Goal: Task Accomplishment & Management: Manage account settings

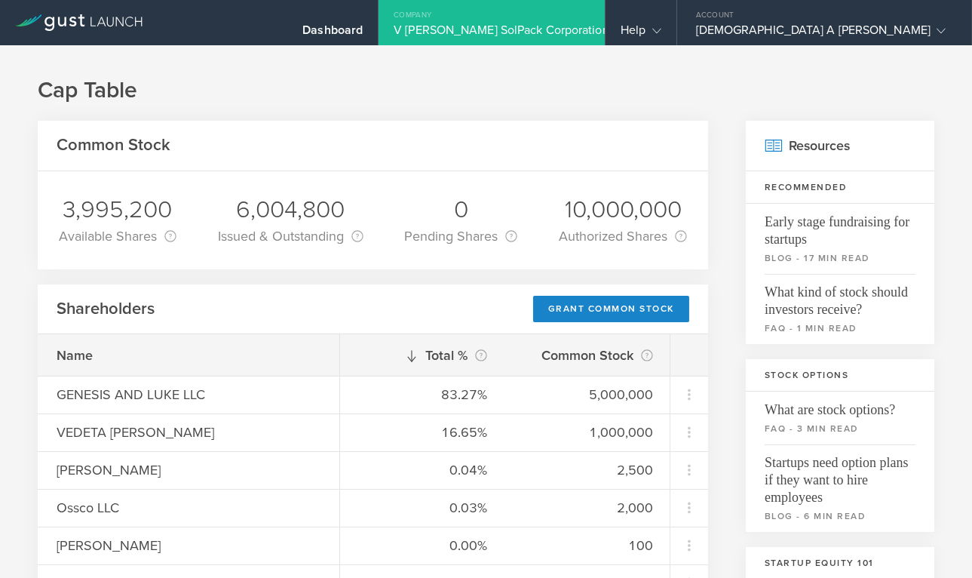
scroll to position [125, 0]
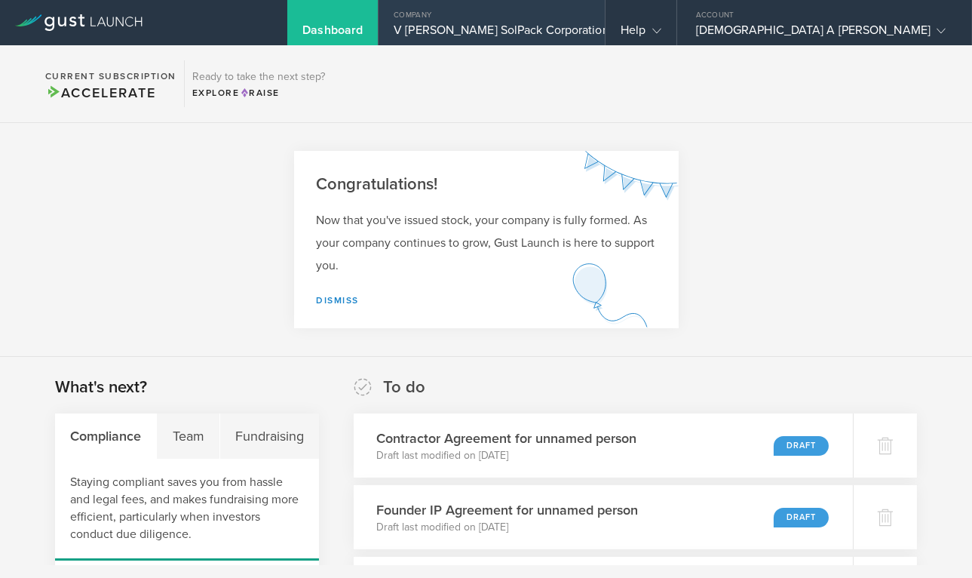
click at [605, 21] on div "Company" at bounding box center [492, 11] width 226 height 23
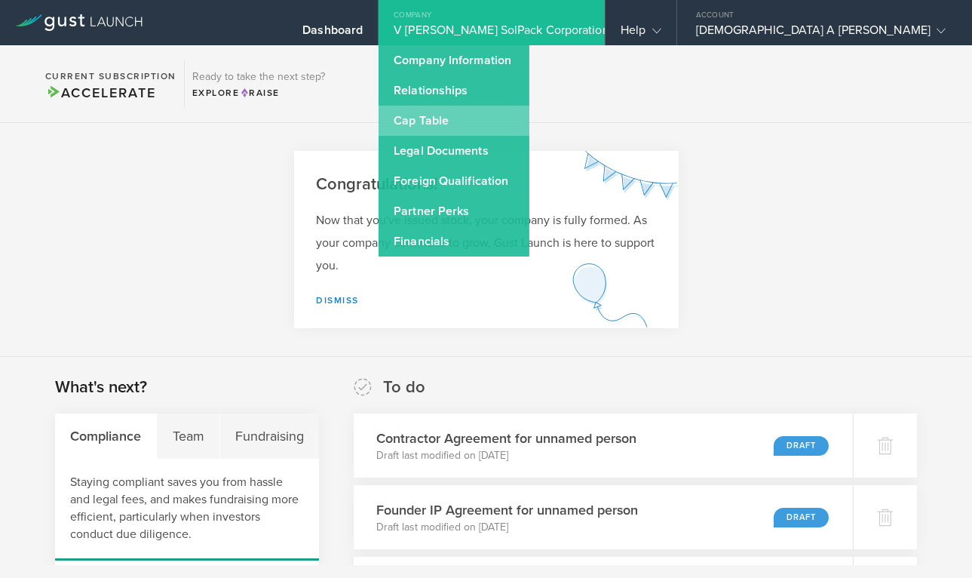
click at [529, 125] on link "Cap Table" at bounding box center [454, 121] width 151 height 30
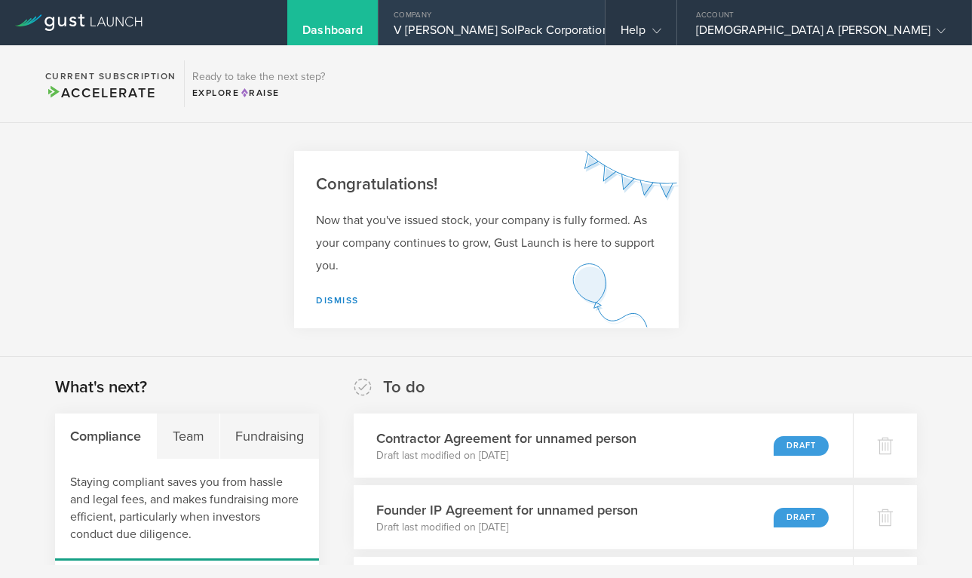
click at [590, 24] on div "V [PERSON_NAME] SolPack Corporation" at bounding box center [492, 34] width 196 height 23
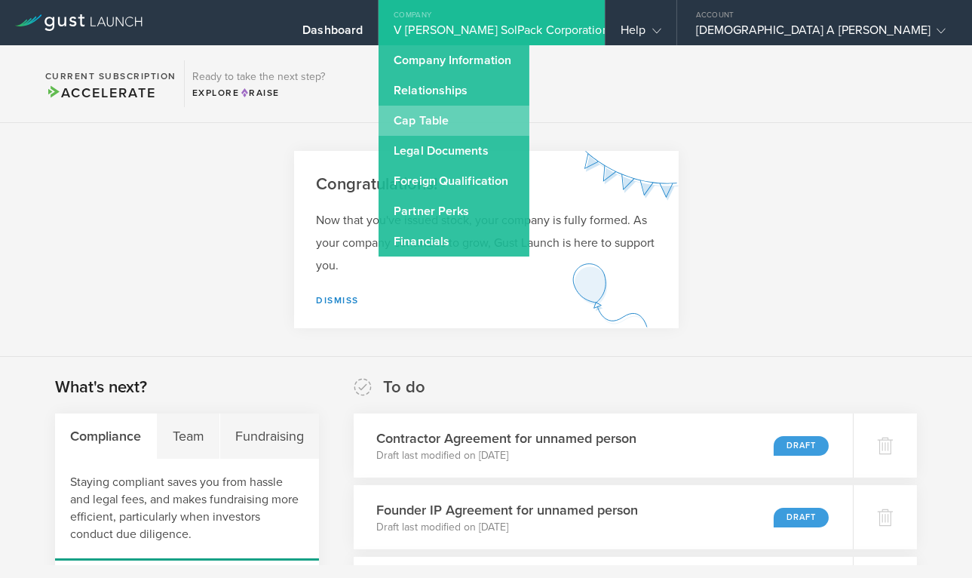
click at [529, 115] on link "Cap Table" at bounding box center [454, 121] width 151 height 30
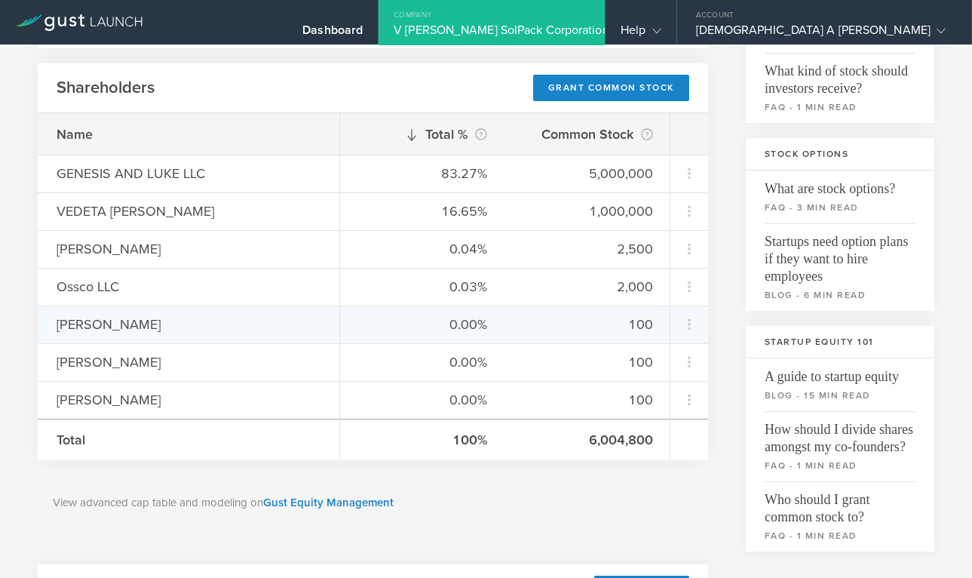
scroll to position [223, 0]
click at [691, 318] on icon at bounding box center [689, 323] width 18 height 18
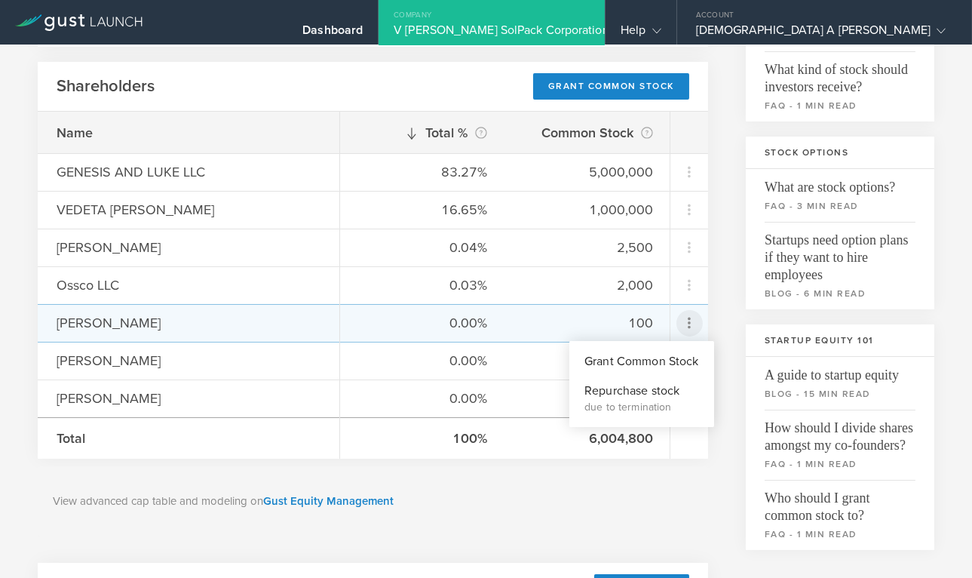
click at [745, 335] on md-backdrop at bounding box center [486, 289] width 972 height 578
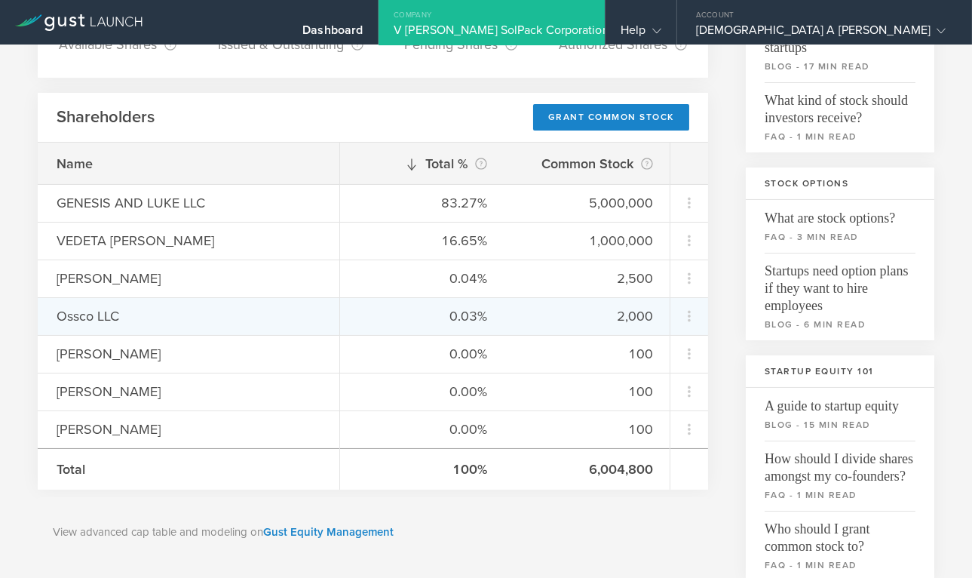
scroll to position [195, 0]
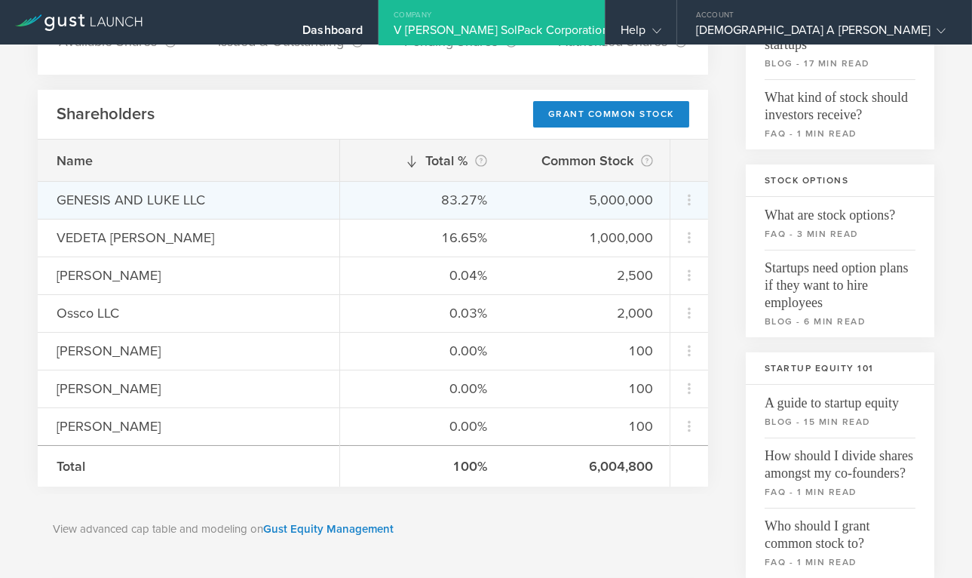
click at [463, 198] on div "83.27%" at bounding box center [423, 200] width 128 height 20
click at [481, 201] on div "83.27%" at bounding box center [423, 200] width 128 height 20
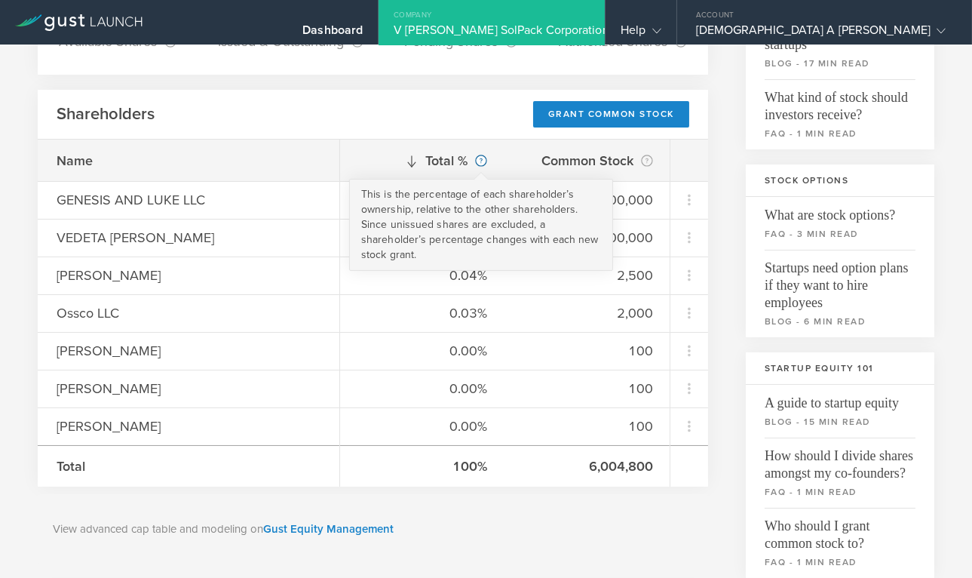
click at [480, 159] on circle at bounding box center [481, 160] width 11 height 11
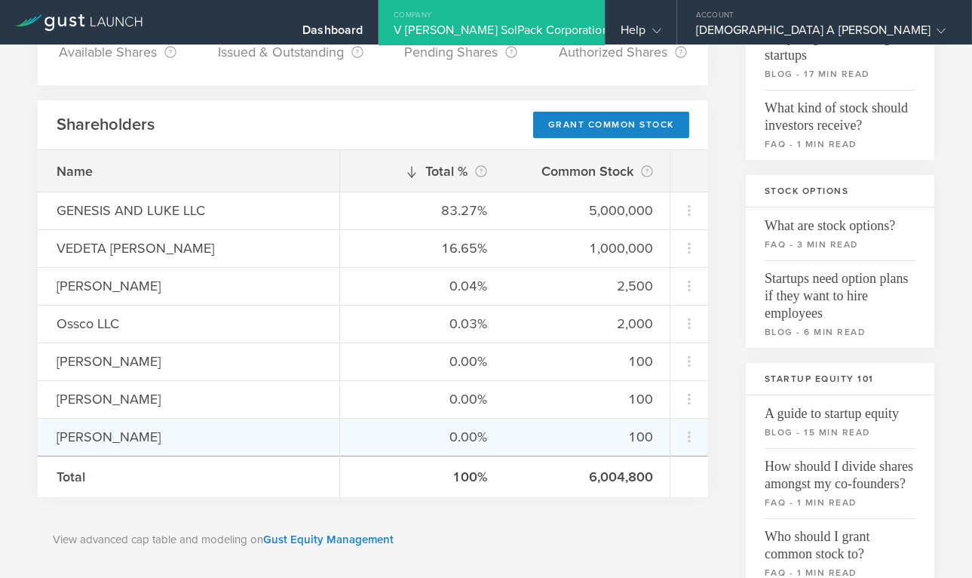
scroll to position [192, 0]
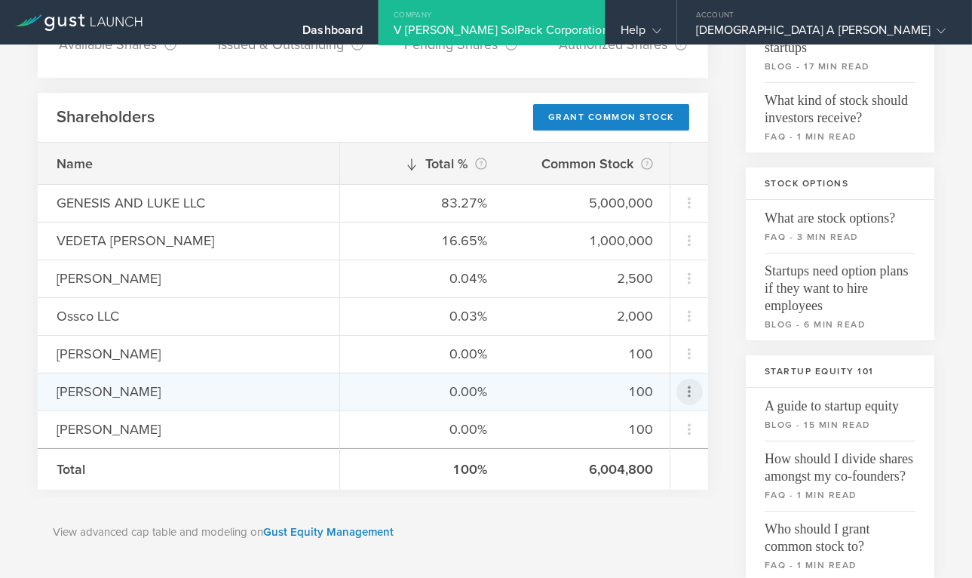
click at [691, 387] on icon at bounding box center [689, 391] width 18 height 18
click at [682, 463] on div "Repurchase stock" at bounding box center [642, 459] width 115 height 17
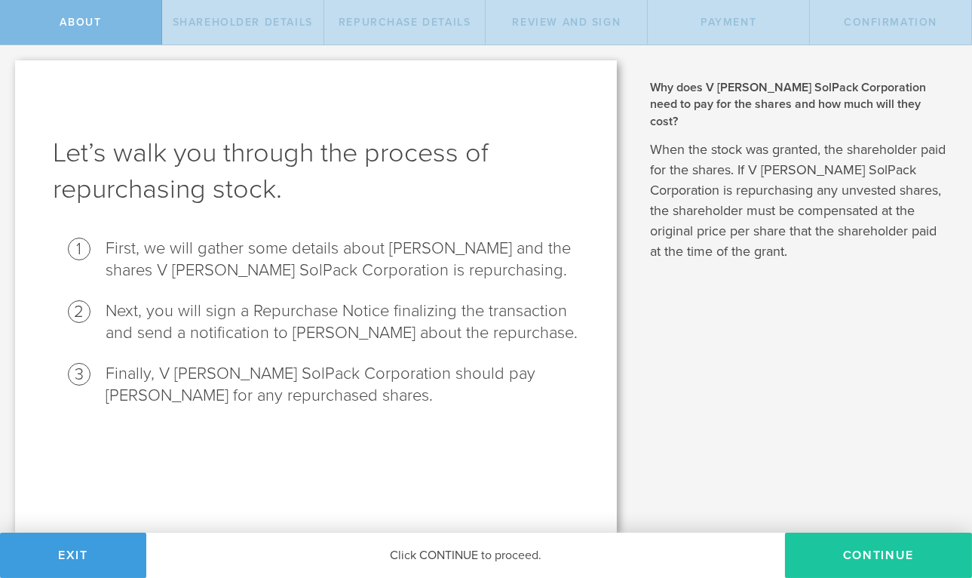
click at [899, 550] on button "Continue" at bounding box center [878, 555] width 187 height 45
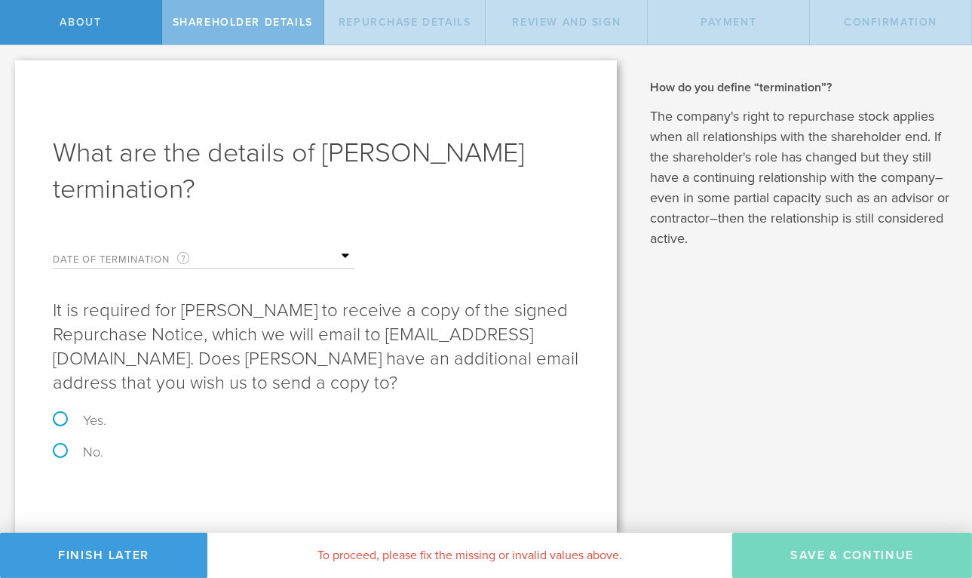
click at [101, 248] on div "Date of Termination This is the date that Fabiola Belfort severed ties with you…" at bounding box center [204, 253] width 302 height 31
click at [191, 255] on label "Date of Termination This is the date that Fabiola Belfort severed ties with you…" at bounding box center [128, 258] width 151 height 17
click at [156, 244] on div "Date of Termination This is the date that Fabiola Belfort severed ties with you…" at bounding box center [204, 253] width 302 height 31
click at [55, 420] on label "Yes." at bounding box center [316, 420] width 526 height 14
click at [10, 77] on input "Yes." at bounding box center [5, 61] width 10 height 32
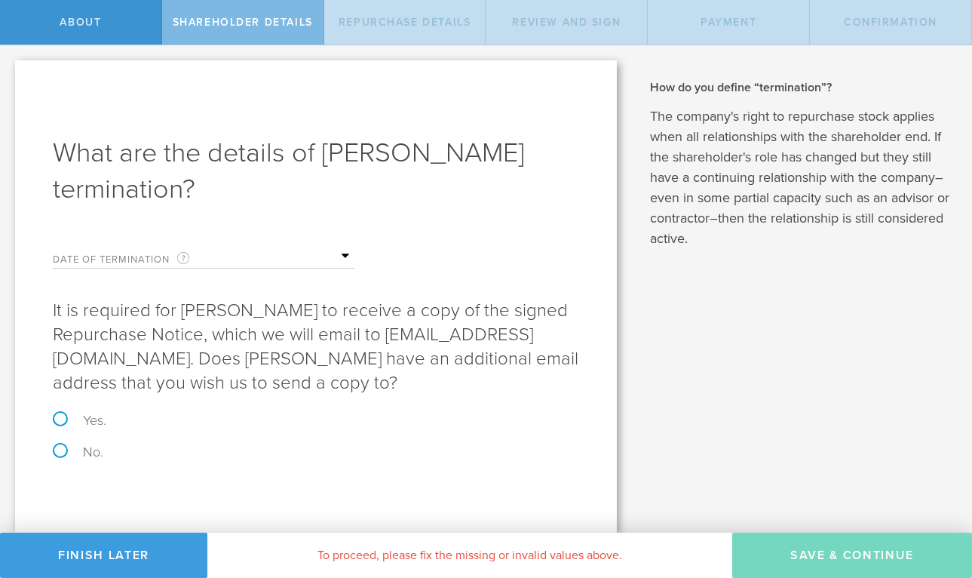
radio input "true"
click at [60, 448] on label "No." at bounding box center [316, 452] width 526 height 14
click at [10, 77] on input "No." at bounding box center [5, 61] width 10 height 32
radio input "true"
click at [148, 258] on label "Date of Termination This is the date that Fabiola Belfort severed ties with you…" at bounding box center [128, 258] width 151 height 17
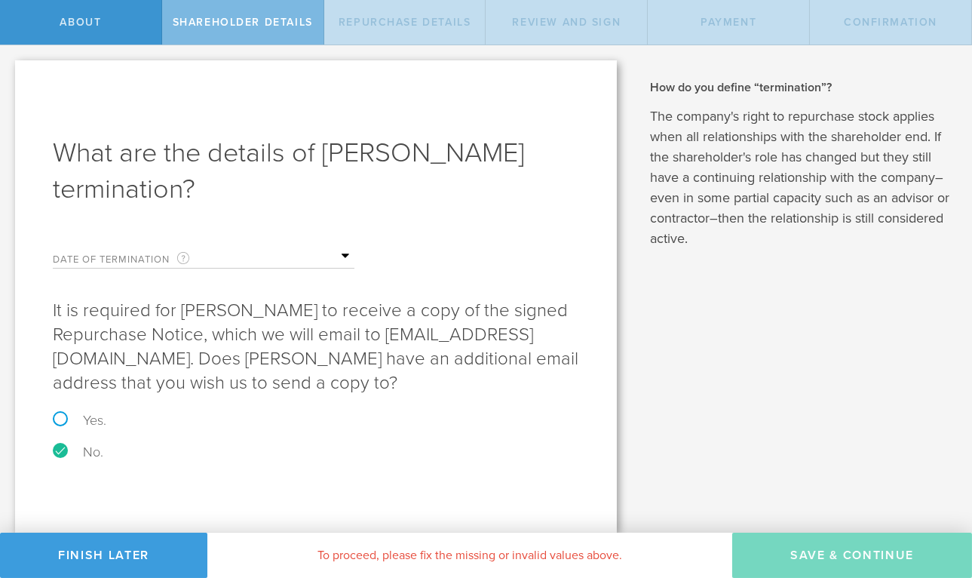
click at [192, 255] on label "Date of Termination This is the date that Fabiola Belfort severed ties with you…" at bounding box center [128, 258] width 151 height 17
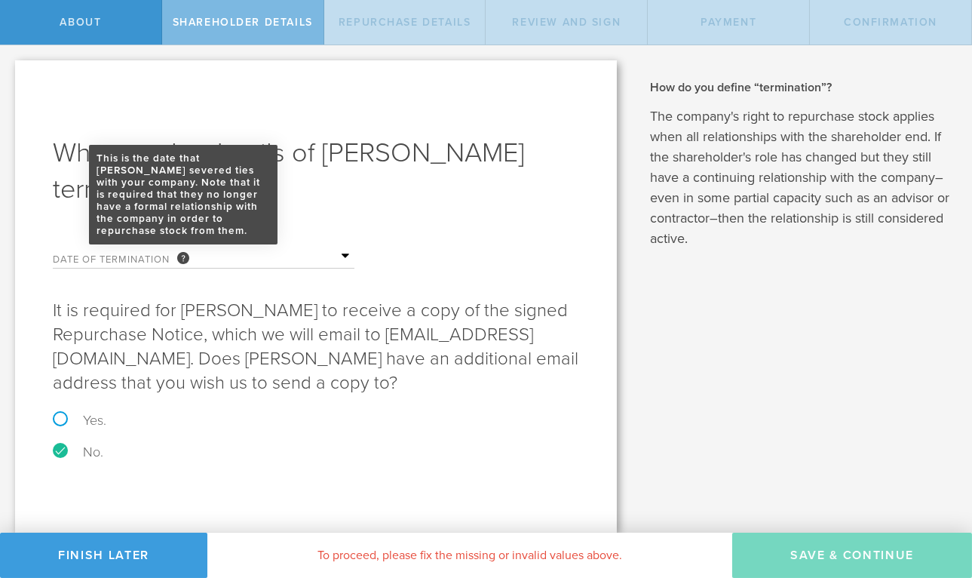
click at [185, 255] on div "This is the date that Fabiola Belfort severed ties with your company. Note that…" at bounding box center [183, 258] width 12 height 12
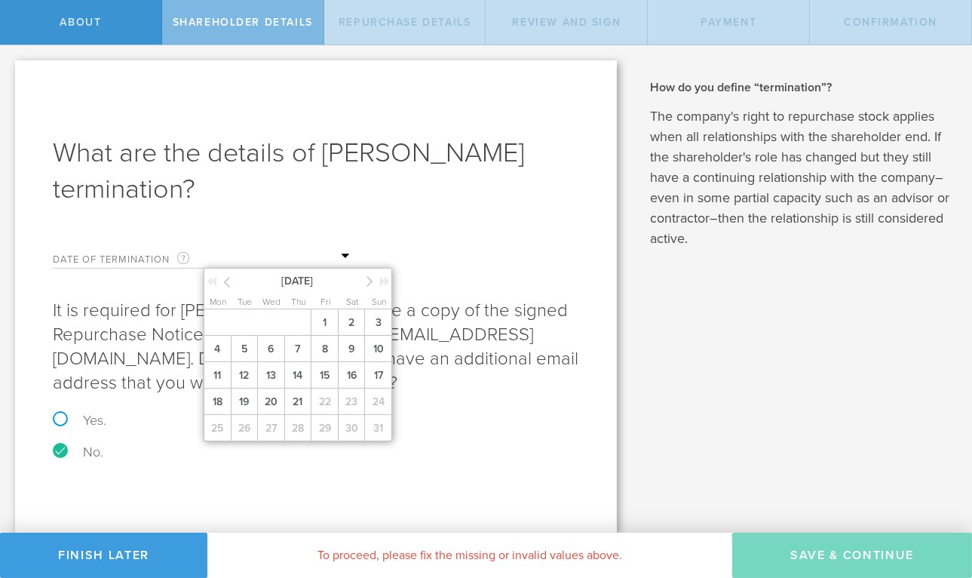
click at [342, 256] on input "text" at bounding box center [279, 256] width 151 height 23
click at [303, 404] on span "21" at bounding box center [297, 401] width 27 height 26
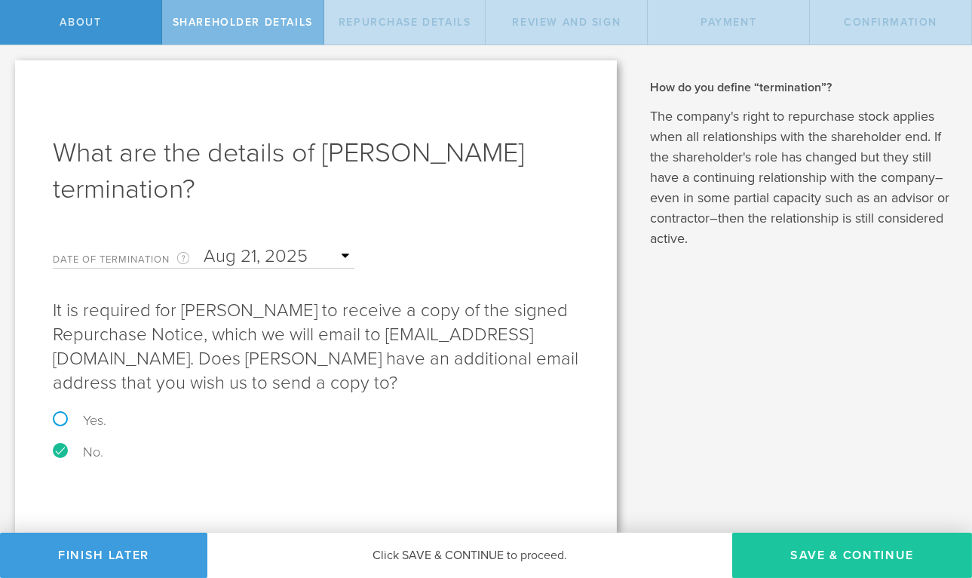
click at [867, 554] on button "Save & Continue" at bounding box center [852, 555] width 240 height 45
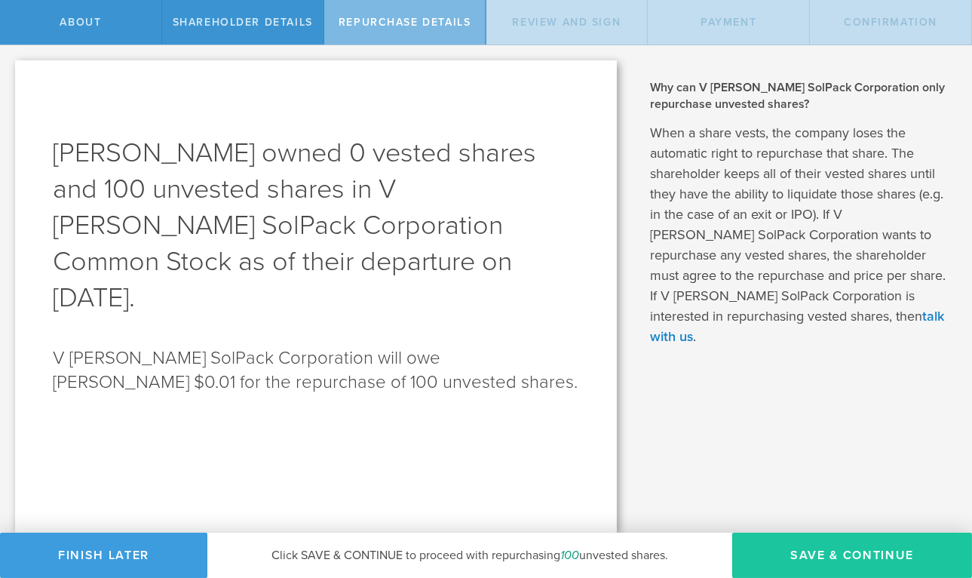
click at [862, 553] on button "Save & Continue" at bounding box center [852, 555] width 240 height 45
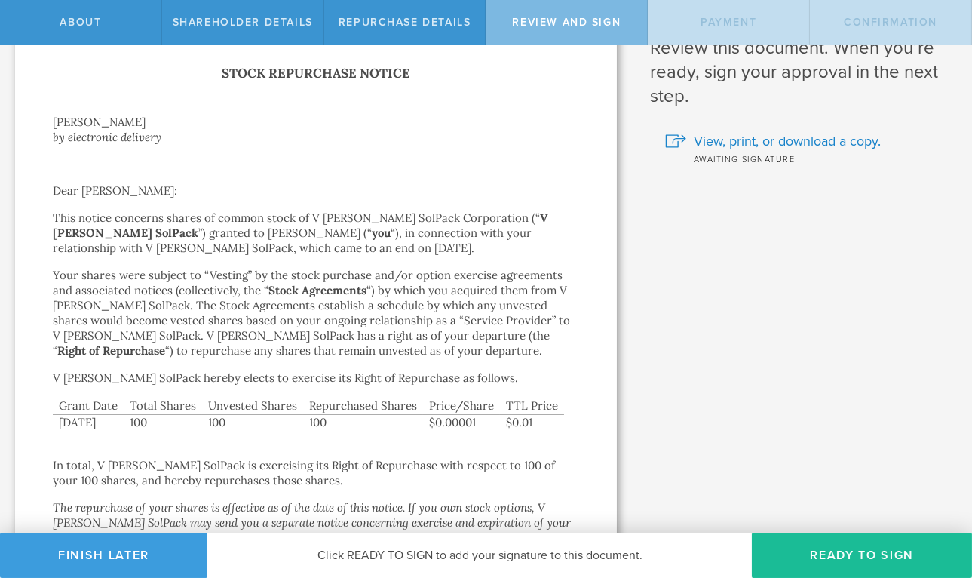
scroll to position [180, 0]
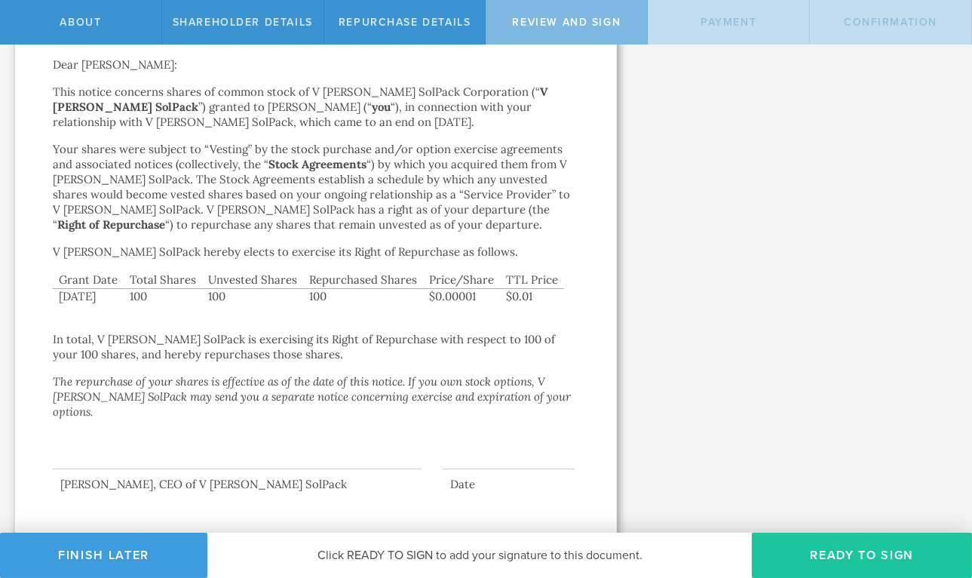
click at [861, 553] on button "Ready to Sign" at bounding box center [862, 555] width 220 height 45
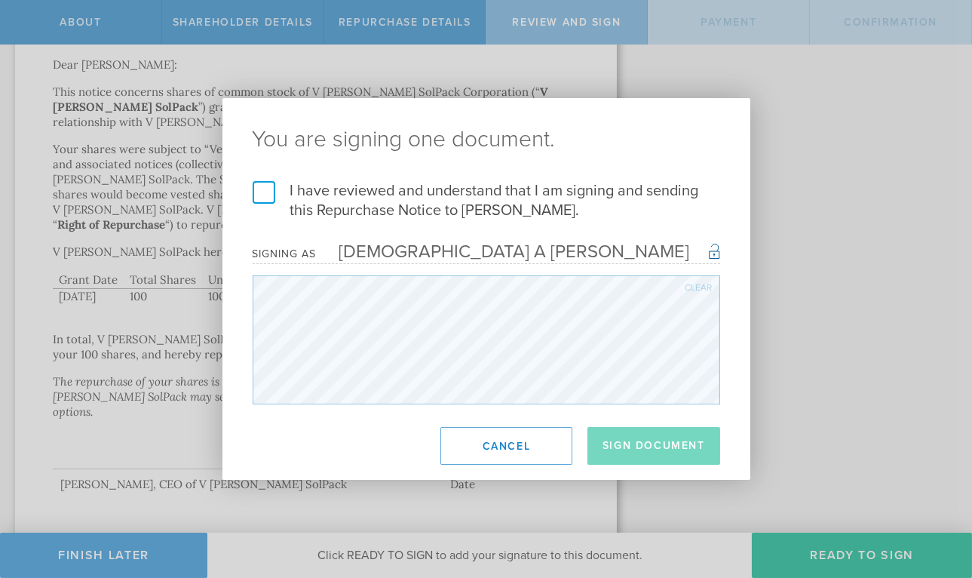
click at [264, 193] on label "I have reviewed and understand that I am signing and sending this Repurchase No…" at bounding box center [487, 200] width 468 height 39
click at [0, 0] on input "I have reviewed and understand that I am signing and sending this Repurchase No…" at bounding box center [0, 0] width 0 height 0
click at [679, 440] on button "Sign Document" at bounding box center [654, 446] width 133 height 38
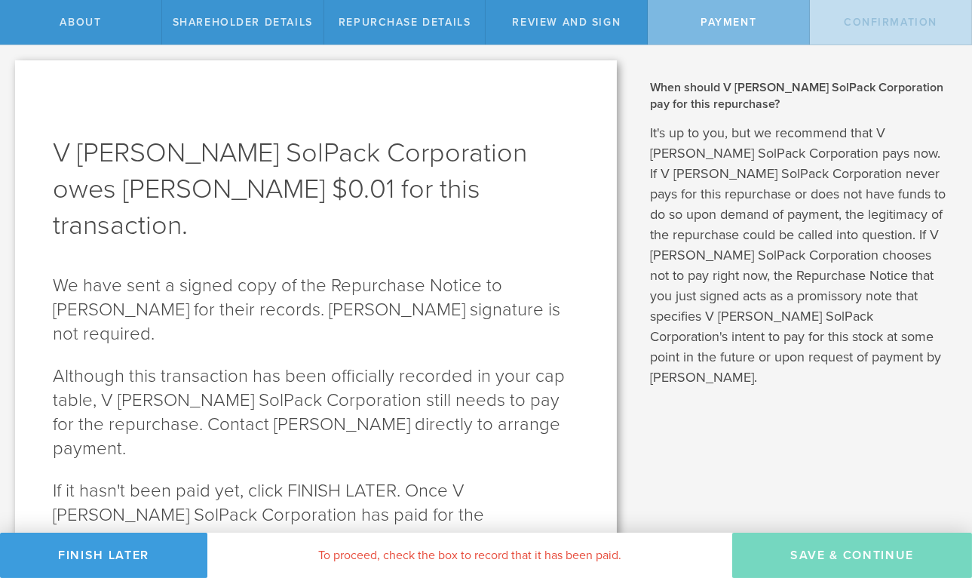
scroll to position [63, 0]
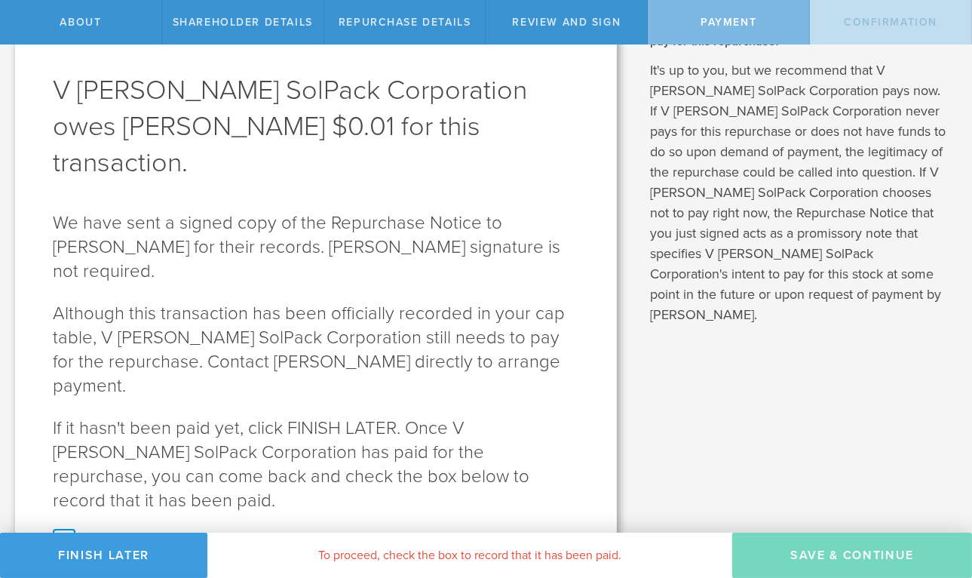
click at [63, 531] on label "V Hanley SolPack Corporation has paid Fabiola Belfort for this repurchase." at bounding box center [316, 550] width 526 height 39
checkbox input "true"
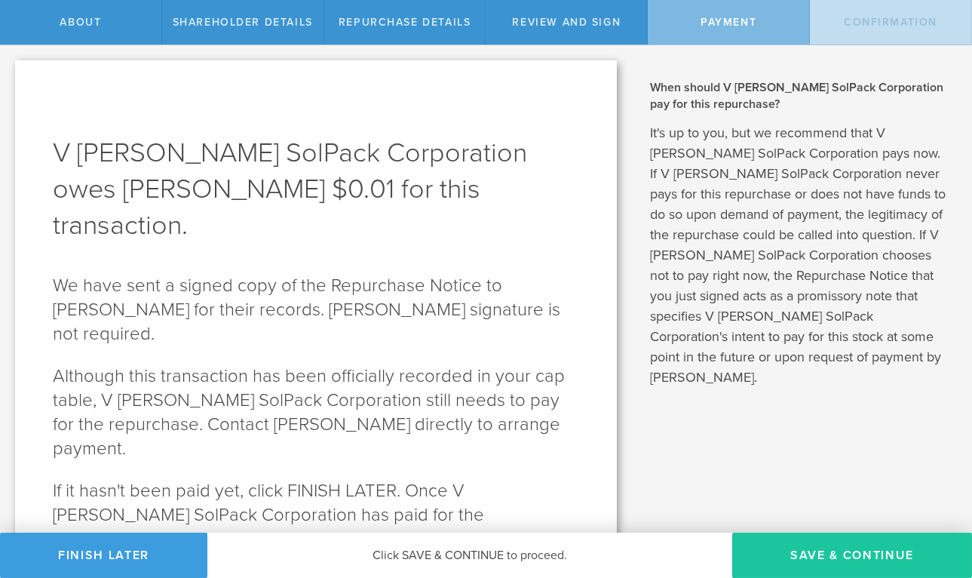
click at [874, 553] on button "SAVE & CONTINUE" at bounding box center [852, 555] width 240 height 45
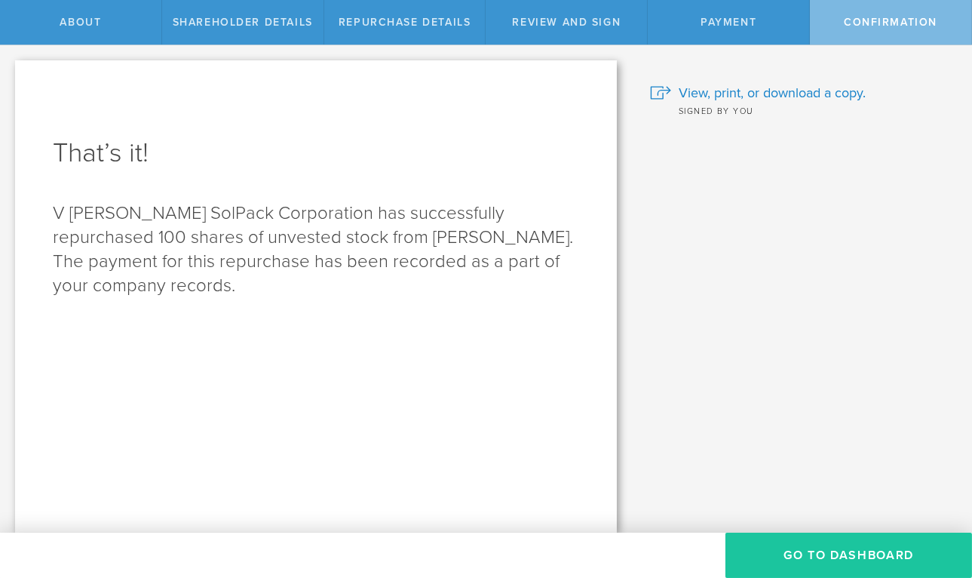
click at [848, 551] on button "Go to Dashboard" at bounding box center [849, 555] width 247 height 45
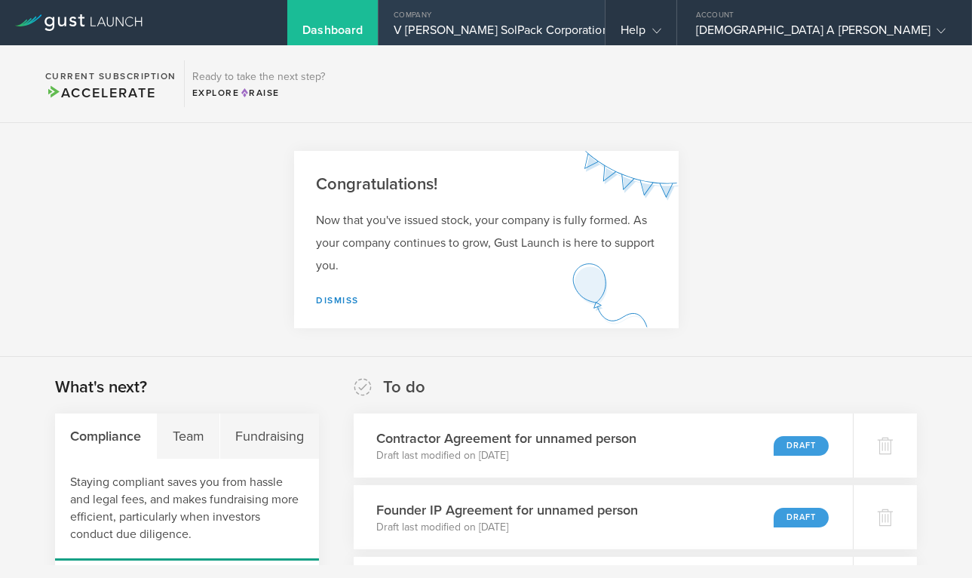
click at [588, 28] on div "V [PERSON_NAME] SolPack Corporation" at bounding box center [492, 34] width 196 height 23
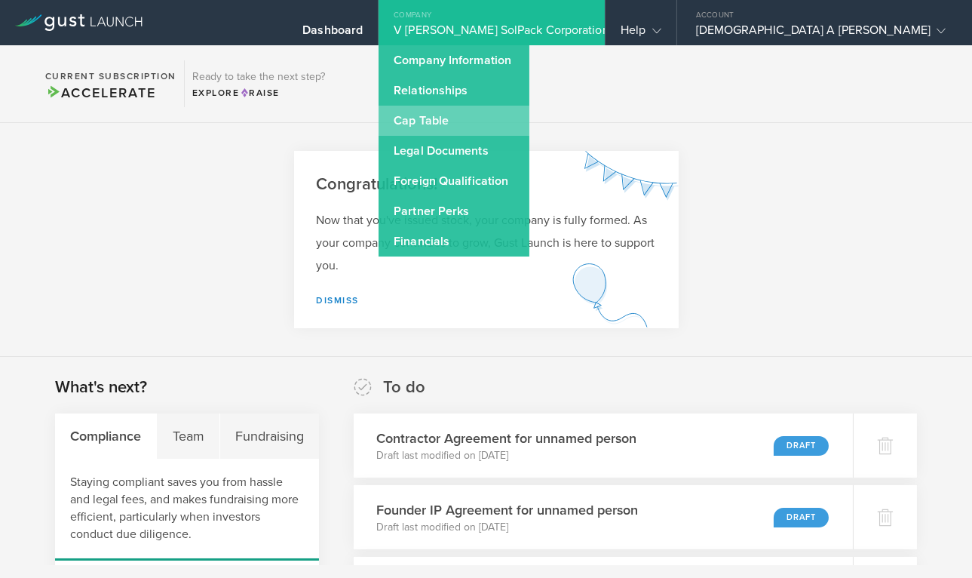
click at [529, 126] on link "Cap Table" at bounding box center [454, 121] width 151 height 30
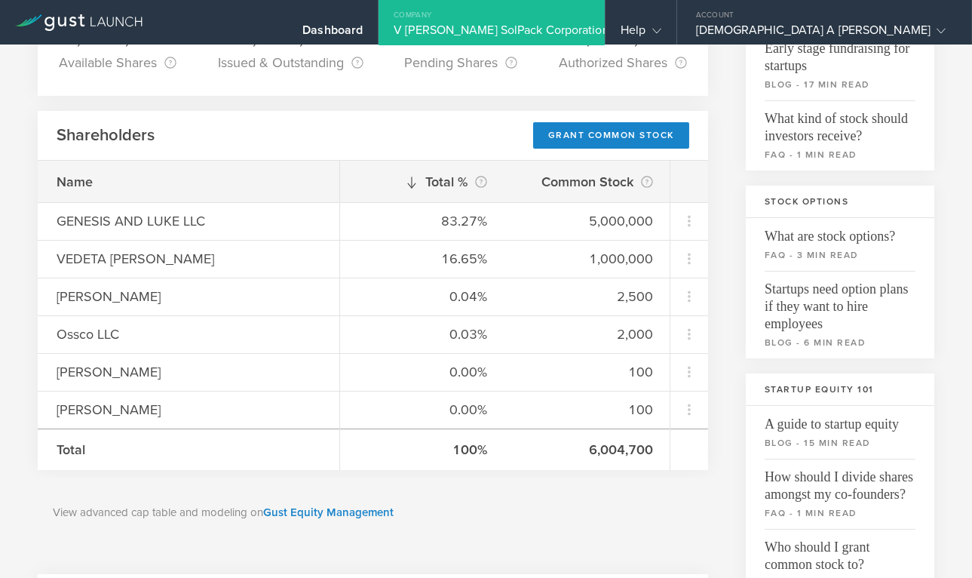
scroll to position [176, 0]
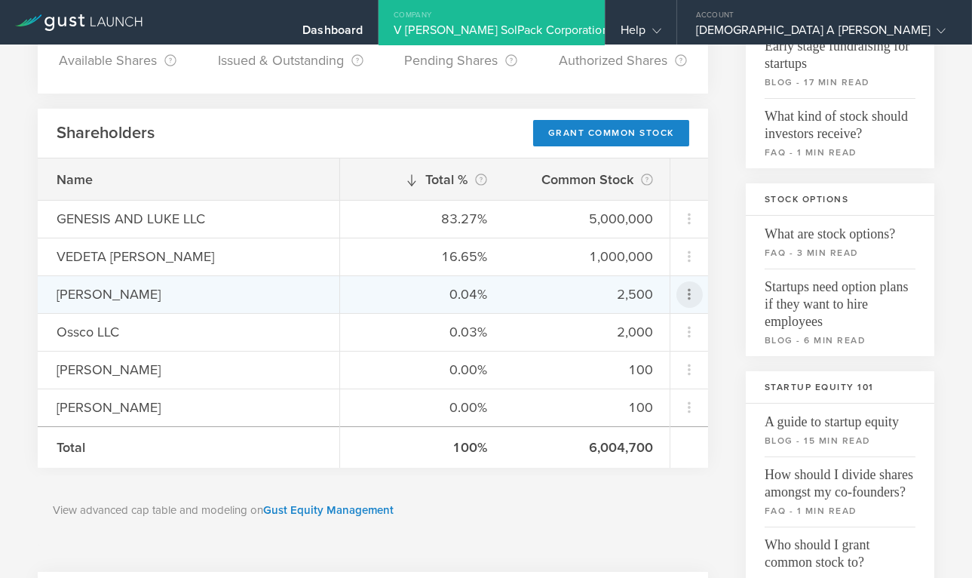
click at [689, 290] on icon at bounding box center [689, 294] width 18 height 18
click at [672, 366] on div "Repurchase stock" at bounding box center [642, 362] width 115 height 17
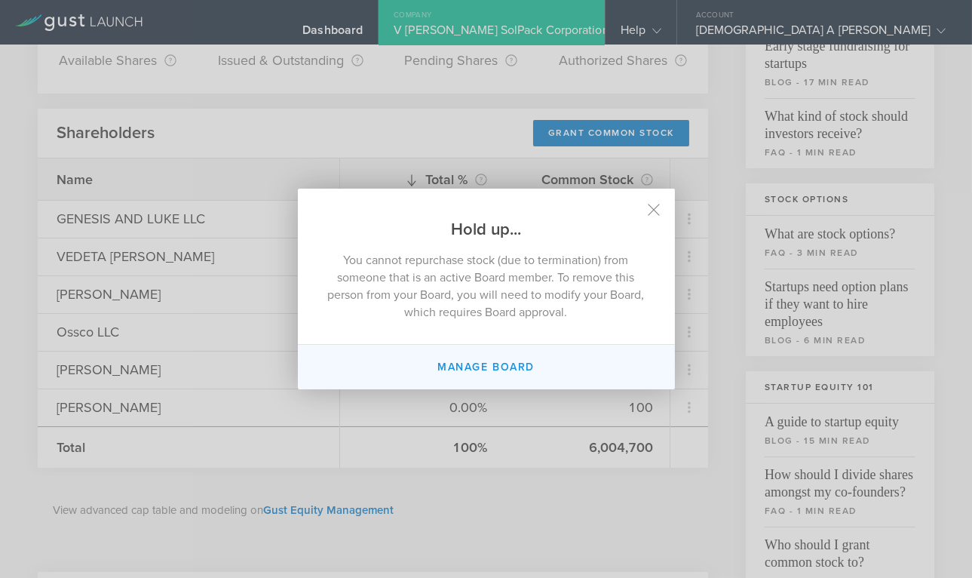
click at [522, 367] on button "Manage Board" at bounding box center [486, 367] width 377 height 45
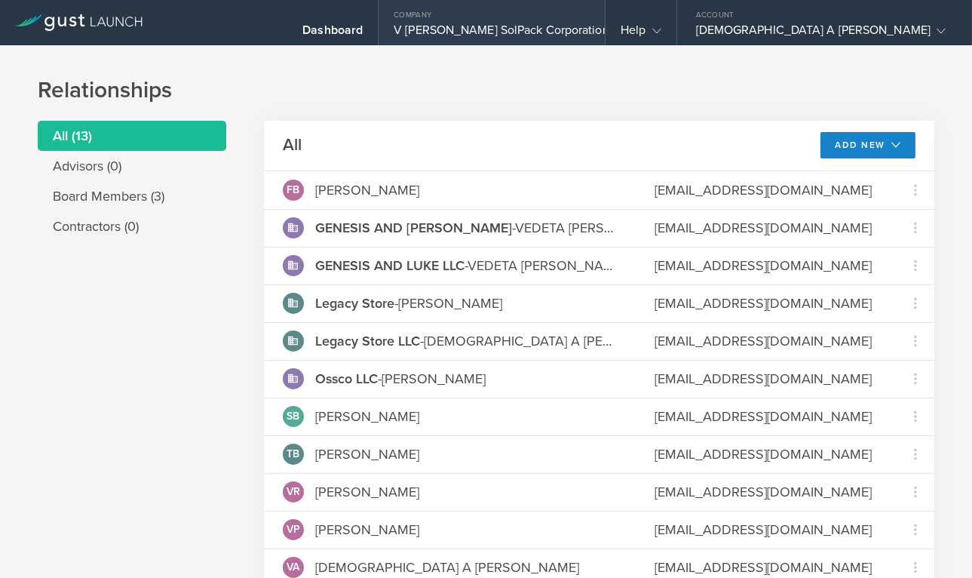
click at [590, 30] on div "V Hanley SolPack Corporation" at bounding box center [492, 34] width 196 height 23
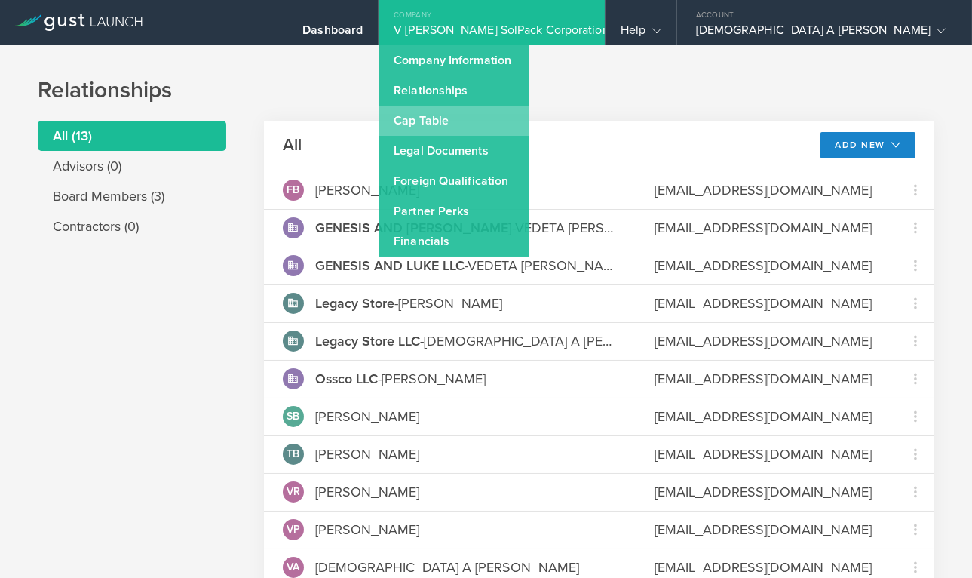
click at [529, 125] on link "Cap Table" at bounding box center [454, 121] width 151 height 30
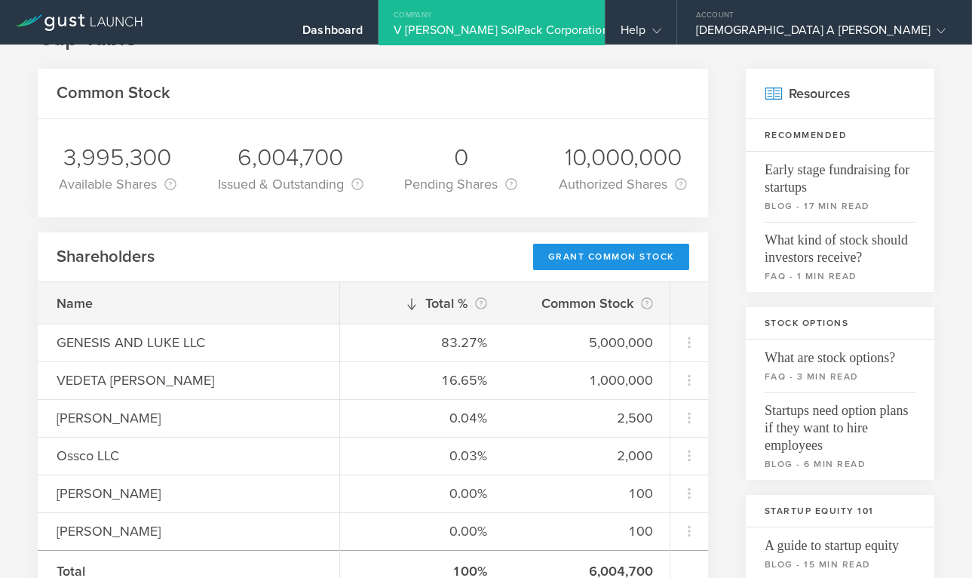
scroll to position [66, 0]
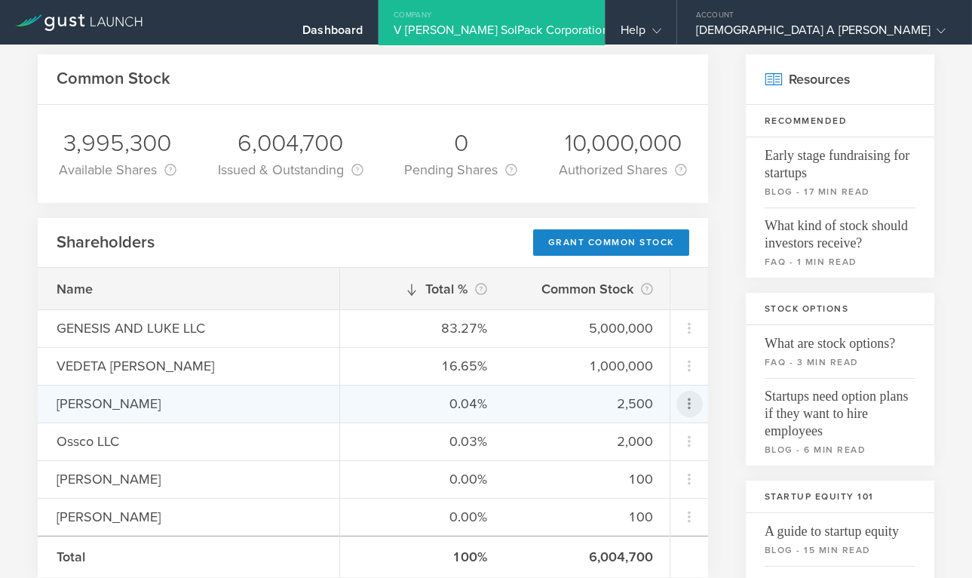
click at [690, 402] on icon at bounding box center [689, 403] width 3 height 11
click at [686, 474] on div "Repurchase stock" at bounding box center [642, 472] width 115 height 17
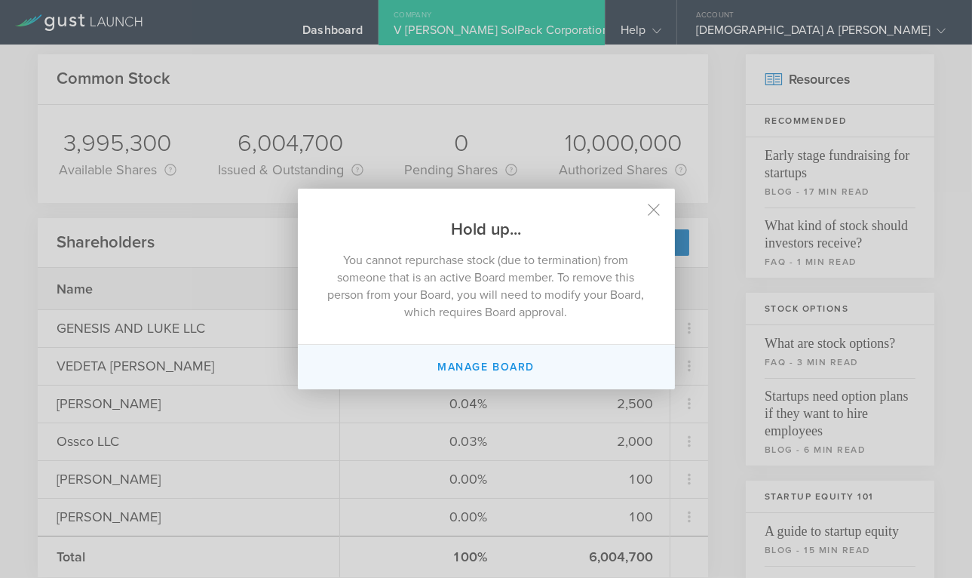
click at [528, 366] on button "Manage Board" at bounding box center [486, 367] width 377 height 45
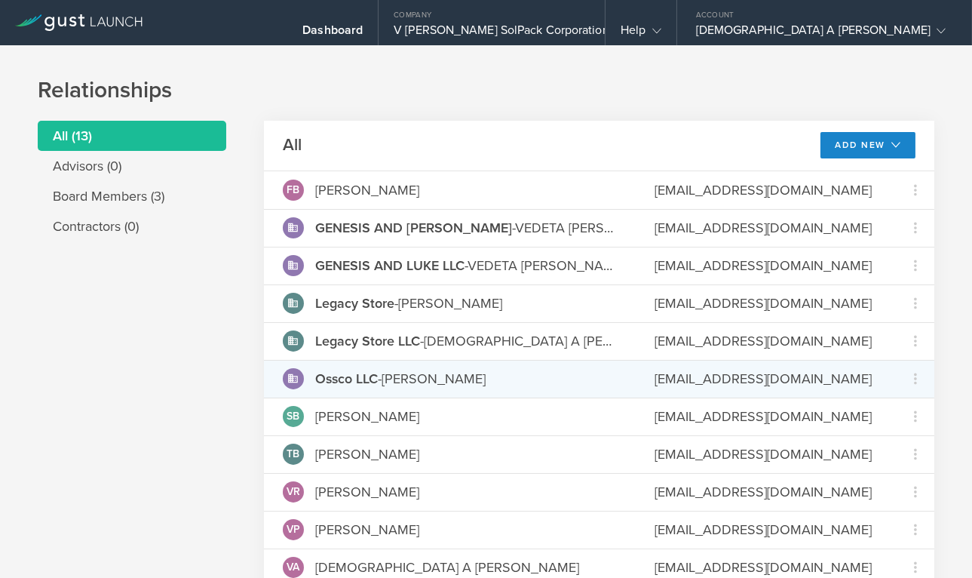
scroll to position [8, 0]
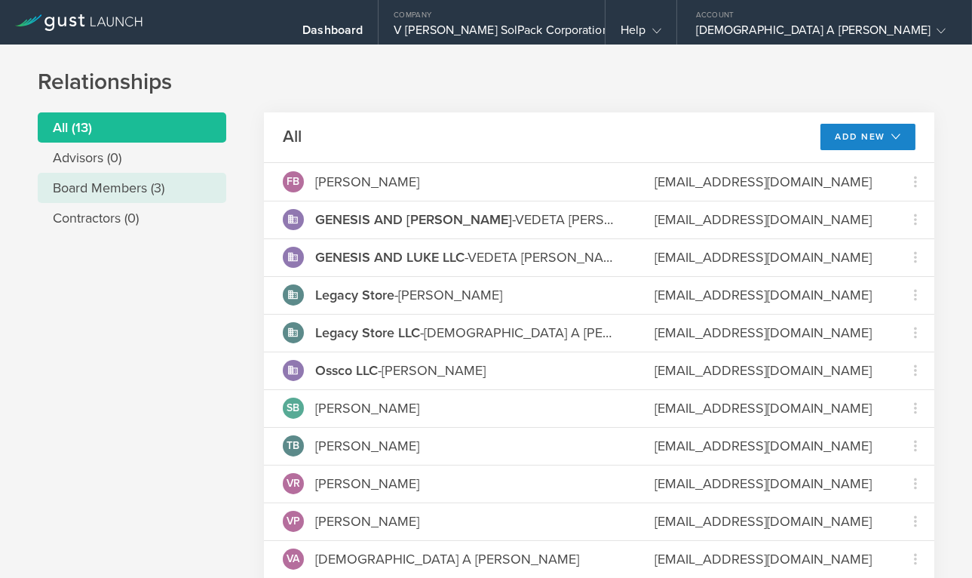
click at [161, 189] on li "Board Members (3)" at bounding box center [132, 188] width 189 height 30
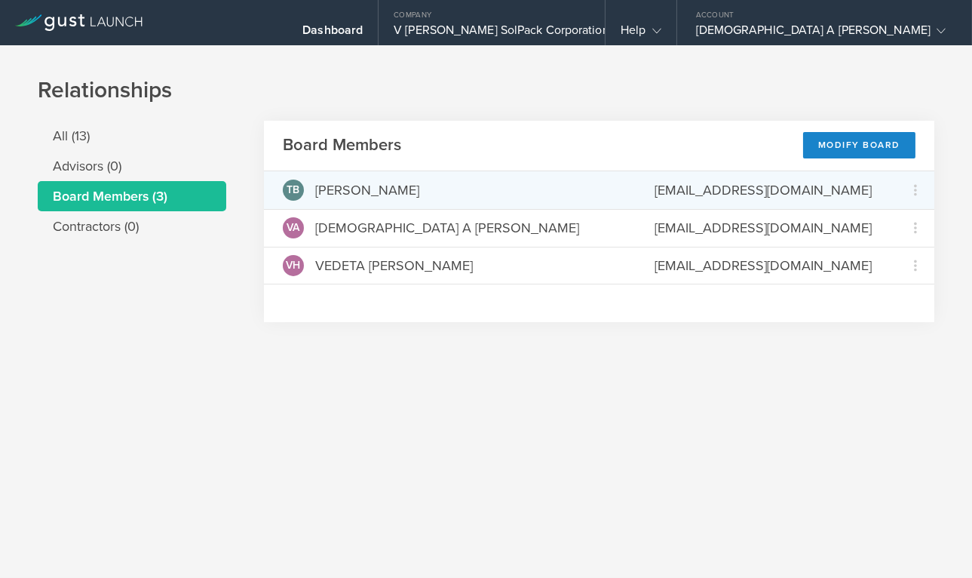
click at [719, 195] on div "[EMAIL_ADDRESS][DOMAIN_NAME]" at bounding box center [766, 190] width 223 height 20
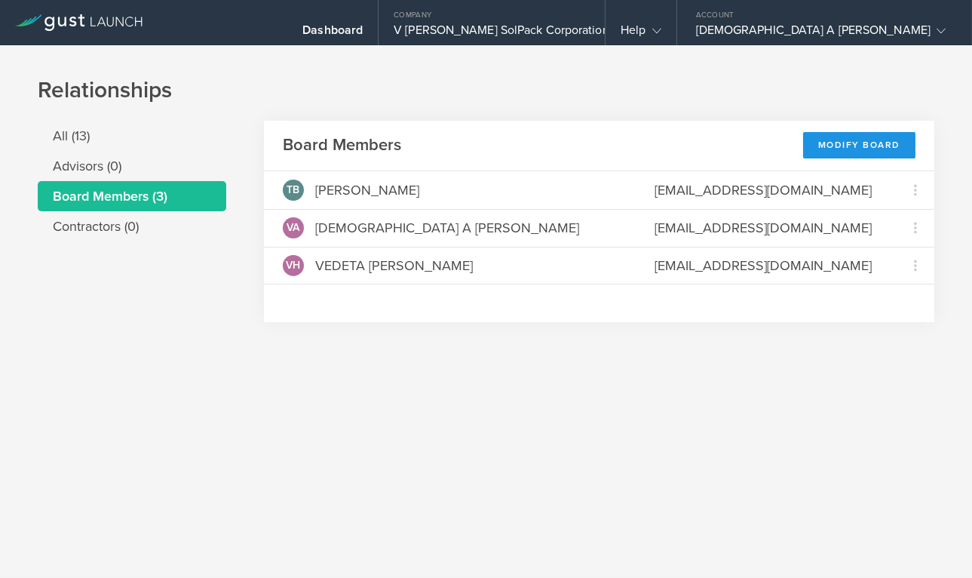
click at [857, 140] on div "Modify Board" at bounding box center [859, 145] width 112 height 26
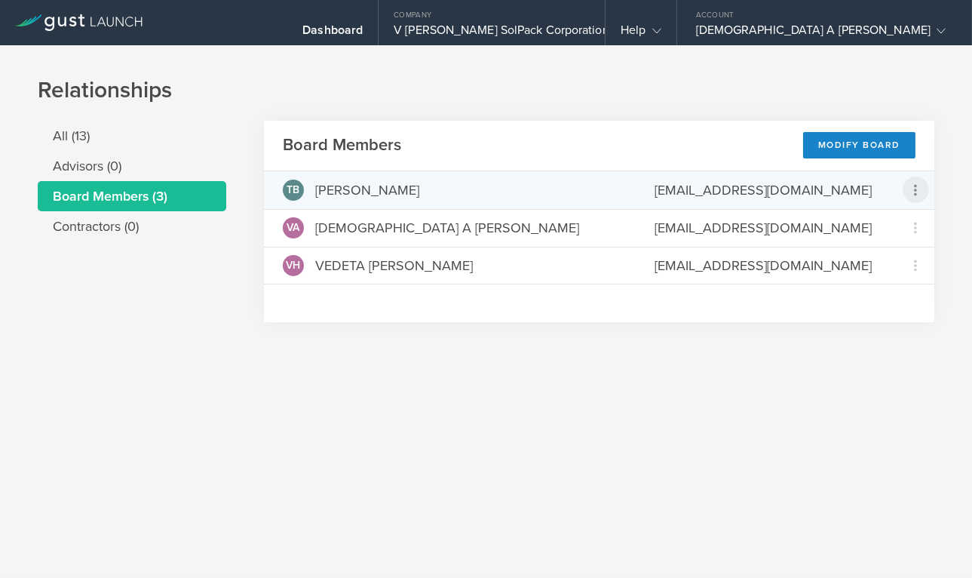
click at [921, 192] on icon at bounding box center [916, 190] width 18 height 18
click at [915, 259] on div "Repurchase stock" at bounding box center [868, 258] width 115 height 17
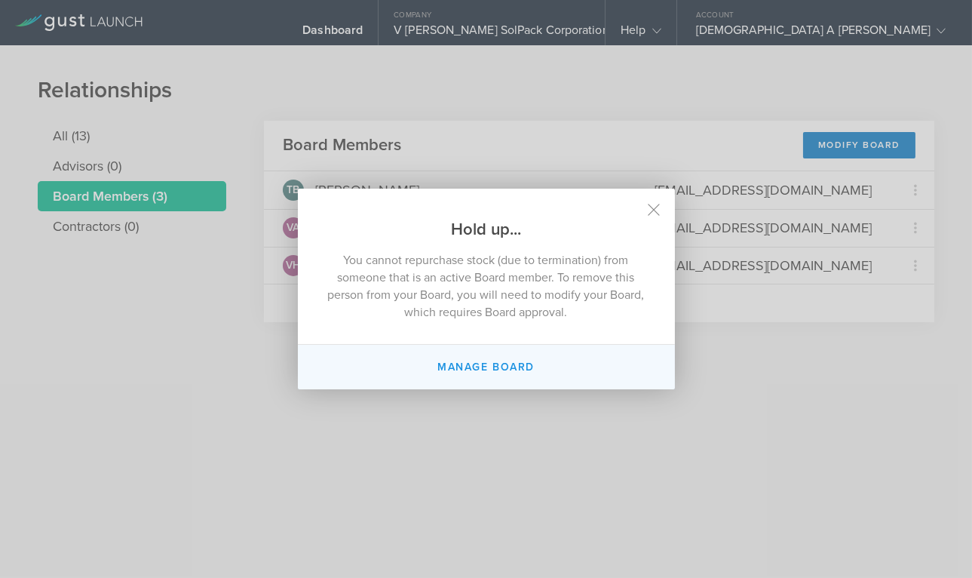
click at [522, 363] on button "Manage Board" at bounding box center [486, 367] width 377 height 45
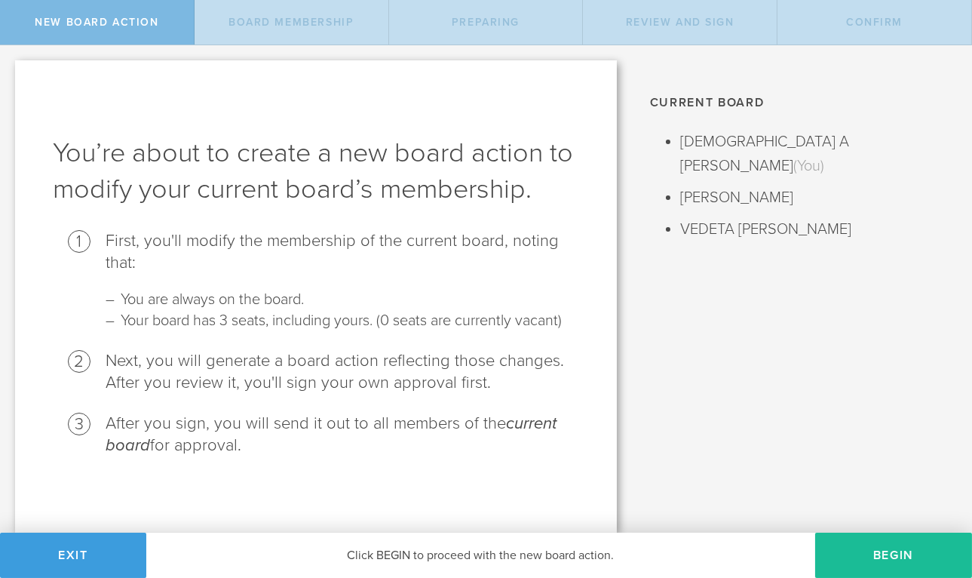
scroll to position [17, 0]
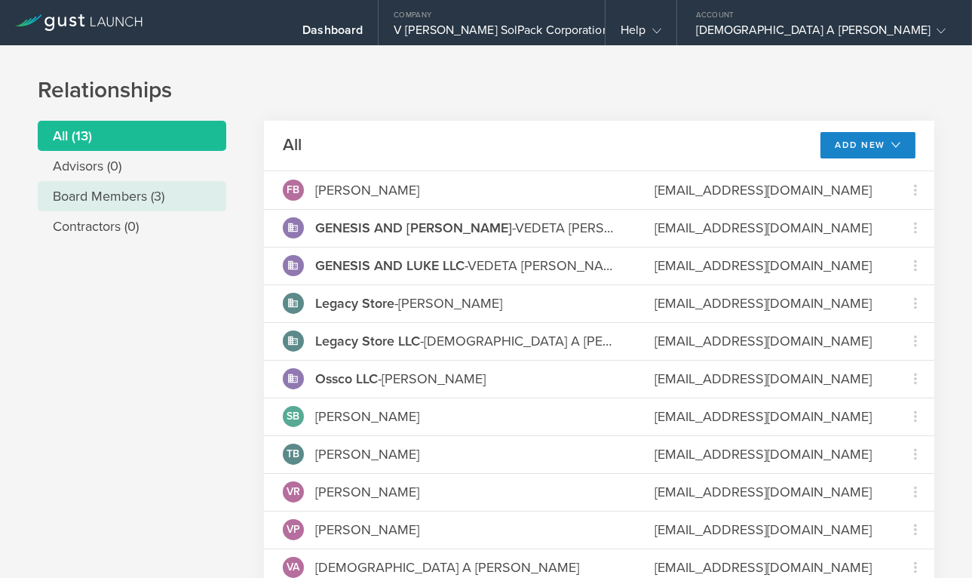
click at [164, 200] on li "Board Members (3)" at bounding box center [132, 196] width 189 height 30
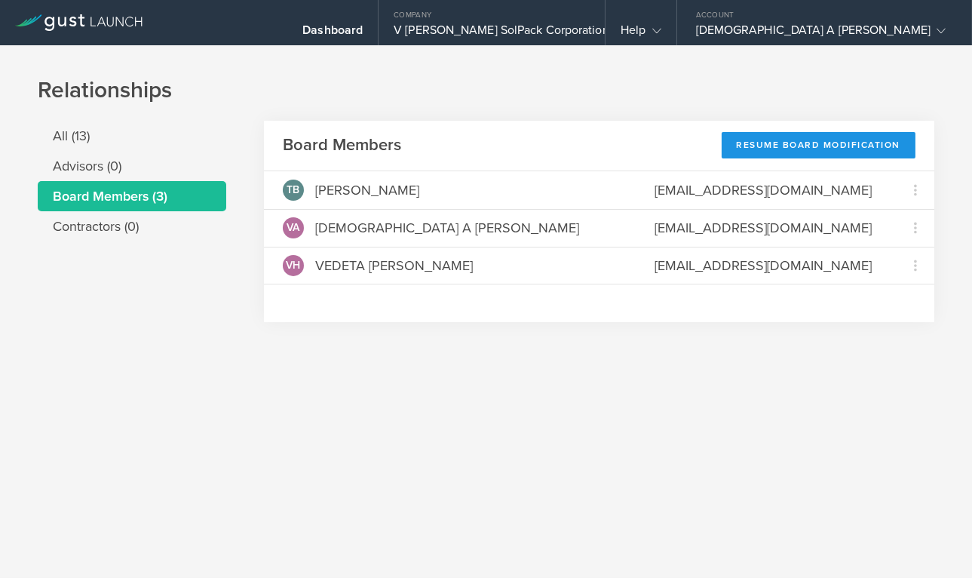
click at [865, 145] on div "Resume Board Modification" at bounding box center [819, 145] width 195 height 26
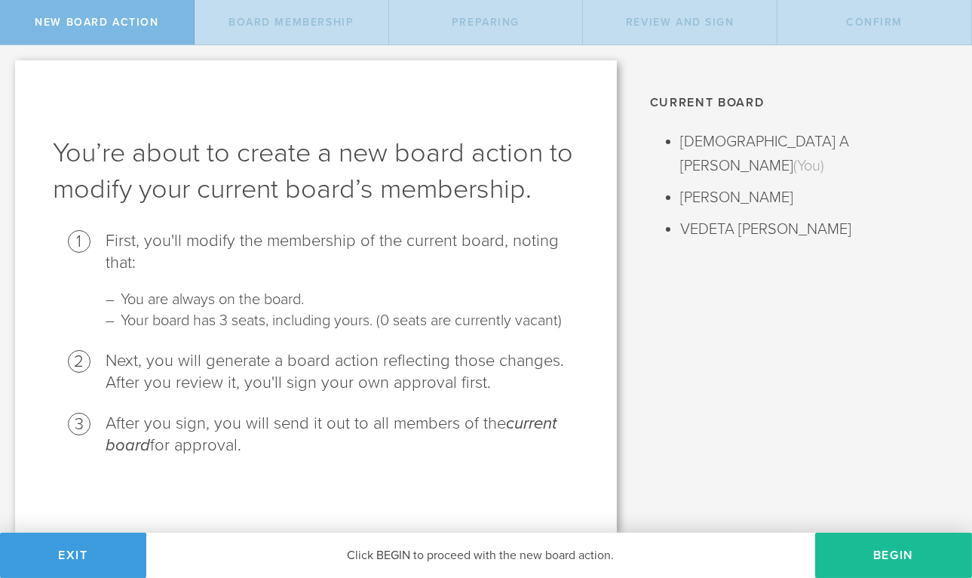
scroll to position [20, 0]
click at [884, 544] on button "Begin" at bounding box center [893, 555] width 157 height 45
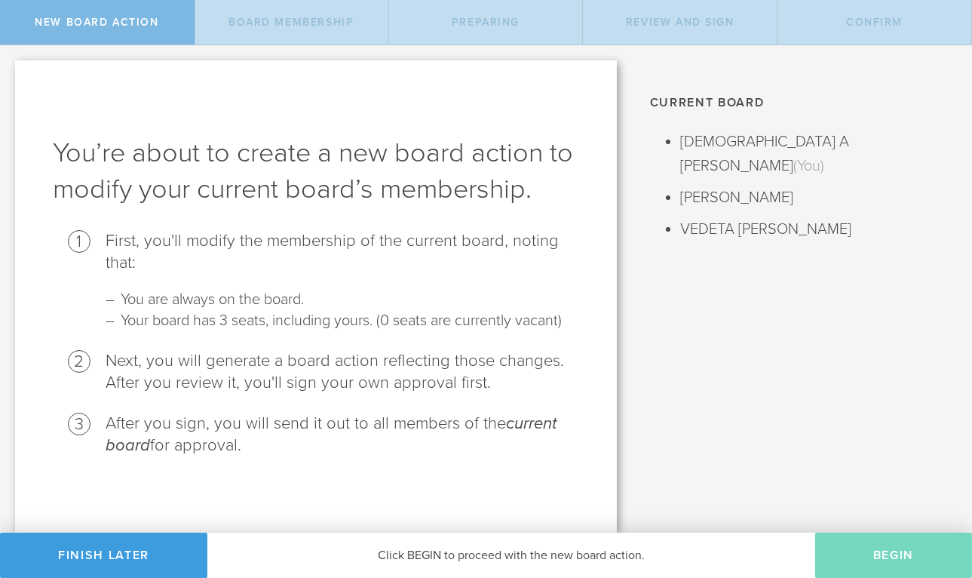
scroll to position [0, 0]
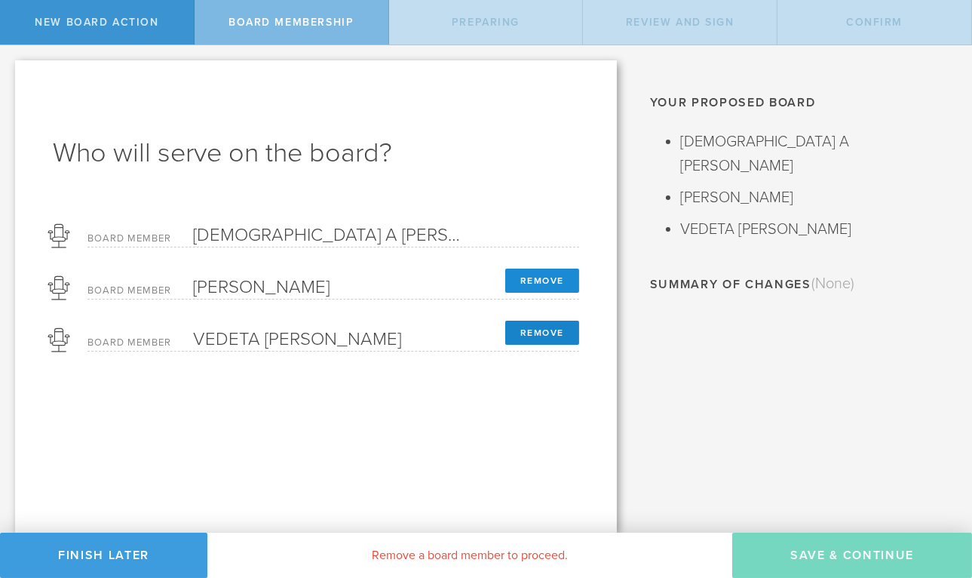
click at [557, 284] on button "Remove" at bounding box center [542, 281] width 74 height 24
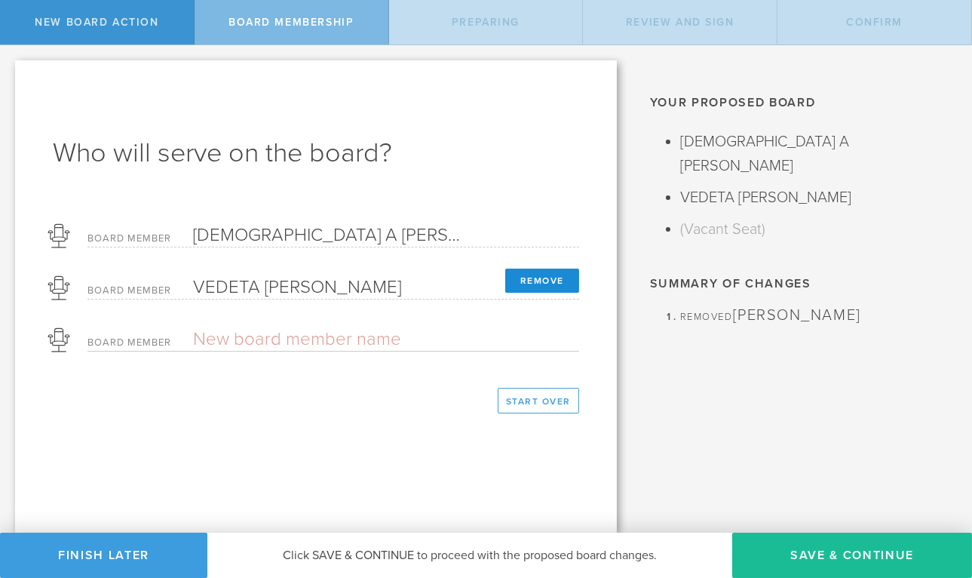
click at [558, 279] on button "Remove" at bounding box center [542, 281] width 74 height 24
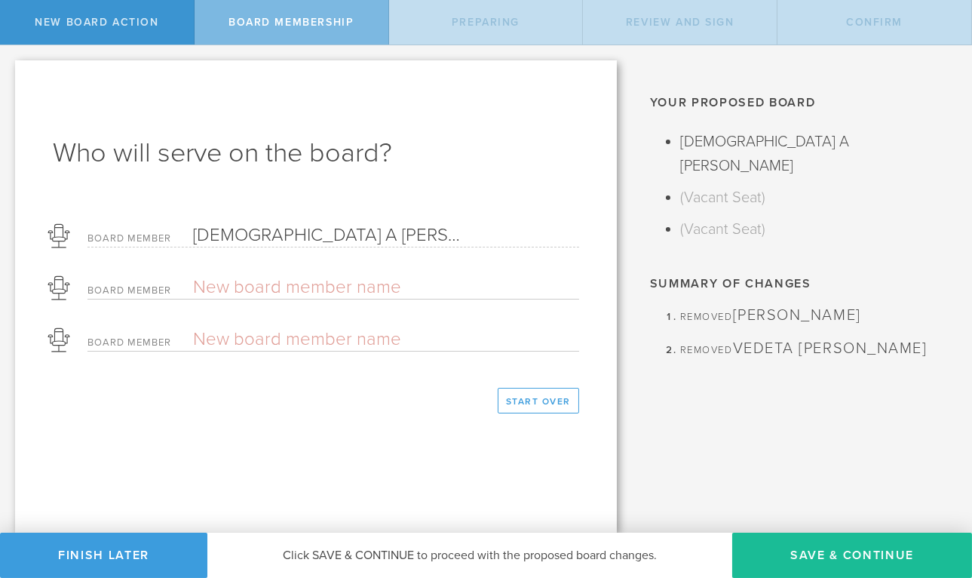
click at [486, 239] on div "Board Member [PERSON_NAME]" at bounding box center [333, 231] width 492 height 31
click at [887, 553] on button "Save & Continue" at bounding box center [852, 555] width 240 height 45
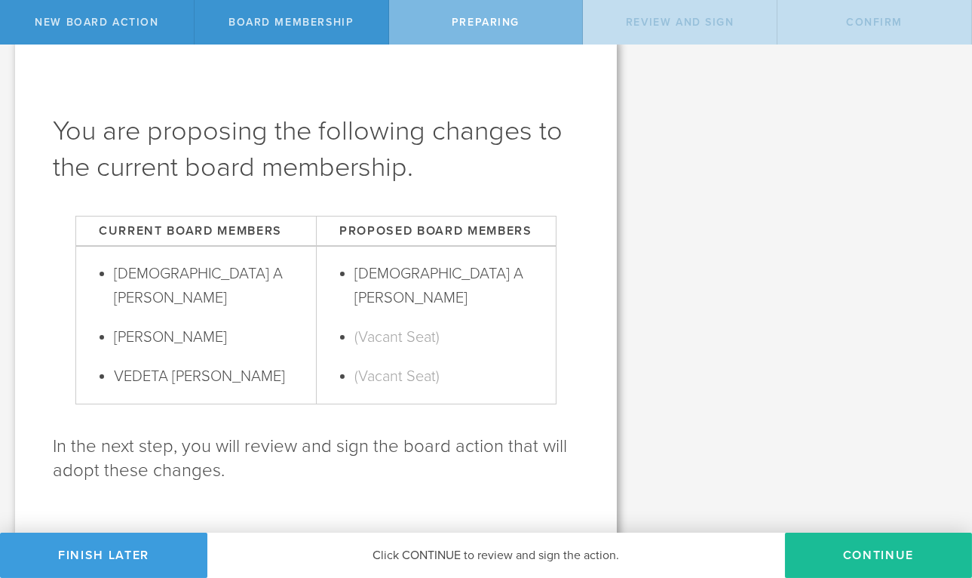
scroll to position [34, 0]
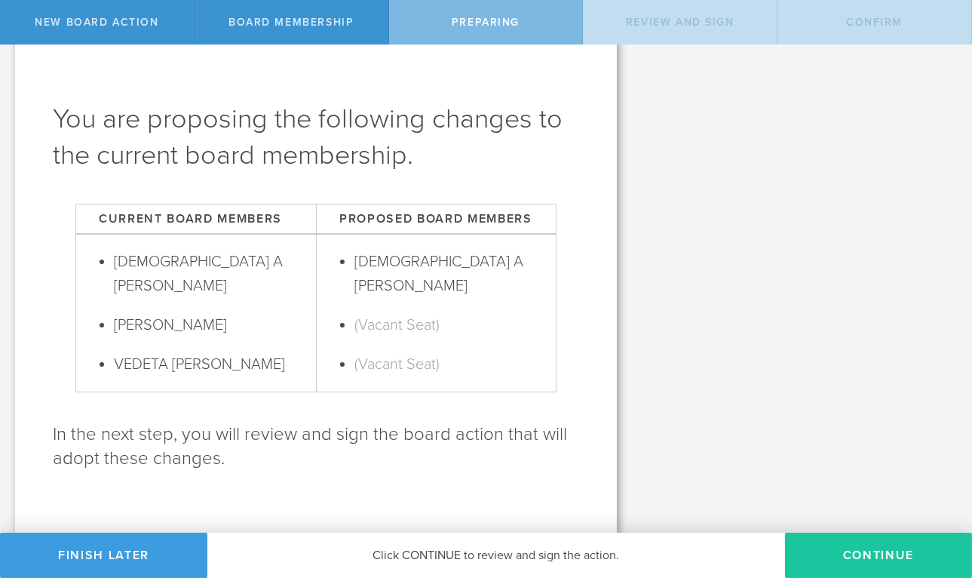
click at [891, 556] on button "Continue" at bounding box center [878, 555] width 187 height 45
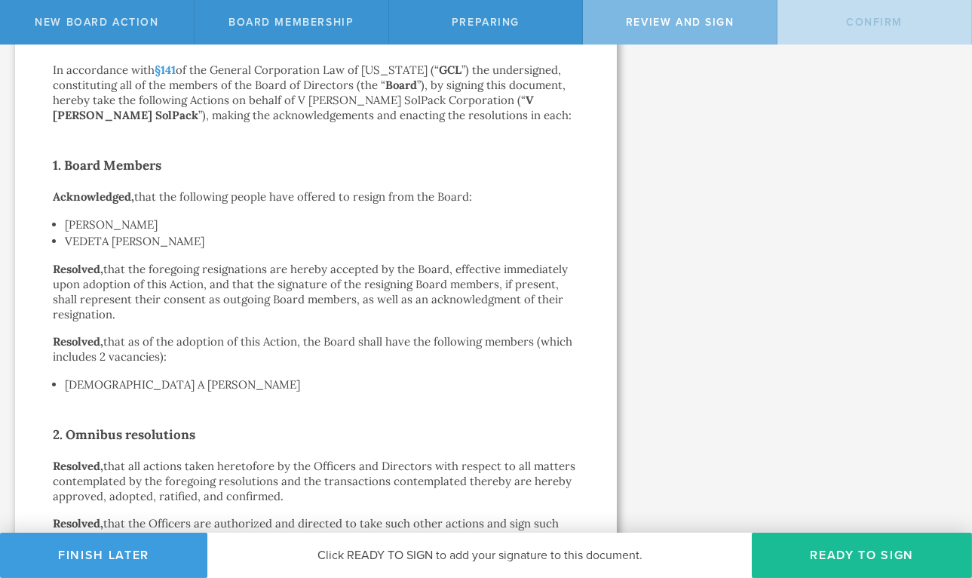
scroll to position [513, 0]
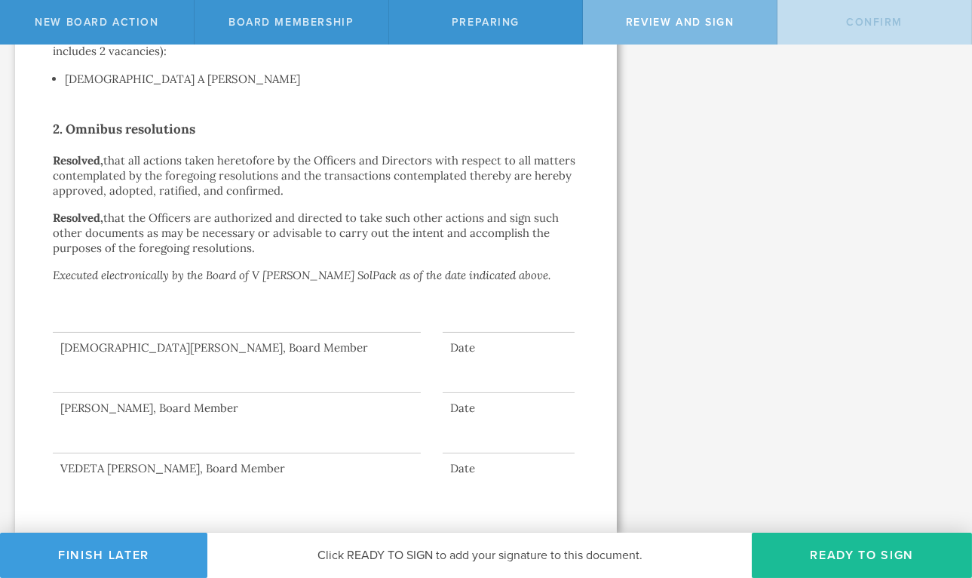
click at [311, 291] on div at bounding box center [237, 302] width 368 height 60
click at [308, 321] on div at bounding box center [237, 302] width 368 height 60
click at [864, 560] on button "Ready to Sign" at bounding box center [862, 555] width 220 height 45
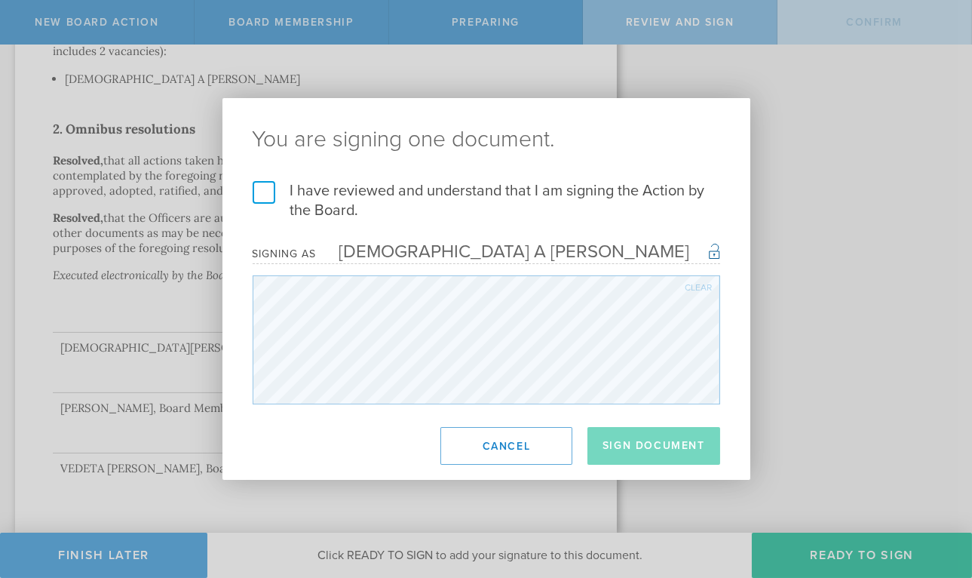
click at [266, 193] on label "I have reviewed and understand that I am signing the Action by the Board." at bounding box center [487, 200] width 468 height 39
click at [0, 0] on input "I have reviewed and understand that I am signing the Action by the Board." at bounding box center [0, 0] width 0 height 0
click at [682, 443] on button "Sign Document" at bounding box center [654, 446] width 133 height 38
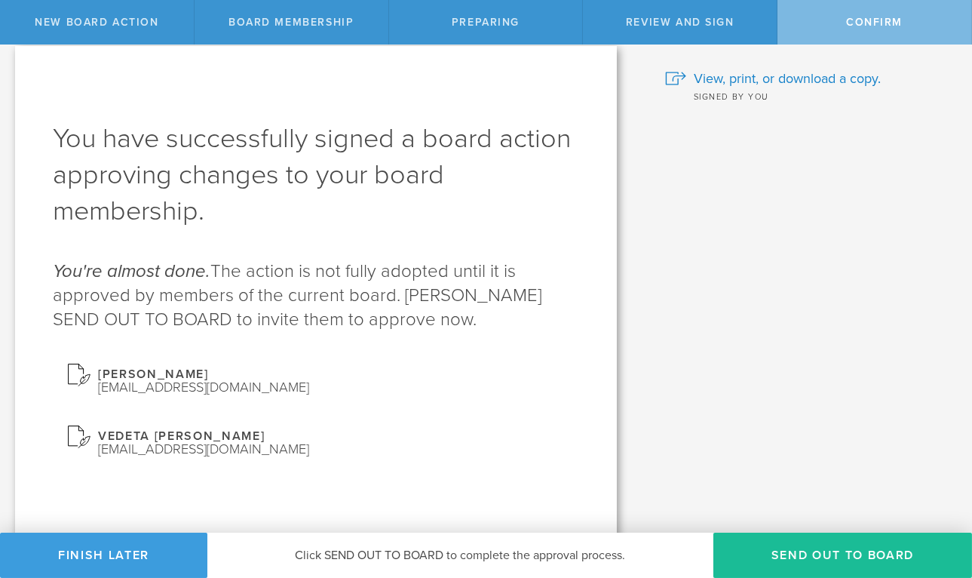
scroll to position [23, 0]
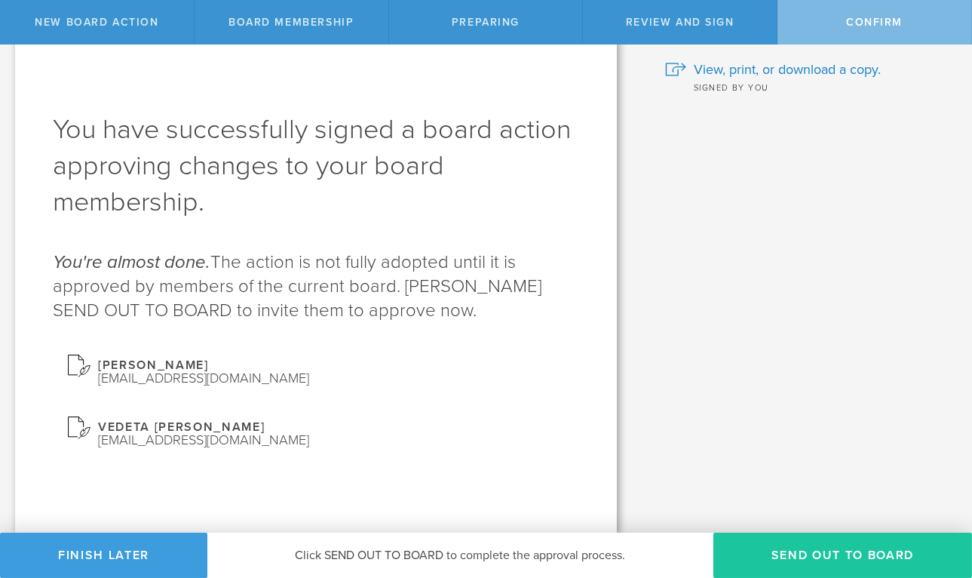
click at [823, 554] on button "Send out to board" at bounding box center [843, 555] width 259 height 45
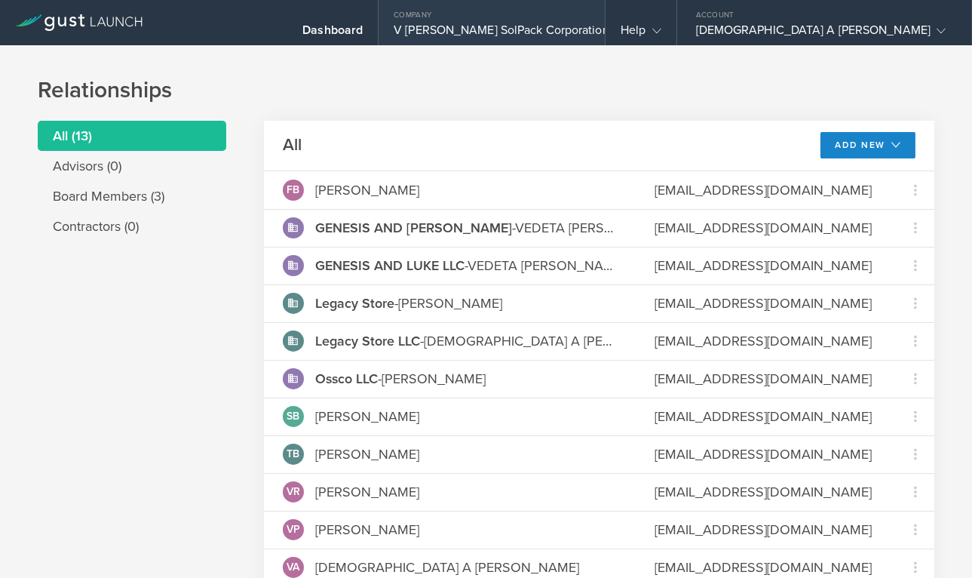
click at [590, 24] on div "V [PERSON_NAME] SolPack Corporation" at bounding box center [492, 34] width 196 height 23
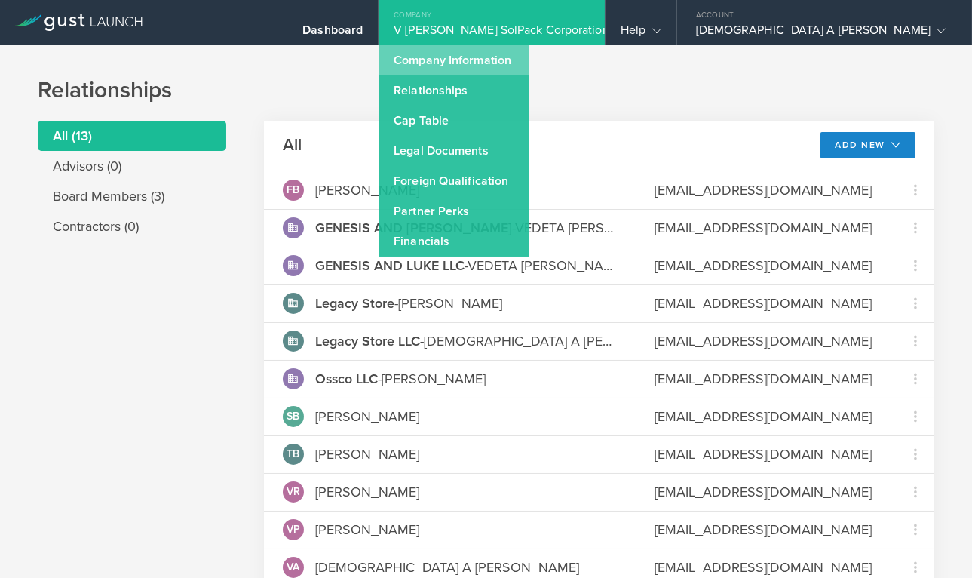
click at [529, 64] on link "Company Information" at bounding box center [454, 60] width 151 height 30
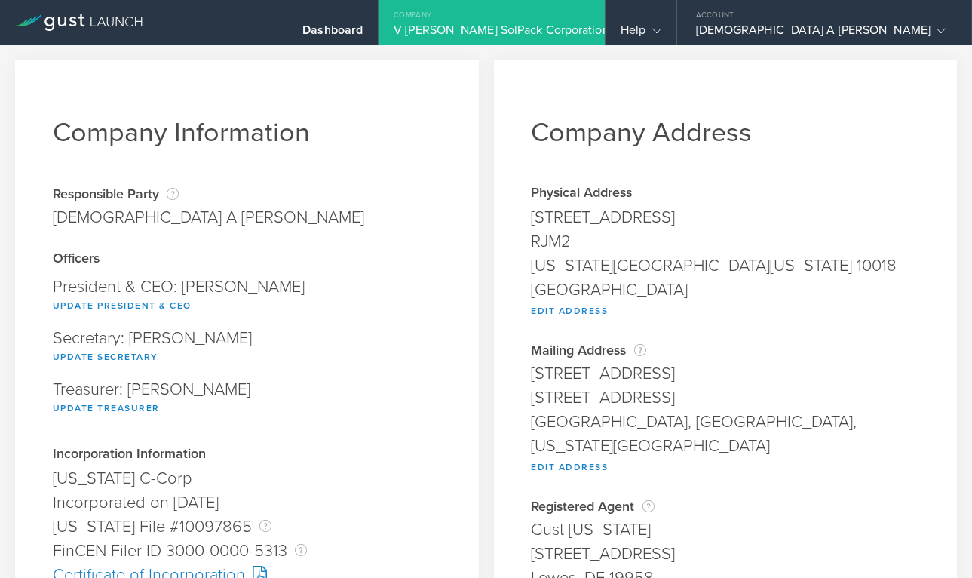
click at [605, 17] on div "Company" at bounding box center [492, 11] width 226 height 23
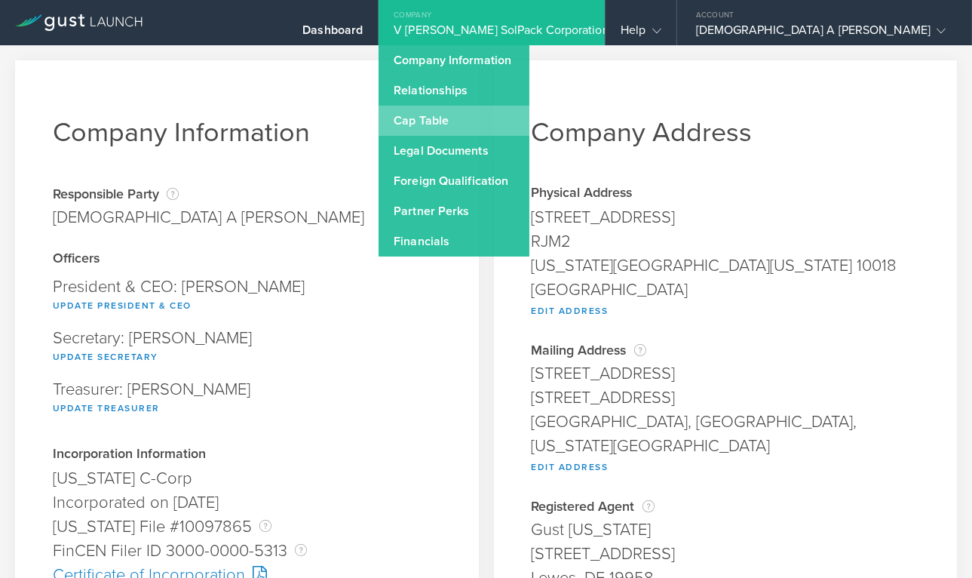
click at [529, 121] on link "Cap Table" at bounding box center [454, 121] width 151 height 30
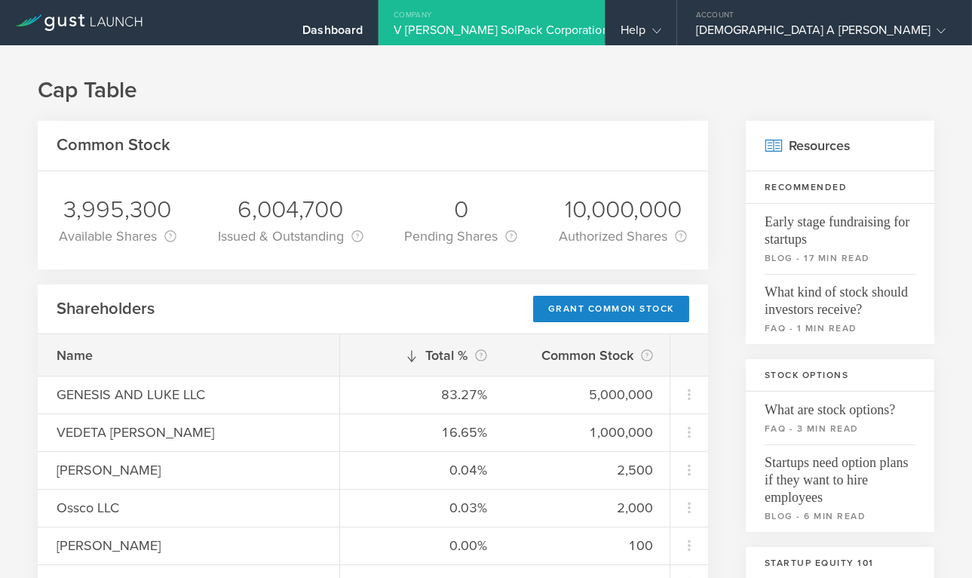
click at [605, 21] on div "Company" at bounding box center [492, 11] width 226 height 23
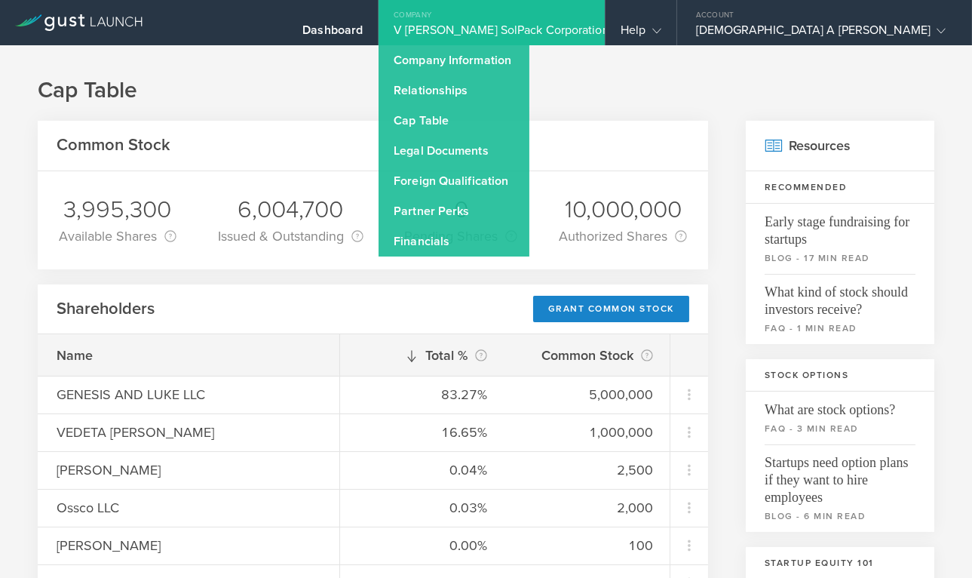
click at [733, 83] on h1 "Cap Table" at bounding box center [486, 90] width 897 height 30
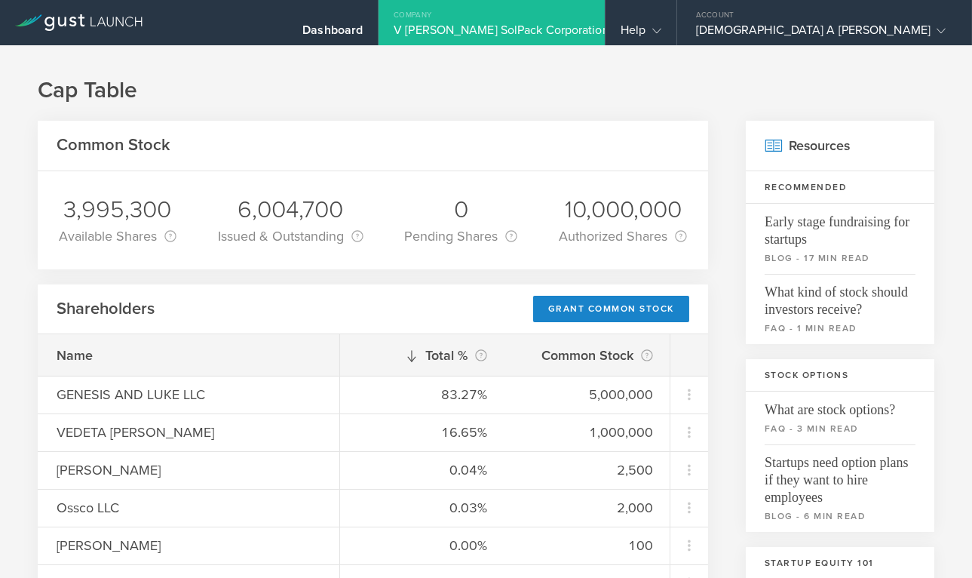
click at [583, 23] on div "V [PERSON_NAME] SolPack Corporation" at bounding box center [492, 34] width 196 height 23
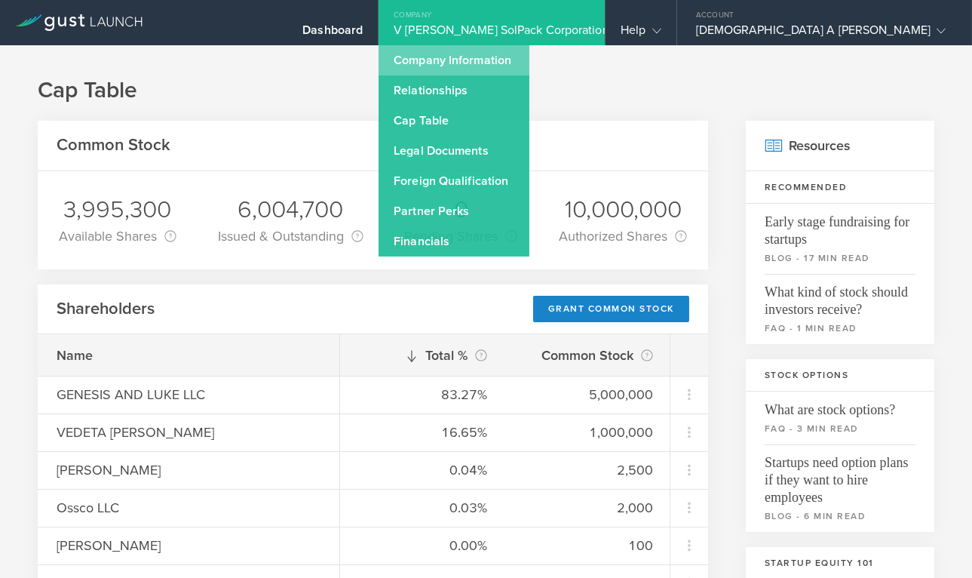
click at [529, 65] on link "Company Information" at bounding box center [454, 60] width 151 height 30
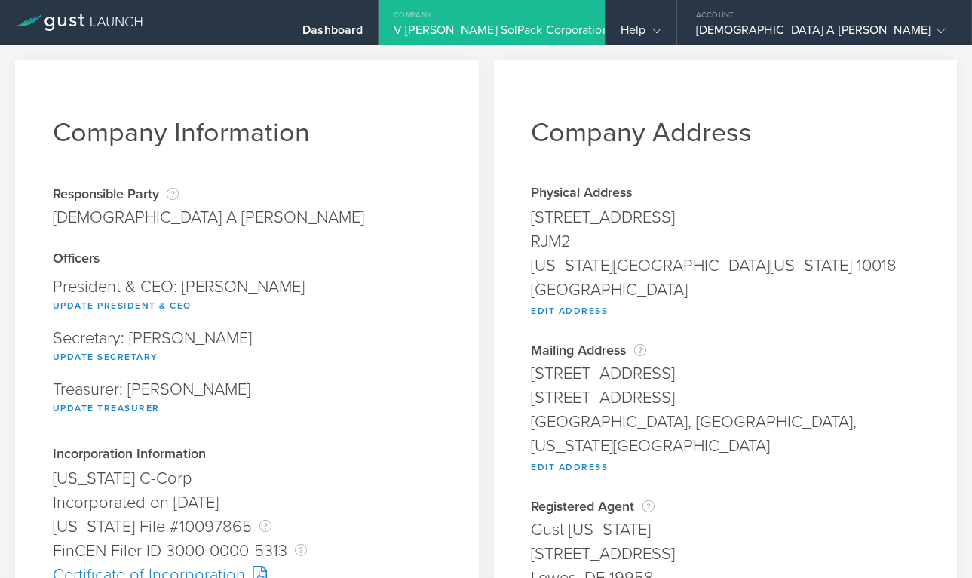
click at [595, 21] on div "Company" at bounding box center [492, 11] width 226 height 23
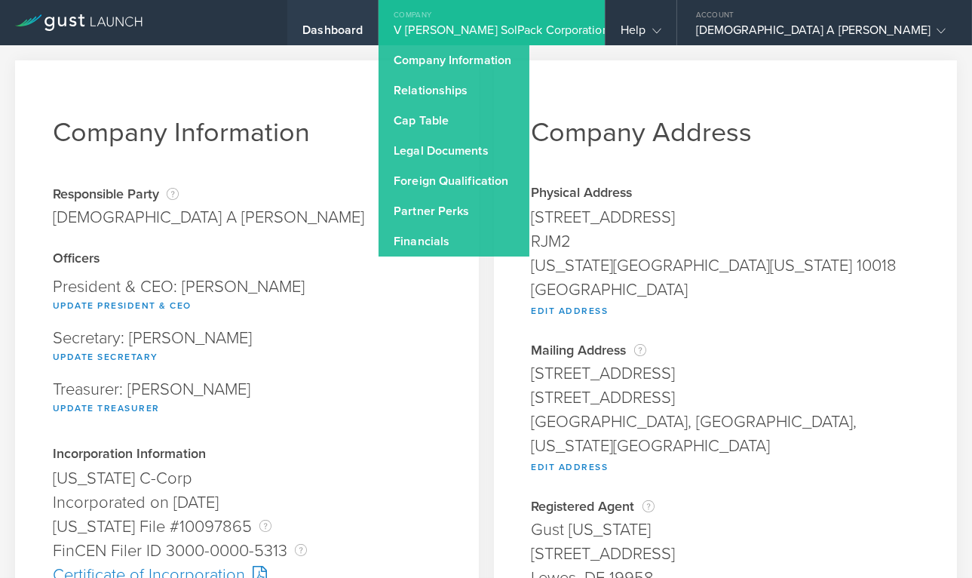
click at [363, 33] on div "Dashboard" at bounding box center [332, 34] width 60 height 23
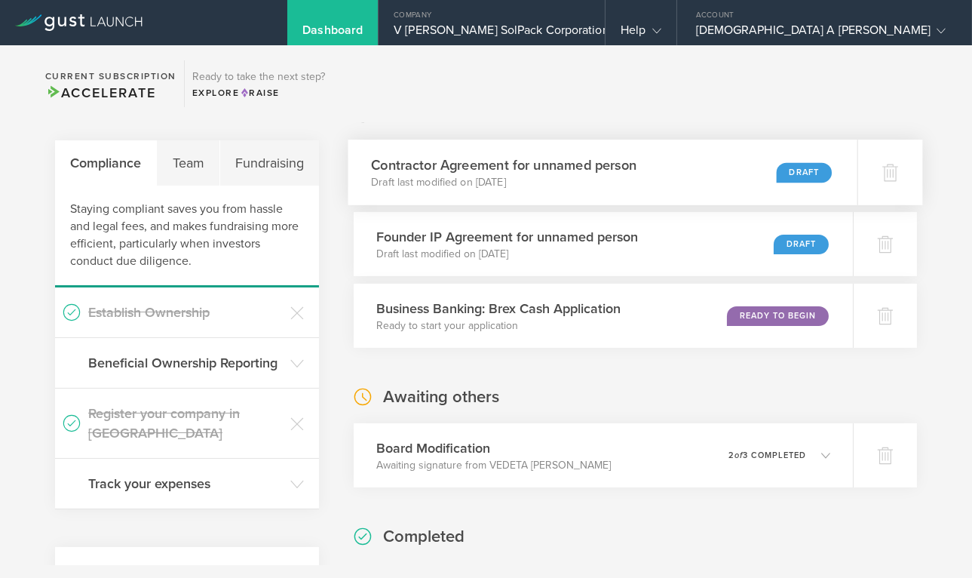
scroll to position [315, 0]
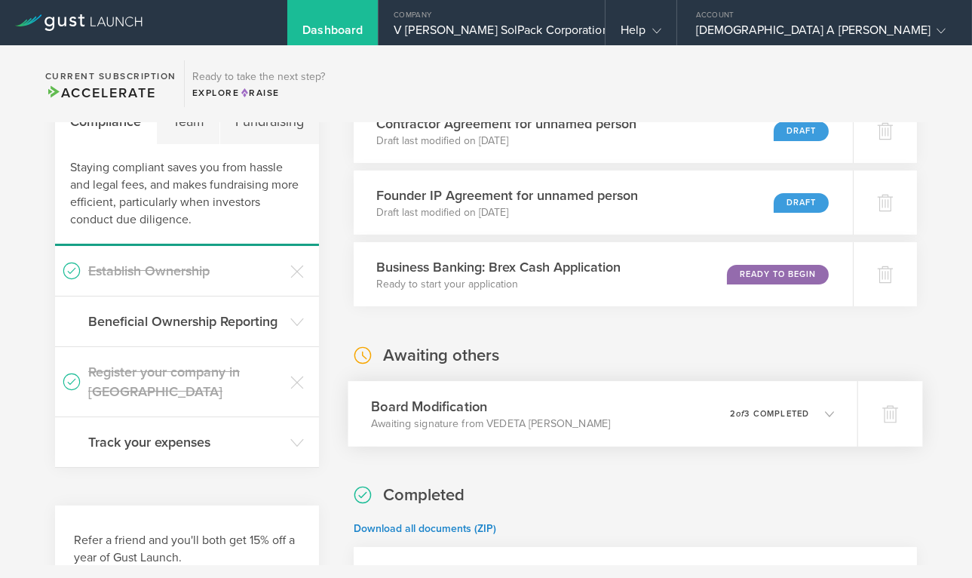
click at [603, 407] on div "Board Modification Awaiting signature from VEDETA HANLEY 0 undeliverable 2 of 3…" at bounding box center [602, 414] width 509 height 66
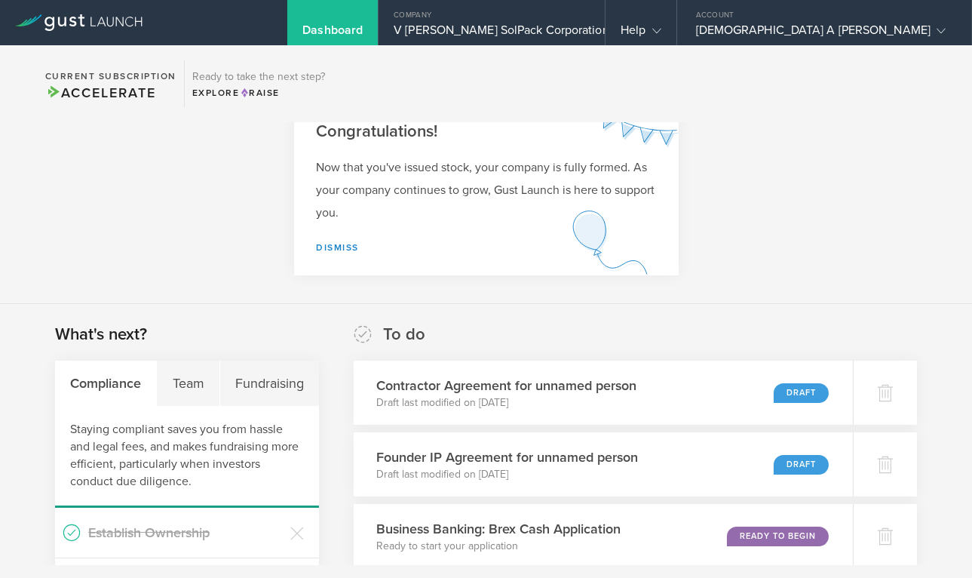
scroll to position [0, 0]
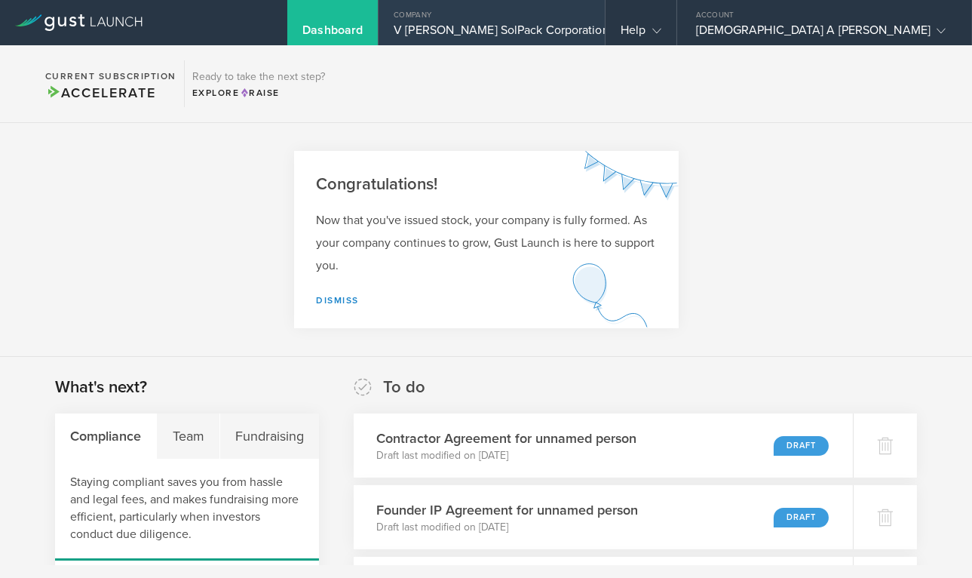
click at [605, 20] on div "Company" at bounding box center [492, 11] width 226 height 23
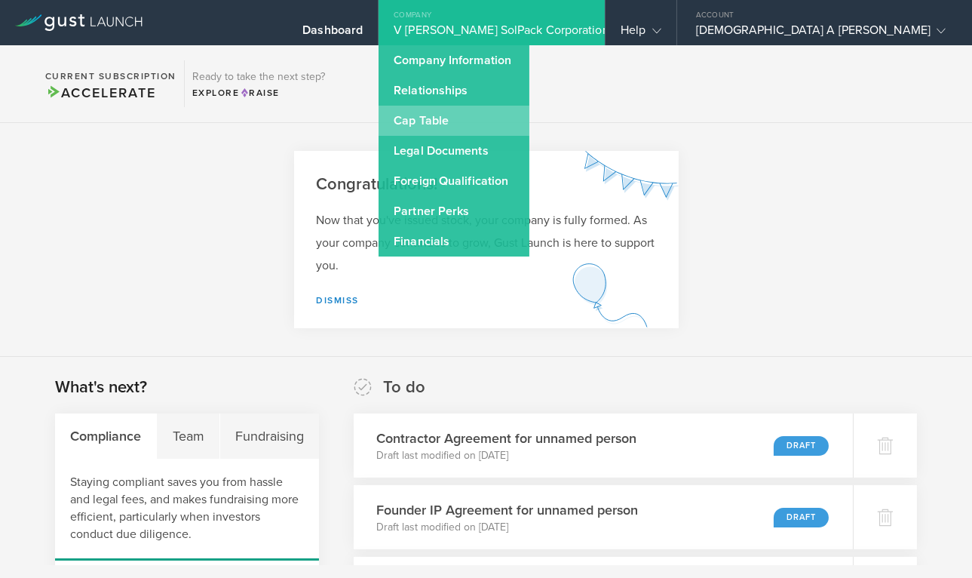
click at [529, 120] on link "Cap Table" at bounding box center [454, 121] width 151 height 30
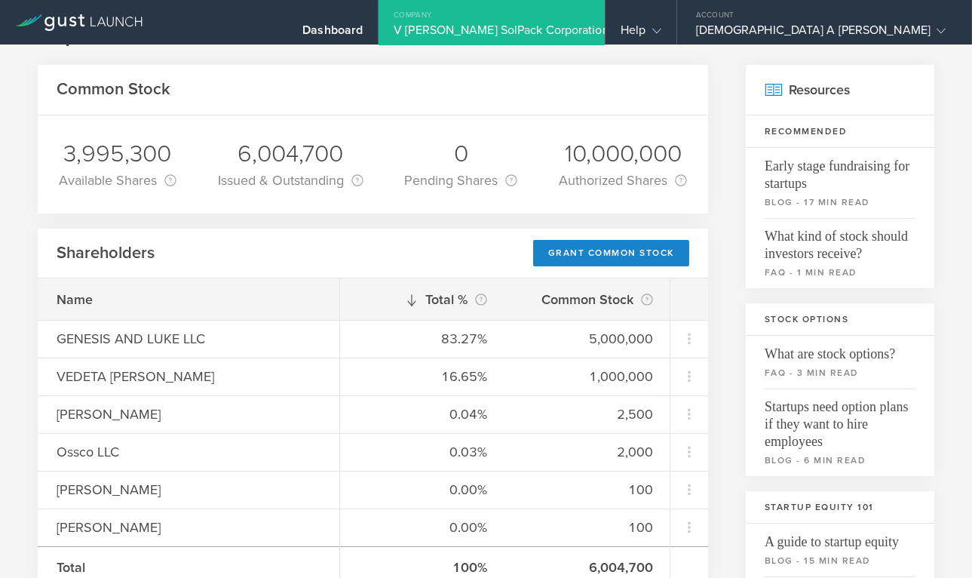
scroll to position [61, 0]
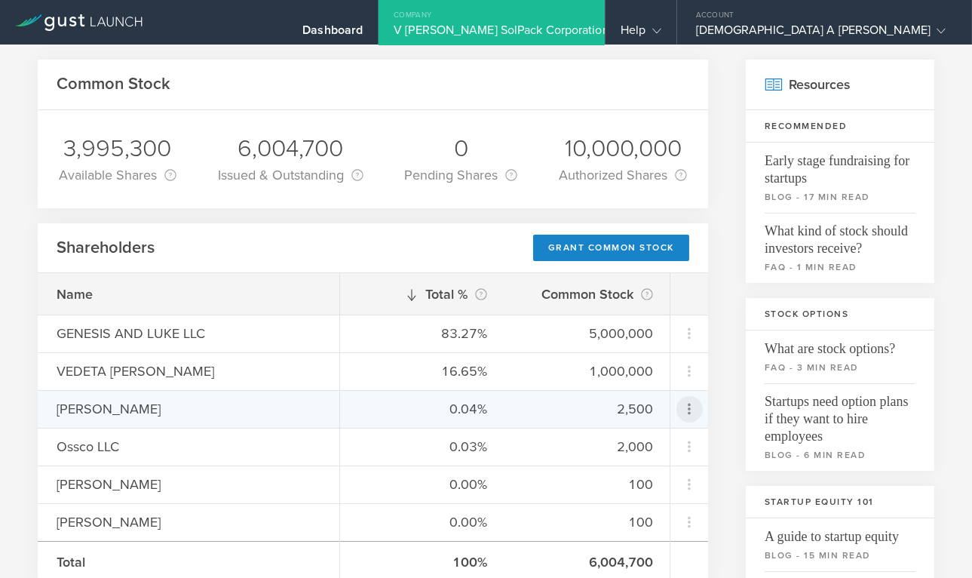
click at [695, 407] on icon at bounding box center [689, 409] width 18 height 18
click at [680, 480] on div "Repurchase stock" at bounding box center [642, 476] width 115 height 17
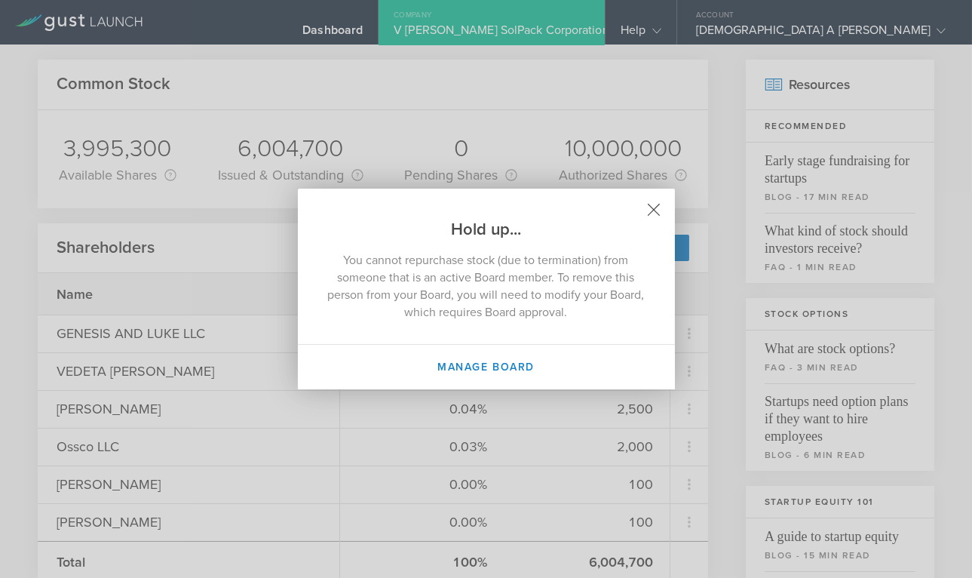
click at [658, 209] on icon at bounding box center [653, 210] width 13 height 13
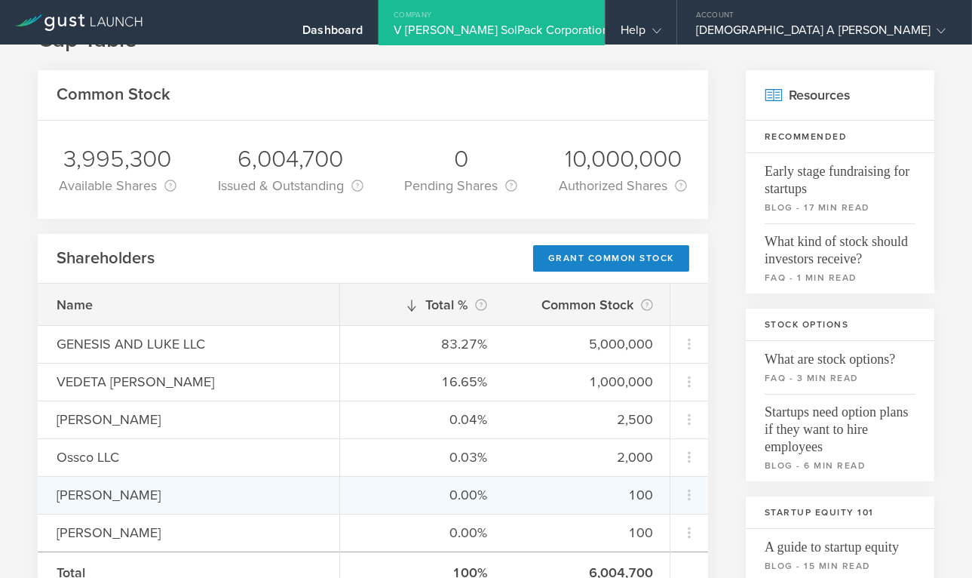
scroll to position [0, 0]
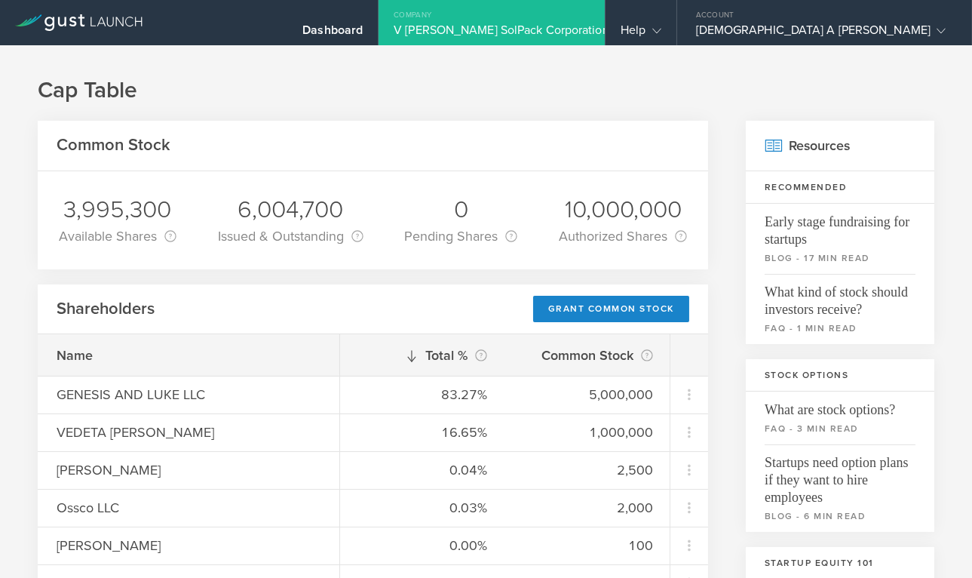
click at [574, 25] on div "V Hanley SolPack Corporation" at bounding box center [492, 34] width 196 height 23
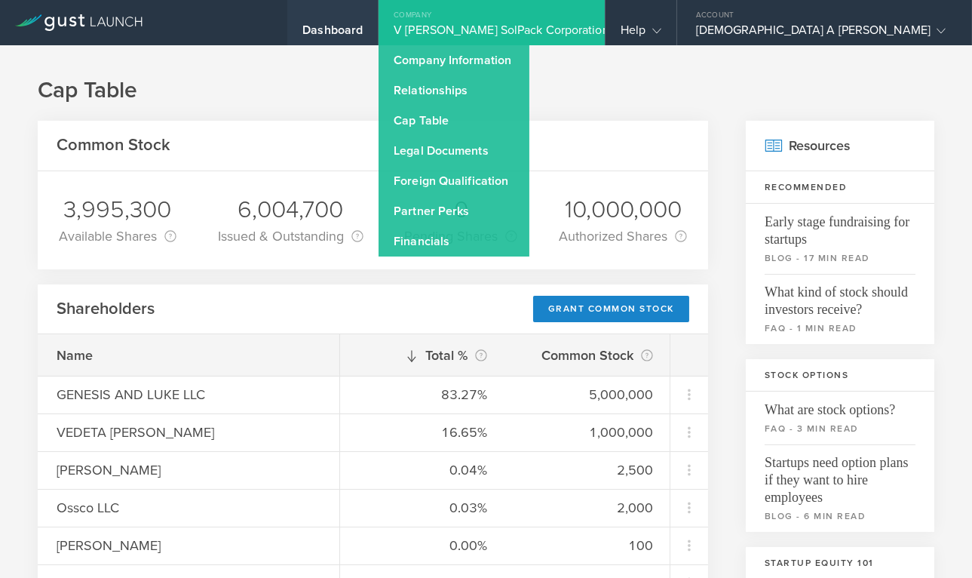
click at [378, 20] on div "Dashboard" at bounding box center [332, 22] width 91 height 45
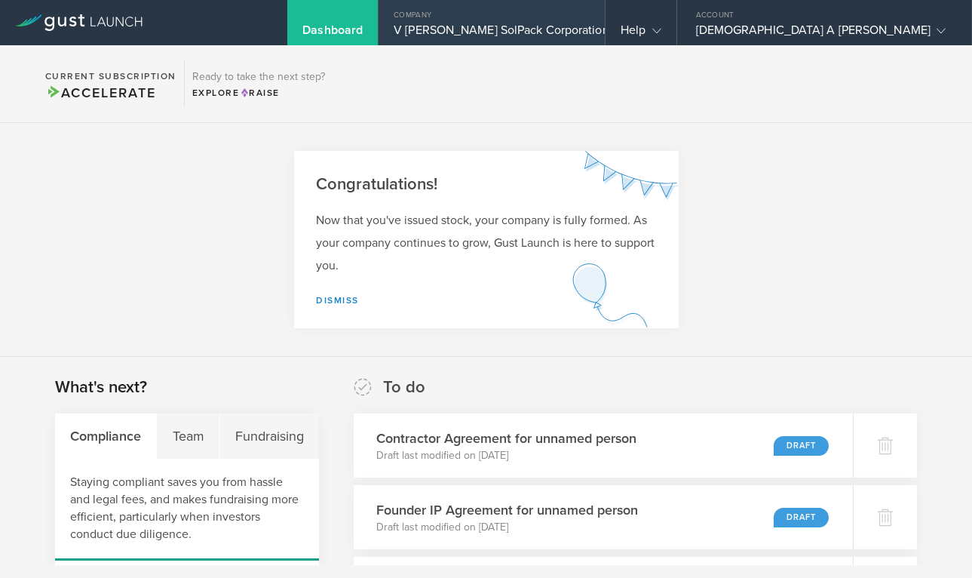
click at [590, 31] on div "V Hanley SolPack Corporation" at bounding box center [492, 34] width 196 height 23
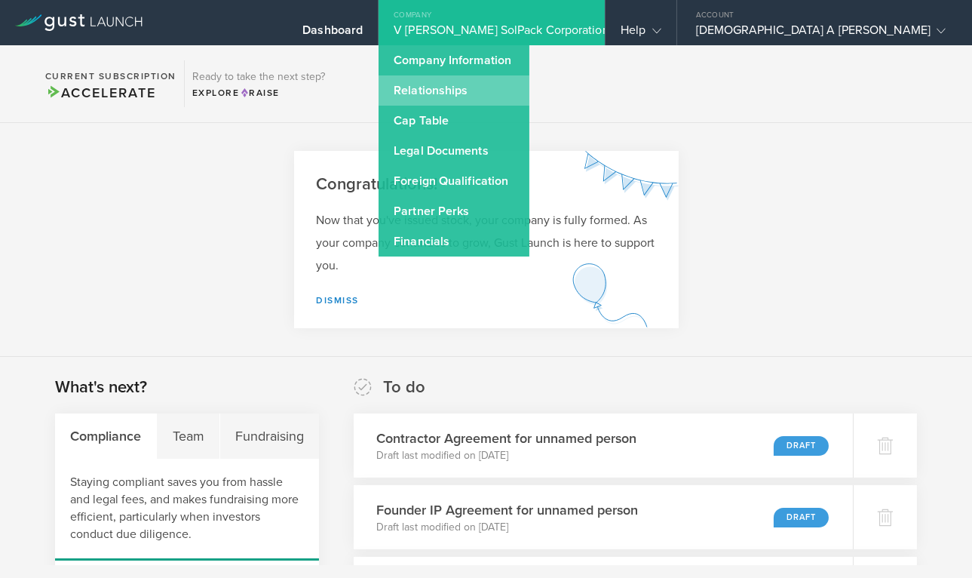
click at [529, 88] on link "Relationships" at bounding box center [454, 90] width 151 height 30
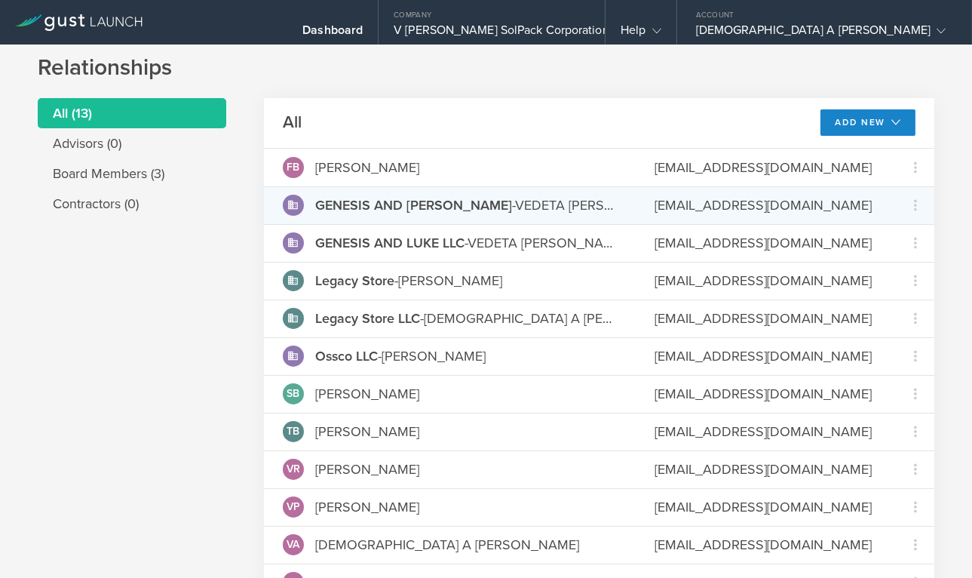
scroll to position [23, 0]
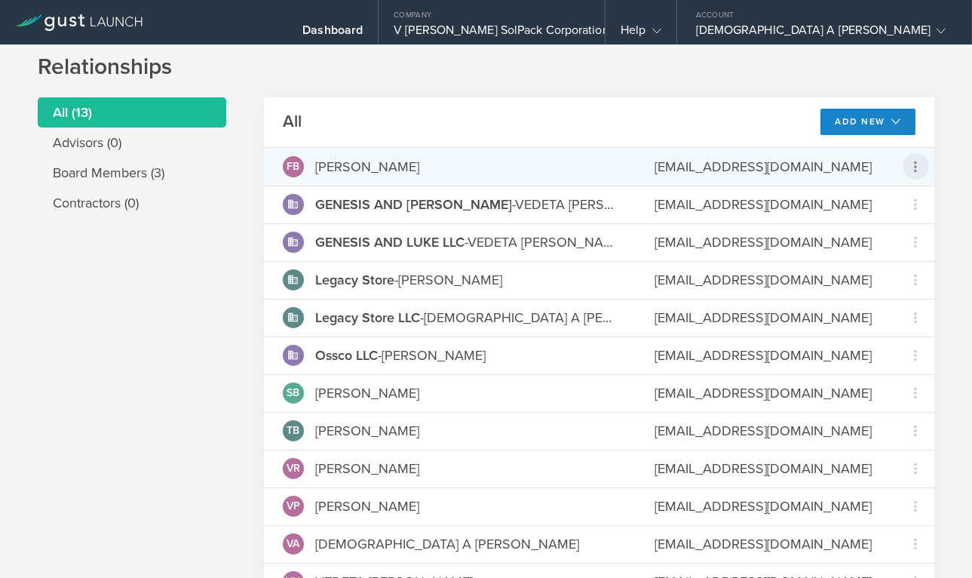
click at [914, 166] on icon at bounding box center [916, 167] width 18 height 18
click at [899, 204] on div "Grant Common Stock" at bounding box center [868, 204] width 115 height 17
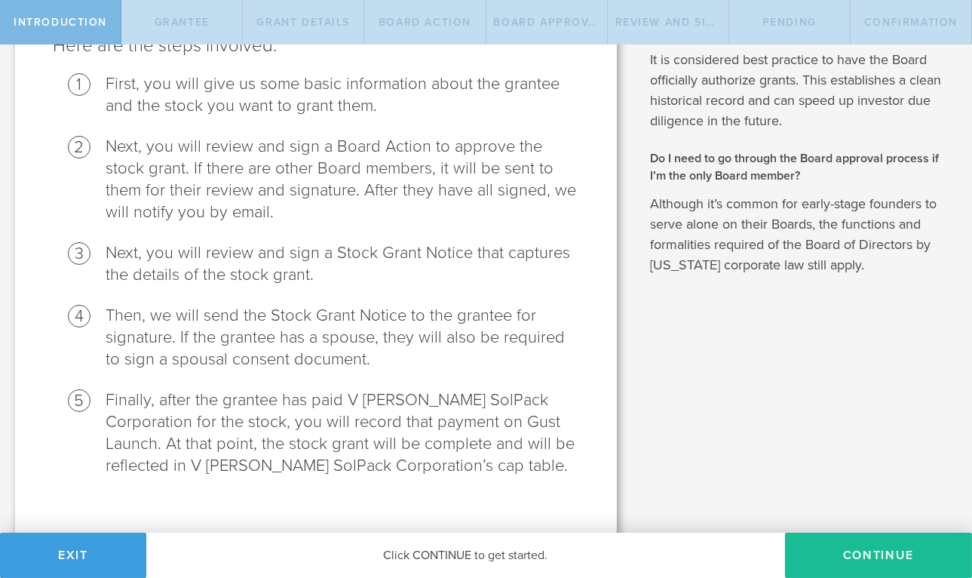
scroll to position [223, 0]
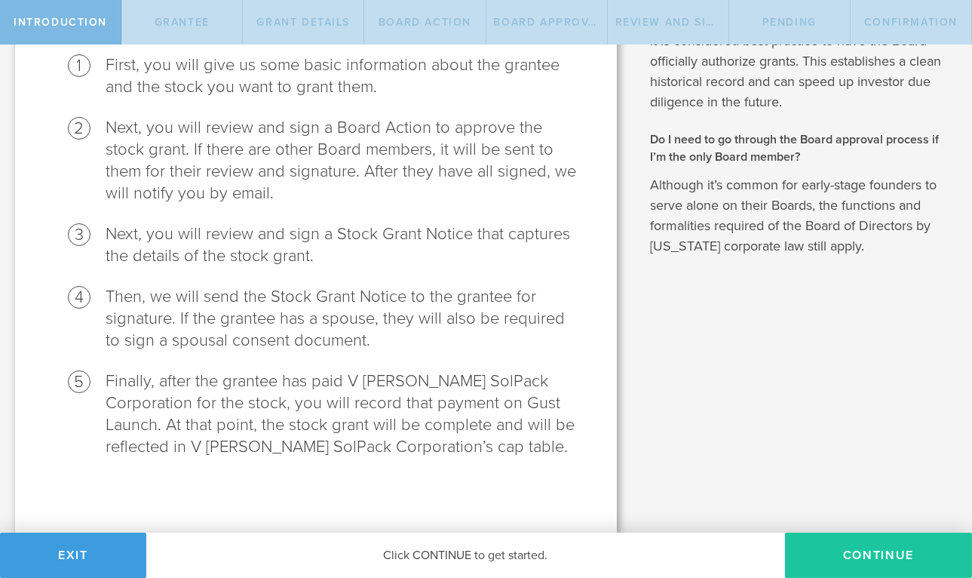
click at [890, 564] on button "Continue" at bounding box center [878, 555] width 187 height 45
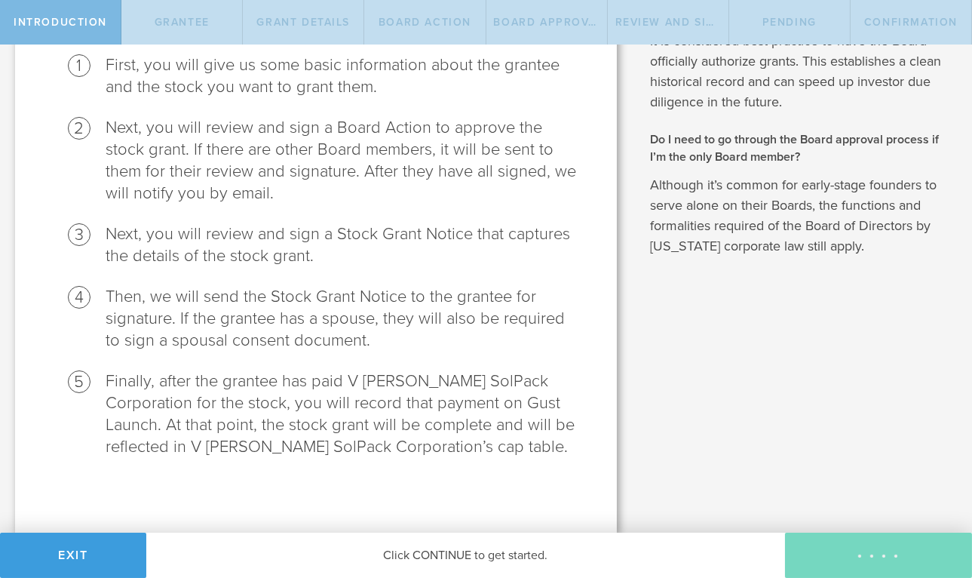
radio input "true"
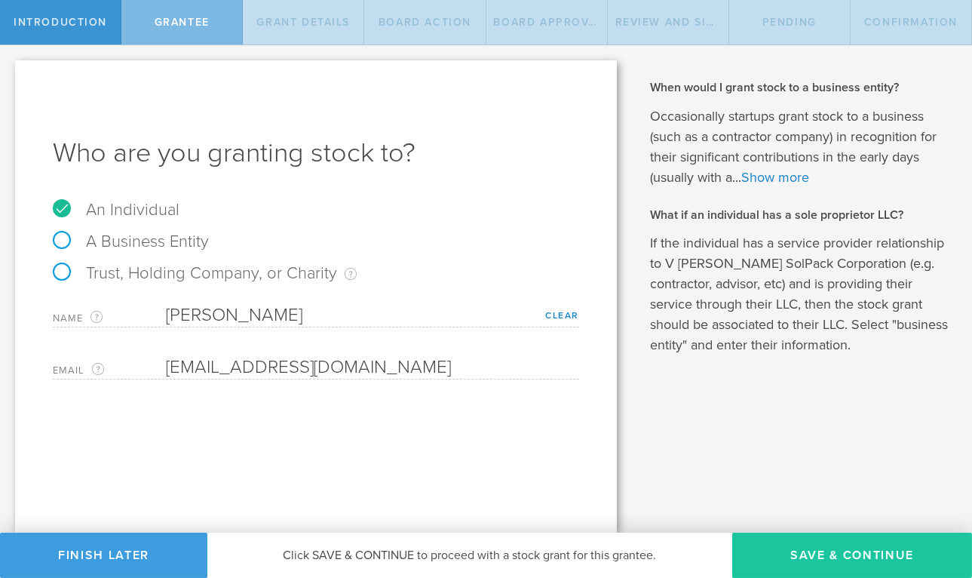
click at [843, 560] on button "Save & Continue" at bounding box center [852, 555] width 240 height 45
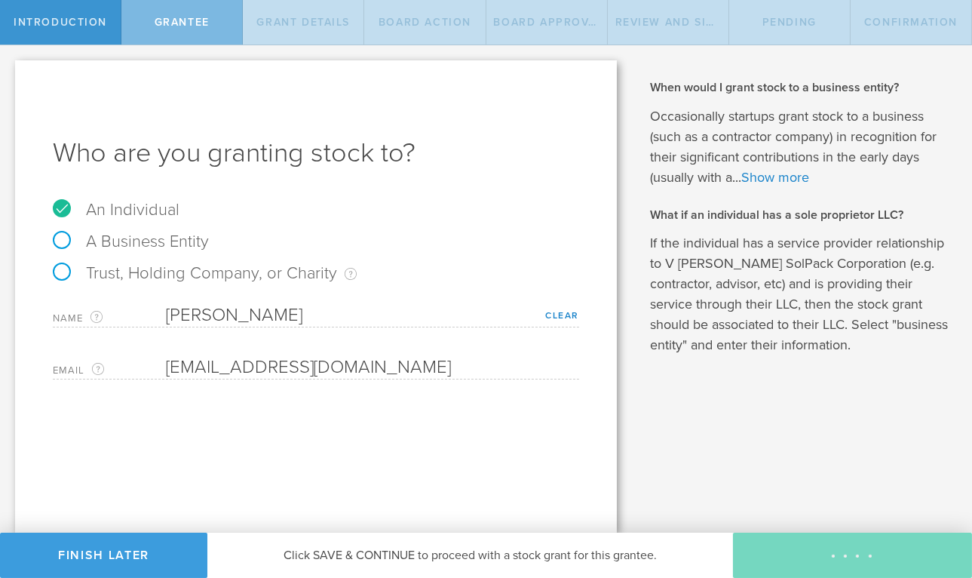
type input "48"
type input "12"
select select "none"
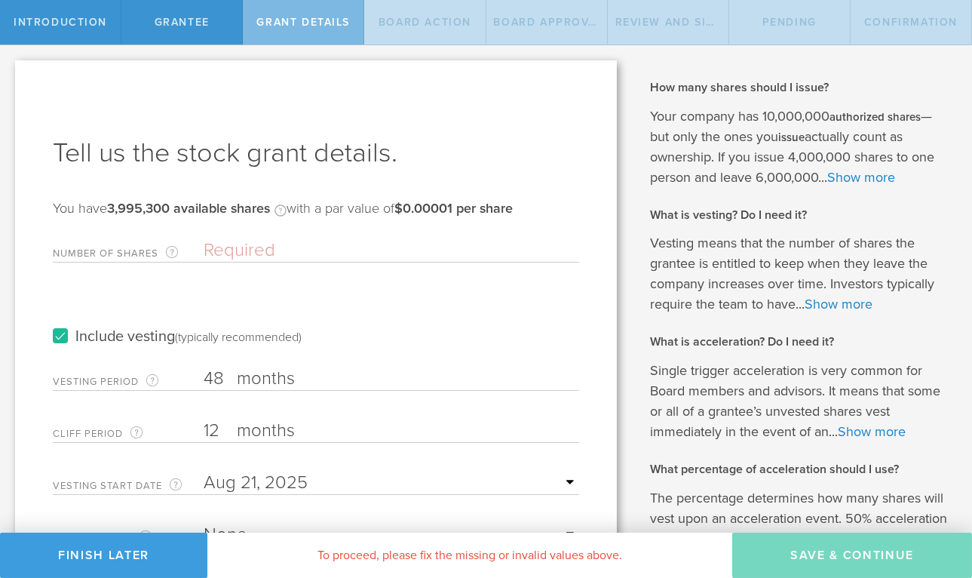
click at [280, 247] on input "Number of Shares The total amount of stock the company is granting to this reci…" at bounding box center [392, 250] width 376 height 23
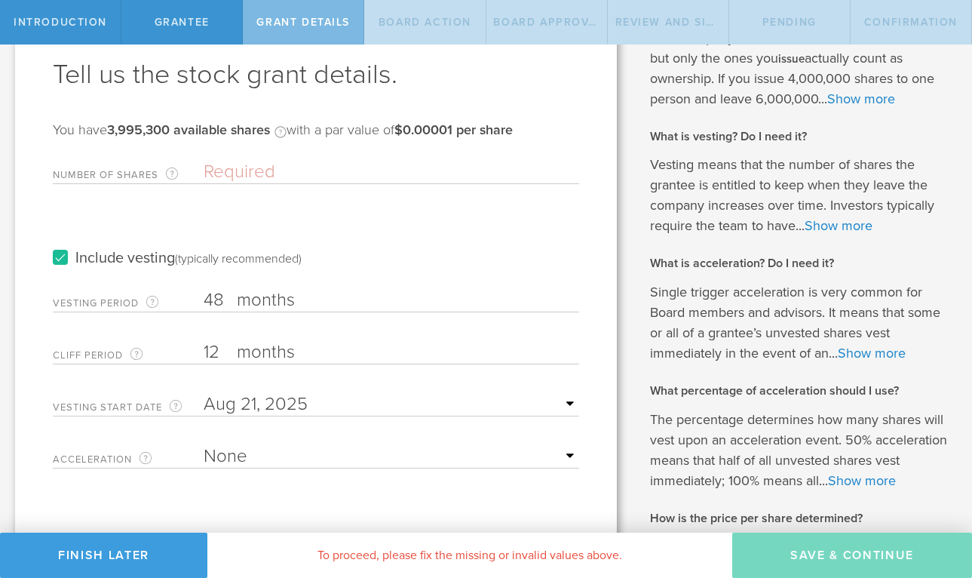
scroll to position [75, 0]
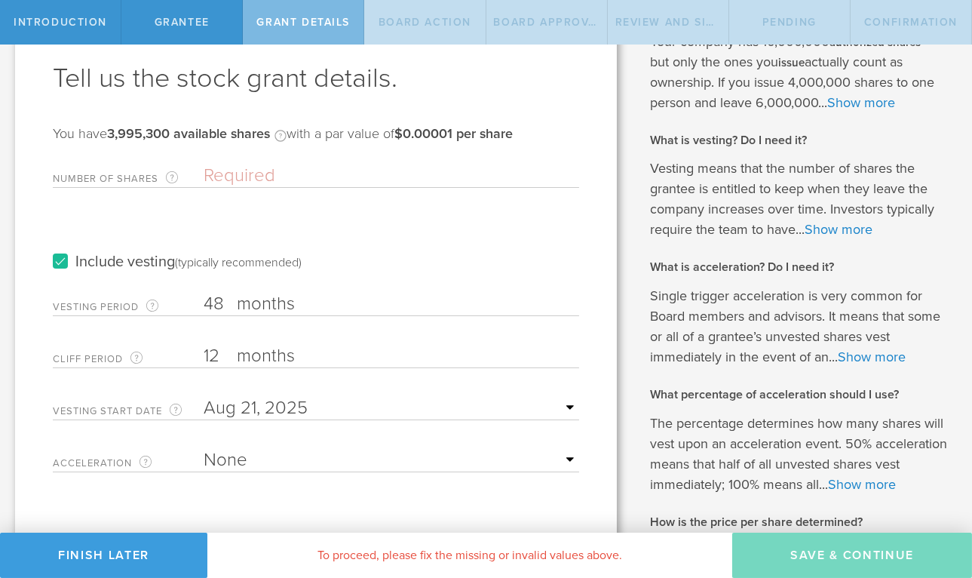
click at [562, 459] on select "None Single Trigger Double Trigger" at bounding box center [392, 460] width 376 height 23
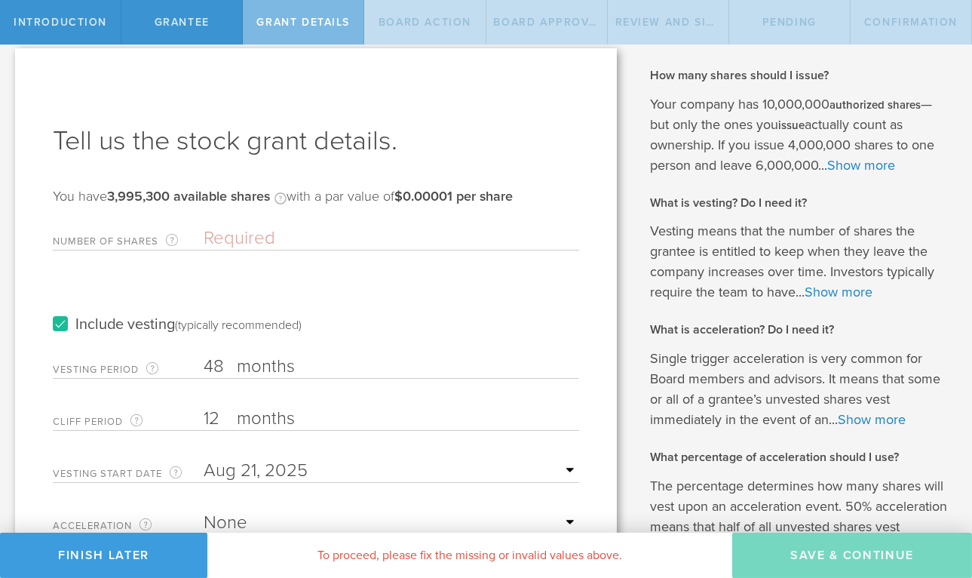
scroll to position [0, 0]
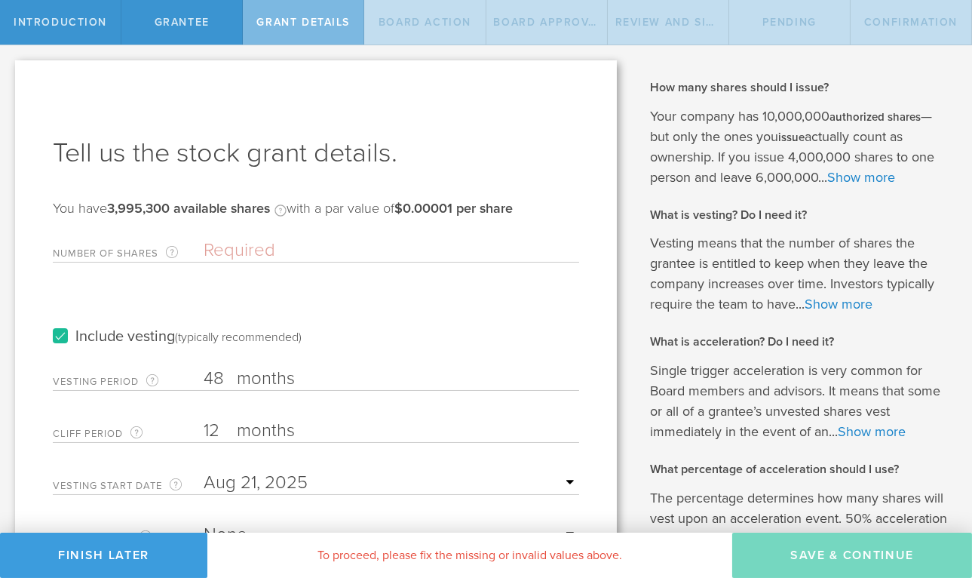
click at [238, 249] on input "Number of Shares The total amount of stock the company is granting to this reci…" at bounding box center [392, 250] width 376 height 23
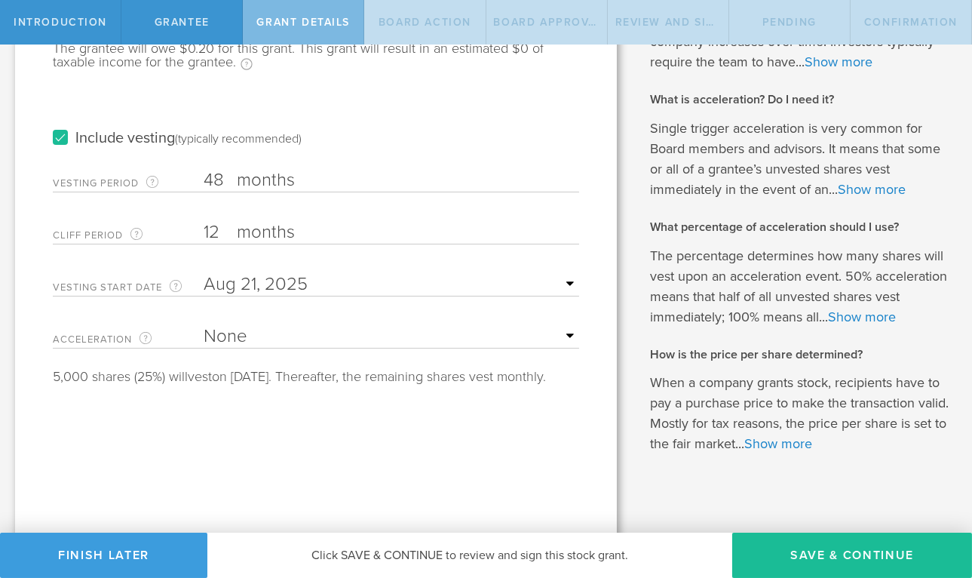
scroll to position [253, 0]
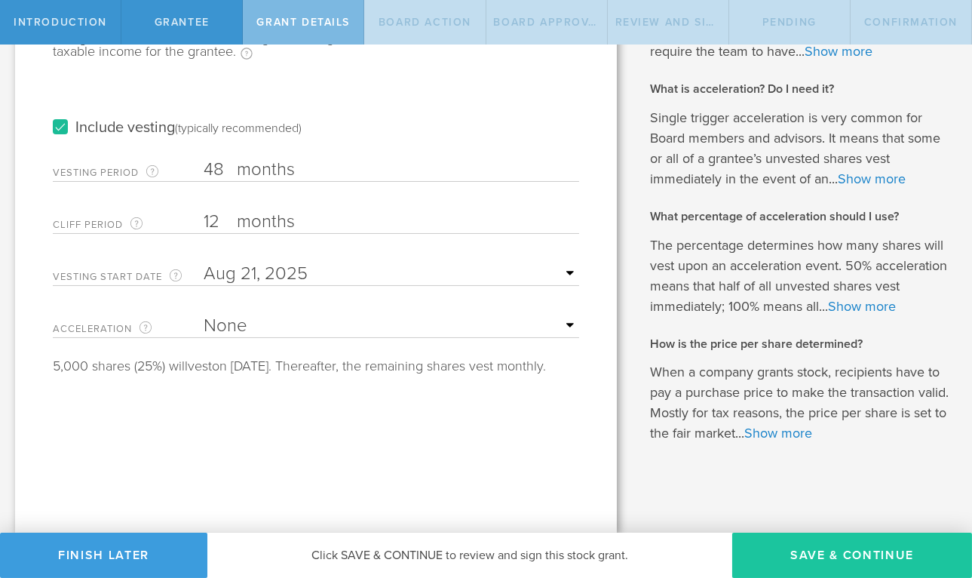
type input "20,000"
click at [846, 554] on button "Save & Continue" at bounding box center [852, 555] width 240 height 45
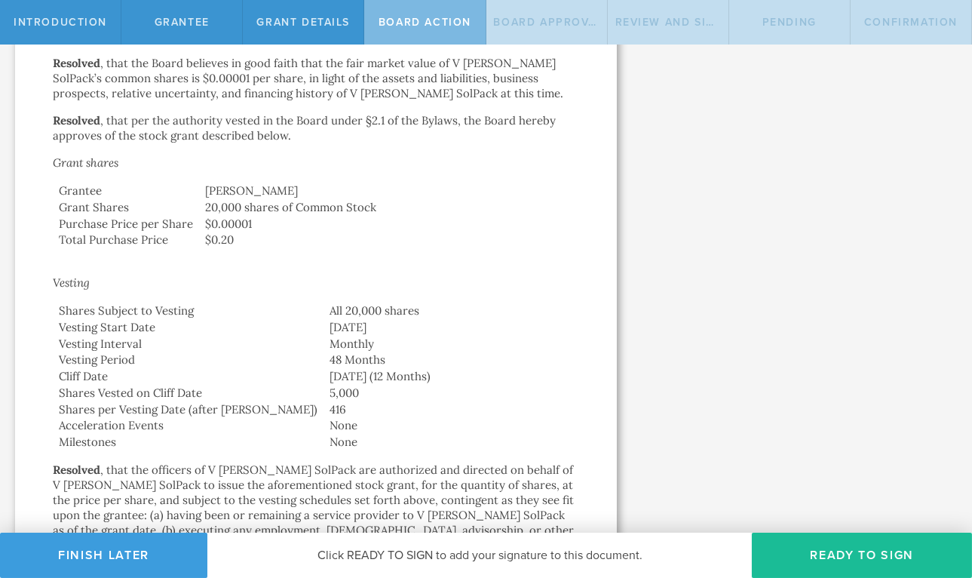
scroll to position [469, 0]
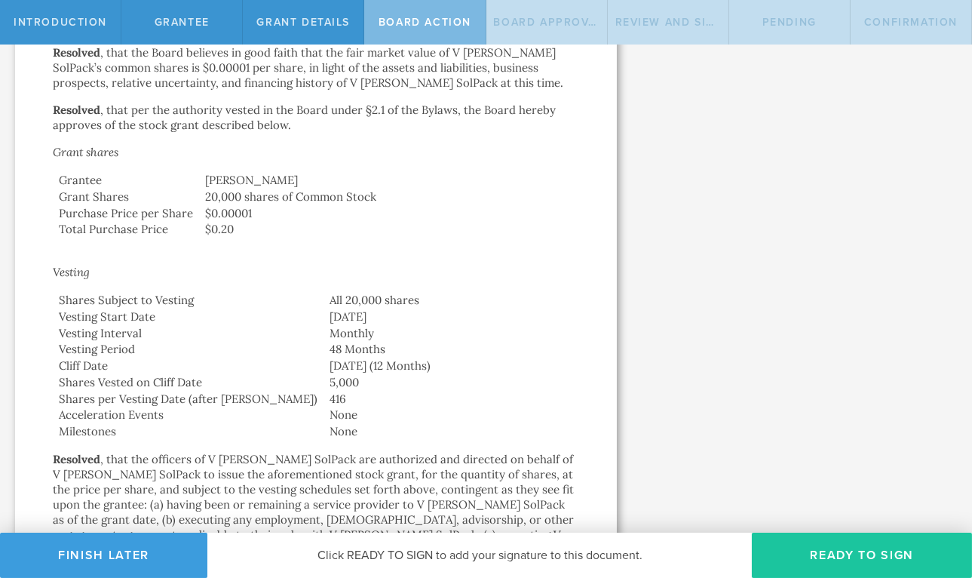
click at [876, 552] on button "Ready to Sign" at bounding box center [862, 555] width 220 height 45
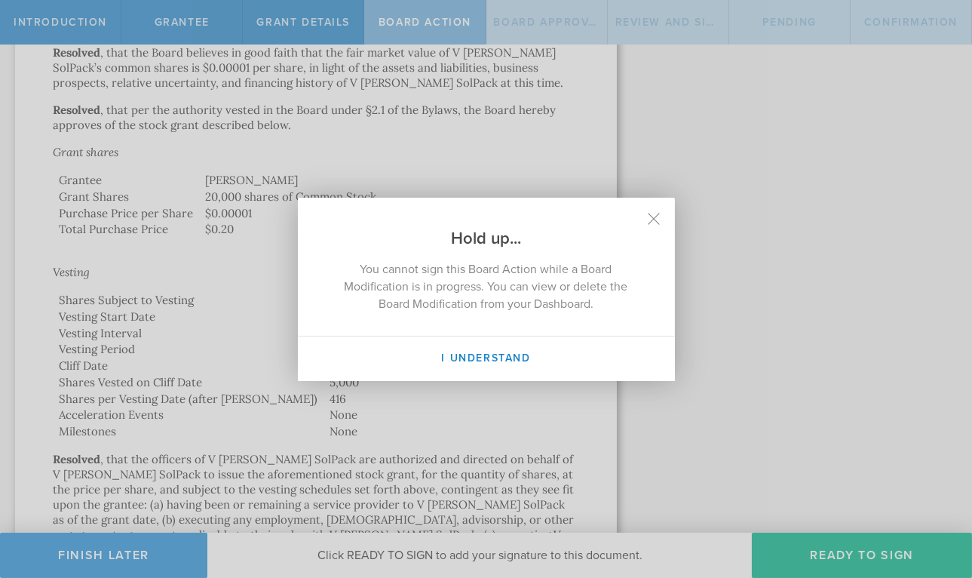
drag, startPoint x: 382, startPoint y: 217, endPoint x: 549, endPoint y: 192, distance: 169.4
click at [549, 192] on div "Hold up... You cannot sign this Board Action while a Board Modification is in p…" at bounding box center [486, 289] width 972 height 578
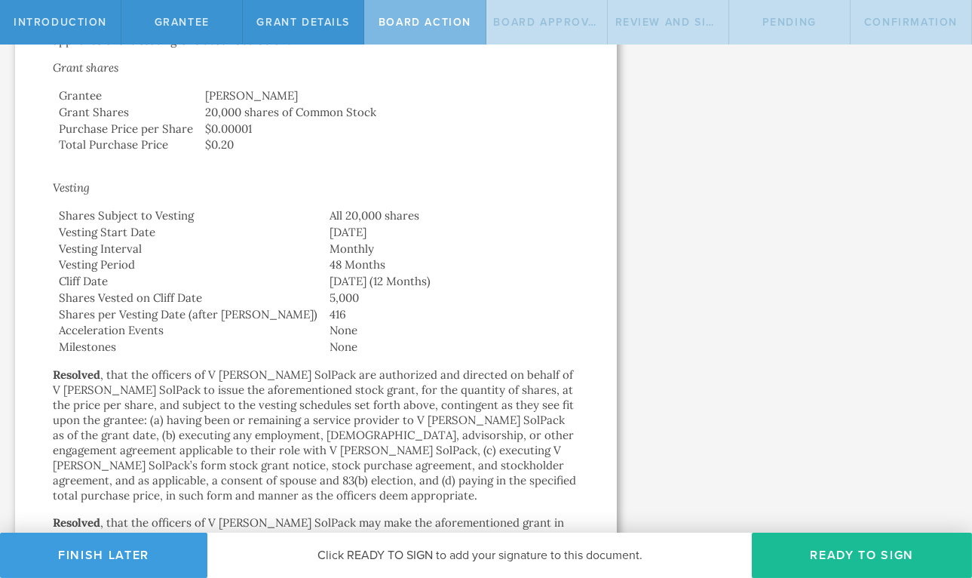
scroll to position [555, 0]
click at [853, 546] on button "Ready to Sign" at bounding box center [862, 555] width 220 height 45
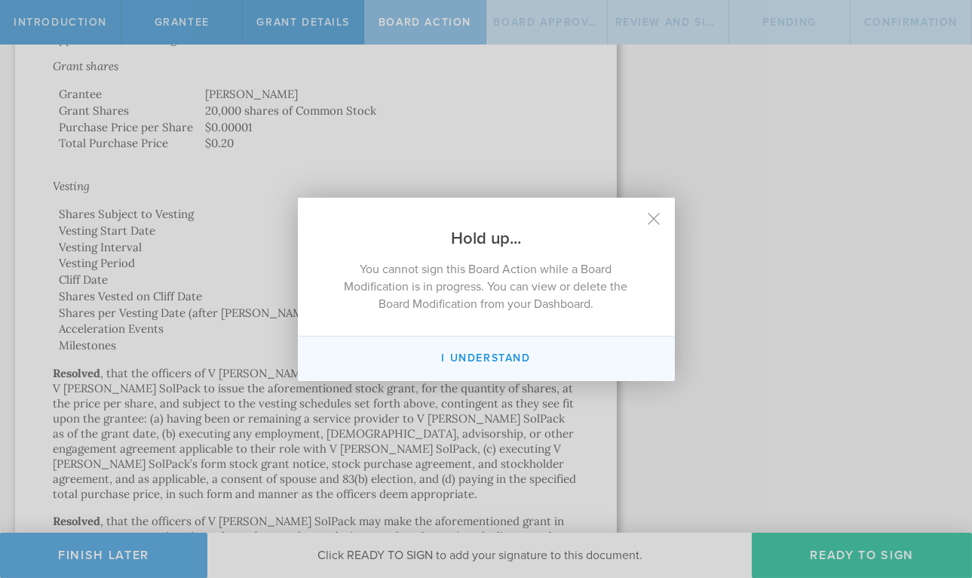
click at [516, 359] on button "I Understand" at bounding box center [486, 358] width 377 height 45
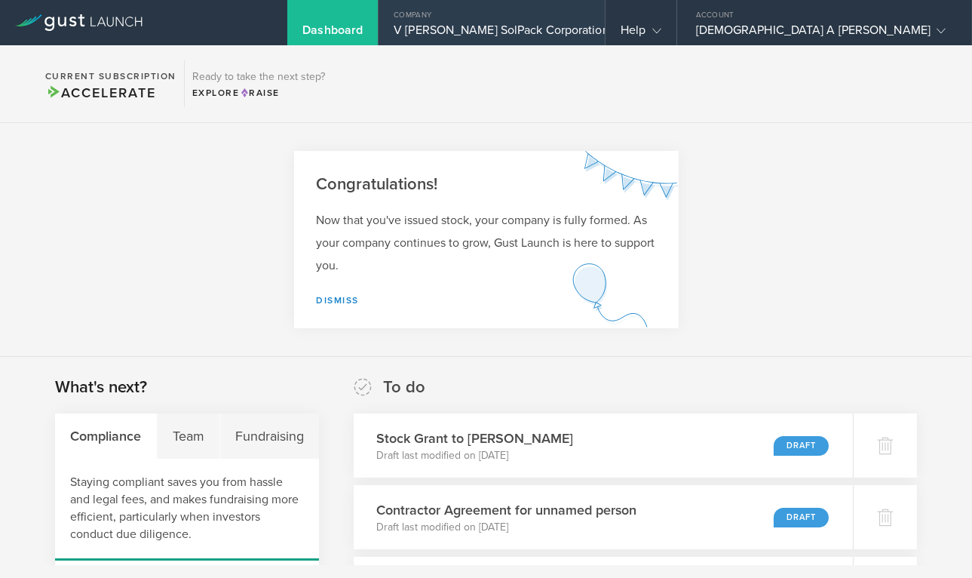
click at [590, 32] on div "V [PERSON_NAME] SolPack Corporation" at bounding box center [492, 34] width 196 height 23
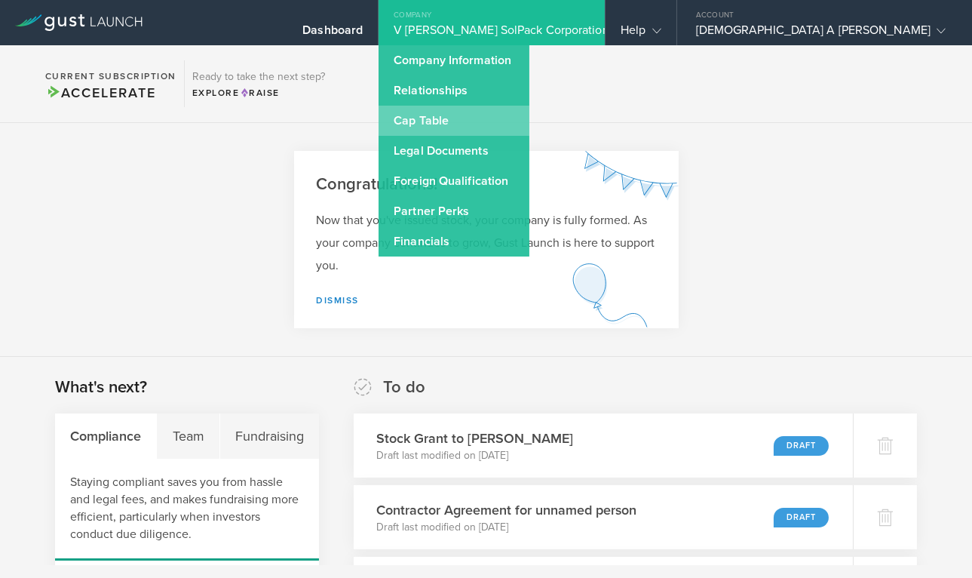
click at [529, 114] on link "Cap Table" at bounding box center [454, 121] width 151 height 30
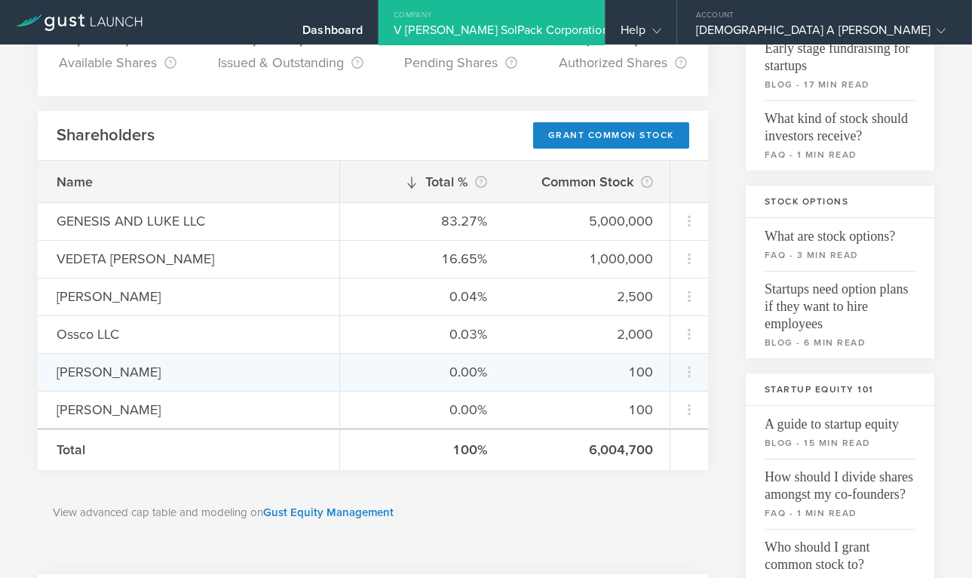
scroll to position [183, 0]
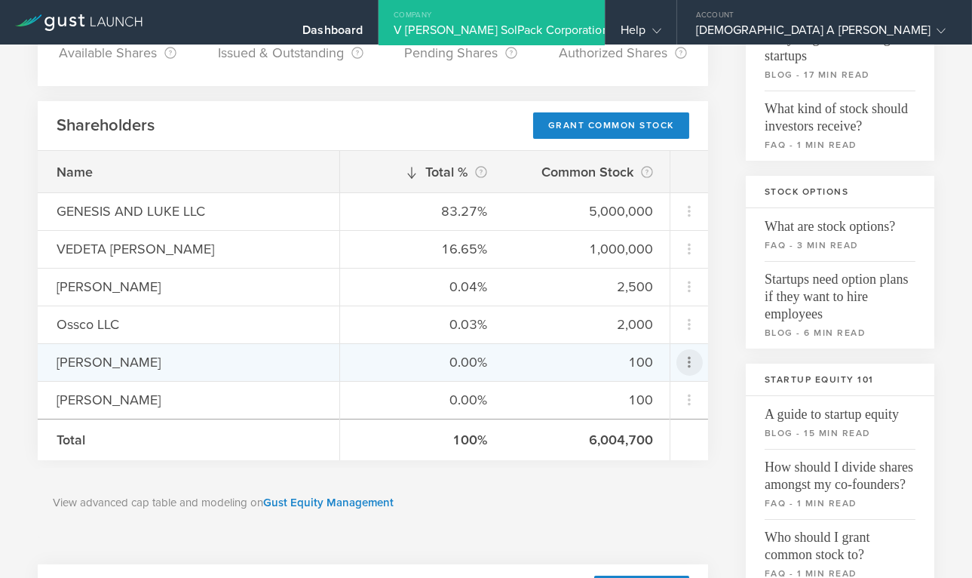
click at [691, 360] on icon at bounding box center [689, 362] width 18 height 18
click at [645, 436] on div "Repurchase stock" at bounding box center [642, 430] width 115 height 17
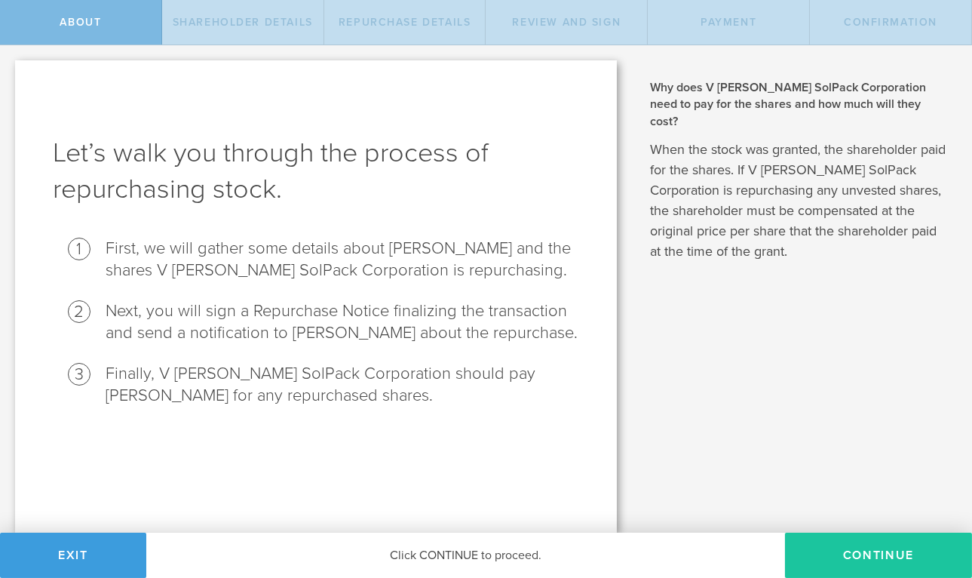
click at [900, 551] on button "Continue" at bounding box center [878, 555] width 187 height 45
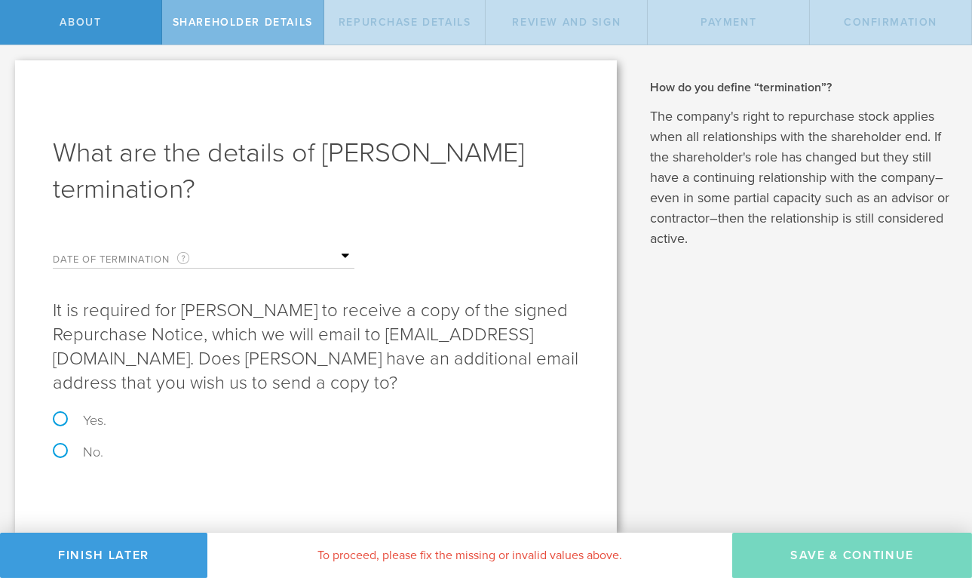
click at [140, 250] on div "Date of Termination This is the date that [PERSON_NAME] severed ties with your …" at bounding box center [204, 253] width 302 height 31
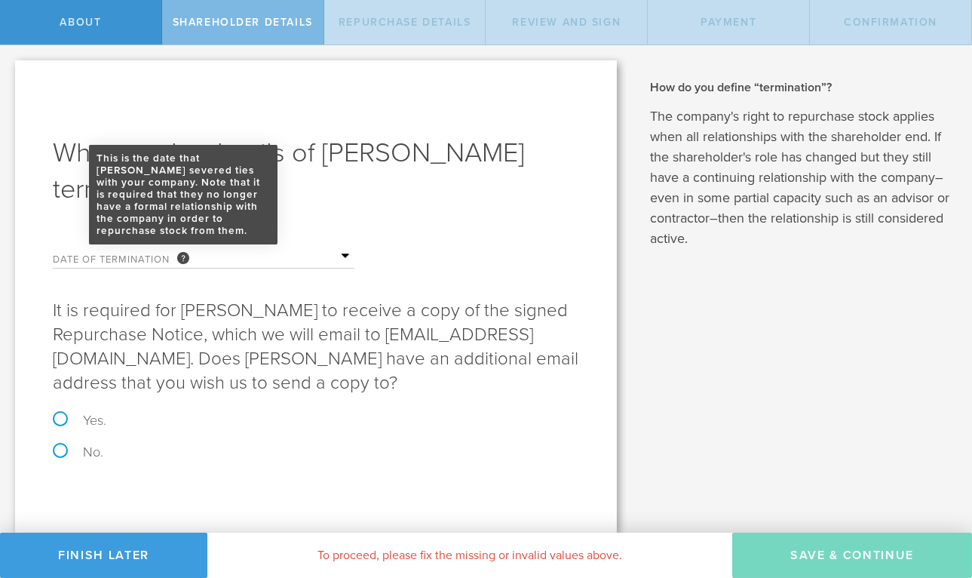
click at [183, 256] on div "This is the date that [PERSON_NAME] severed ties with your company. Note that i…" at bounding box center [183, 258] width 12 height 12
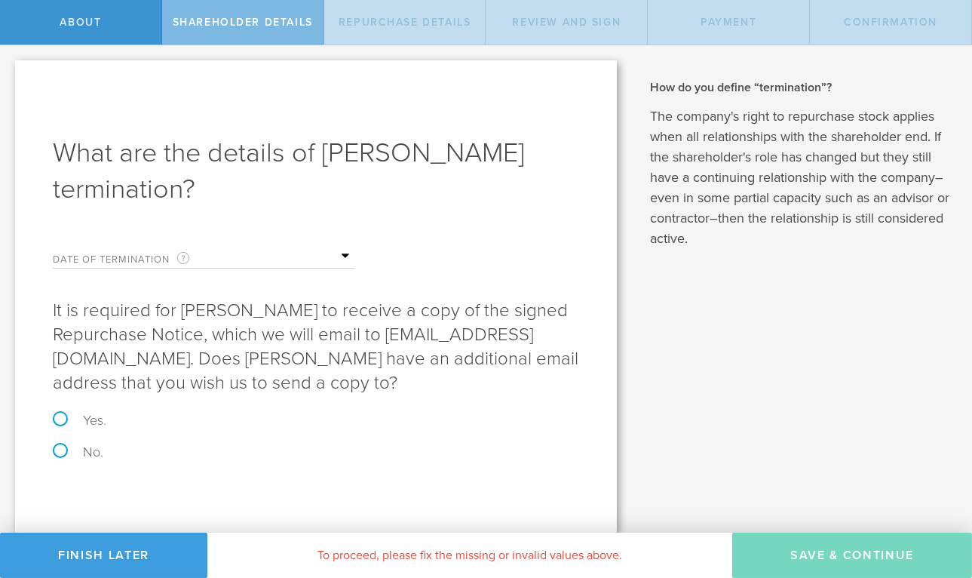
click at [152, 260] on label "Date of Termination This is the date that [PERSON_NAME] severed ties with your …" at bounding box center [128, 258] width 151 height 17
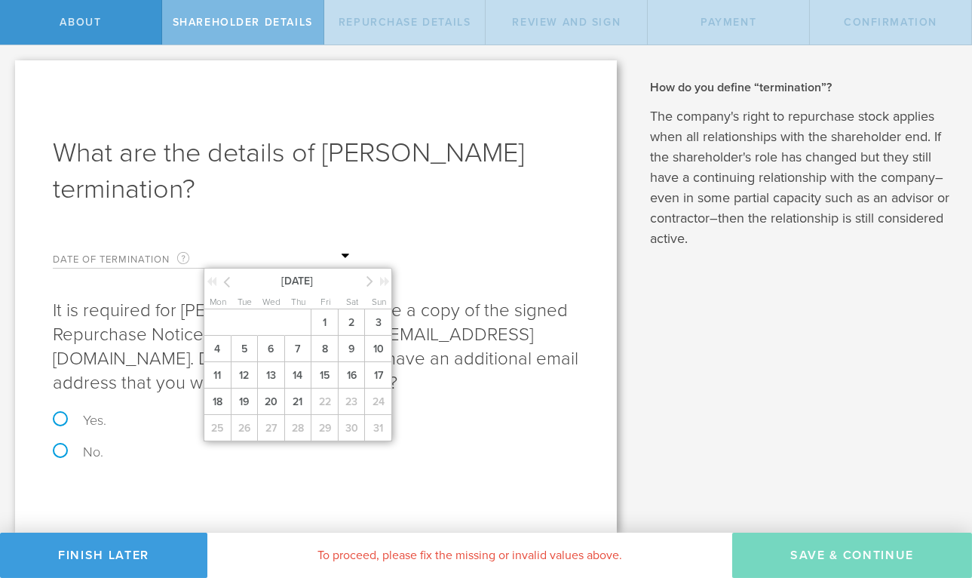
click at [350, 257] on input "text" at bounding box center [279, 256] width 151 height 23
click at [299, 407] on span "21" at bounding box center [297, 401] width 27 height 26
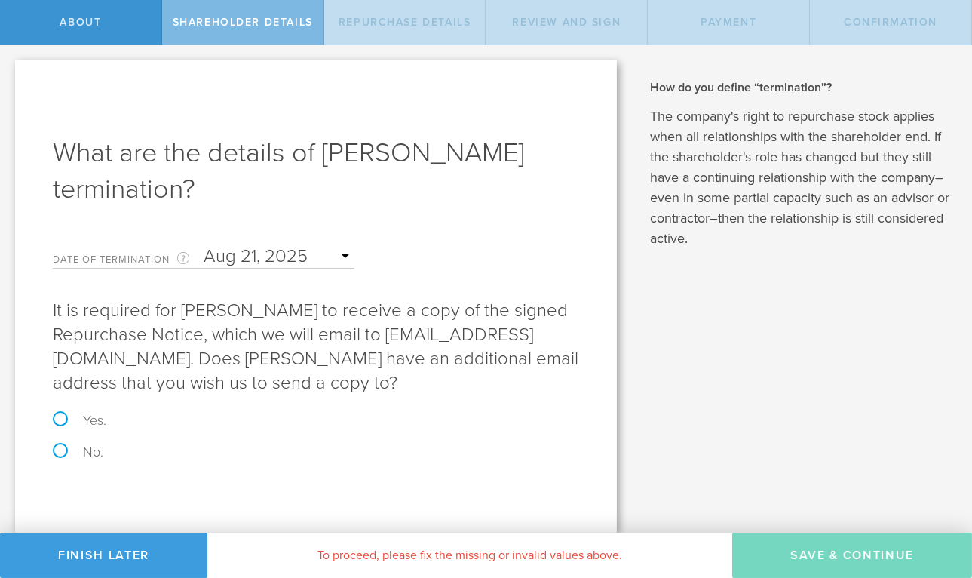
click at [61, 450] on label "No." at bounding box center [316, 452] width 526 height 14
click at [10, 77] on input "No." at bounding box center [5, 61] width 10 height 32
radio input "true"
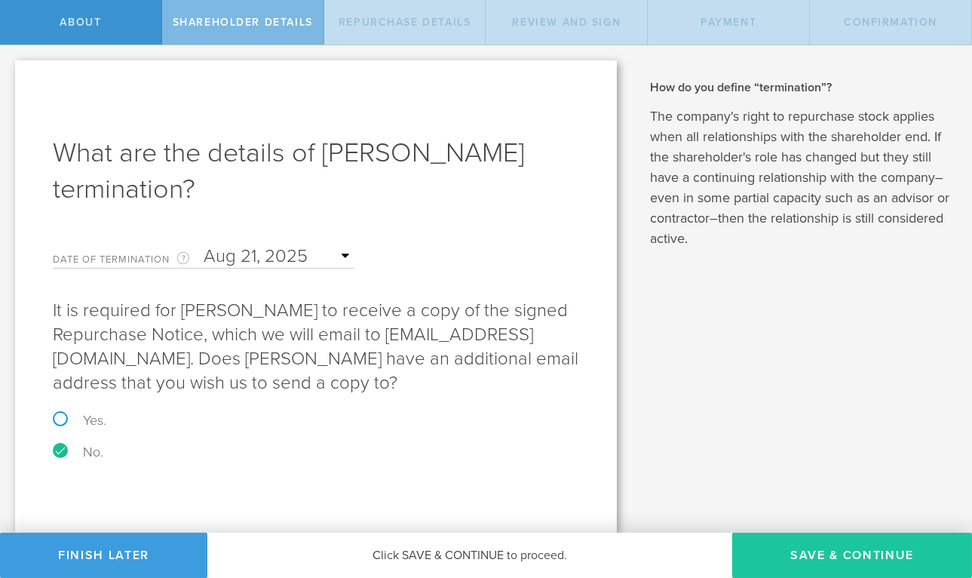
click at [830, 539] on button "Save & Continue" at bounding box center [852, 555] width 240 height 45
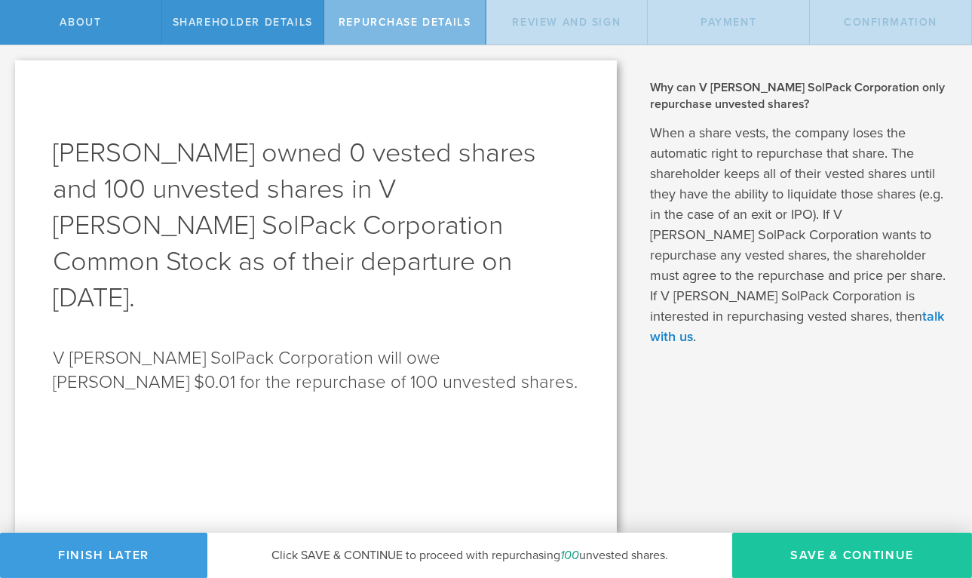
click at [846, 551] on button "Save & Continue" at bounding box center [852, 555] width 240 height 45
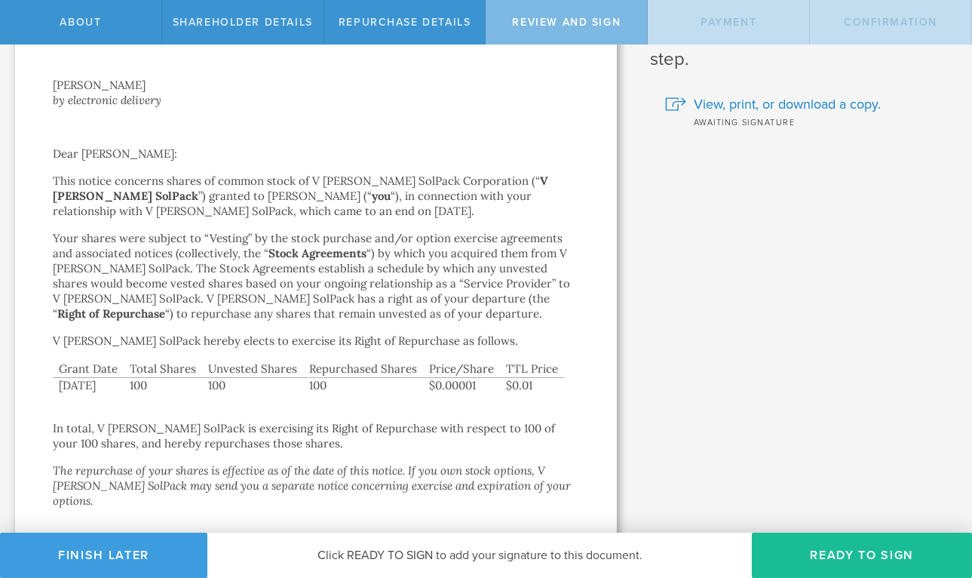
scroll to position [180, 0]
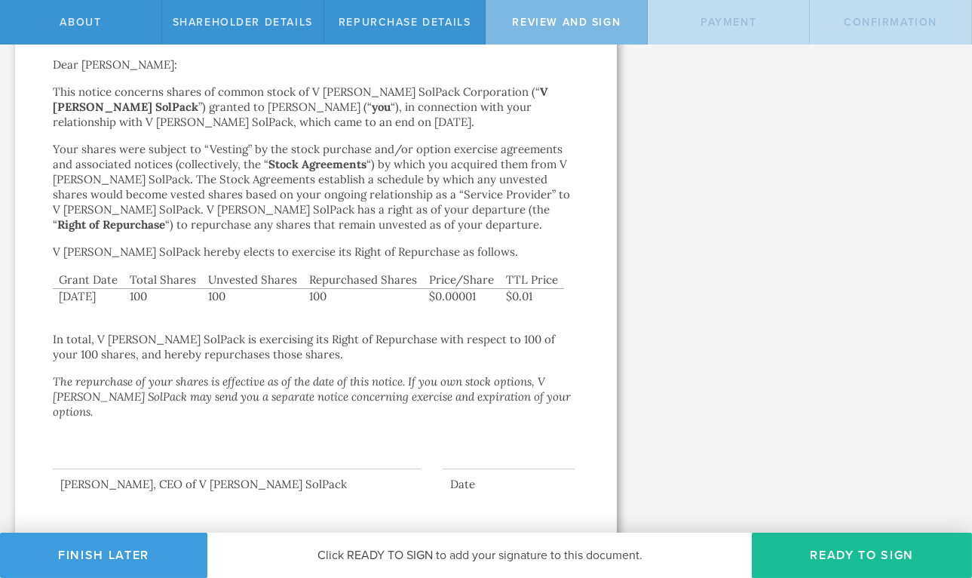
click at [373, 447] on div at bounding box center [237, 439] width 368 height 60
click at [868, 551] on button "Ready to Sign" at bounding box center [862, 555] width 220 height 45
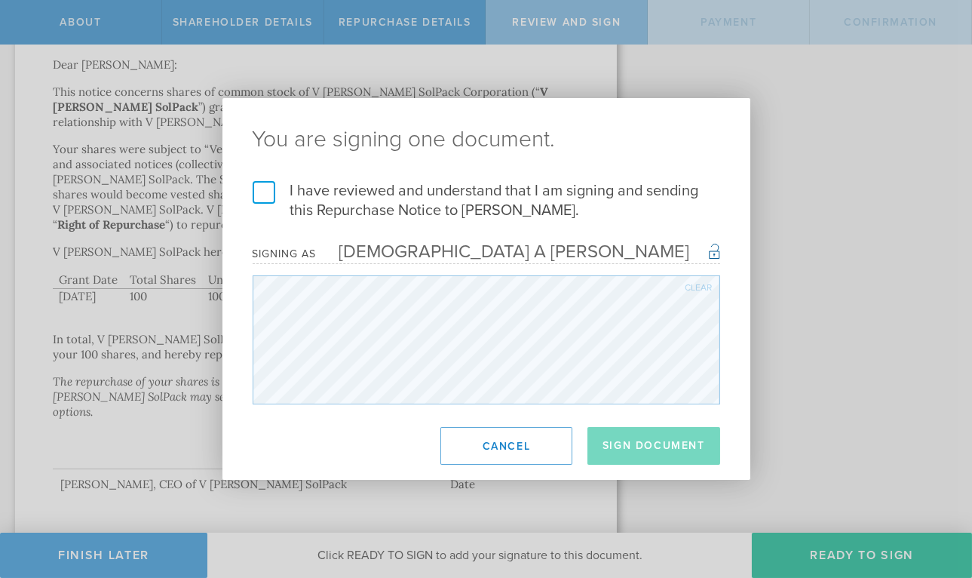
click at [263, 196] on label "I have reviewed and understand that I am signing and sending this Repurchase No…" at bounding box center [487, 200] width 468 height 39
click at [0, 0] on input "I have reviewed and understand that I am signing and sending this Repurchase No…" at bounding box center [0, 0] width 0 height 0
click at [679, 446] on button "Sign Document" at bounding box center [654, 446] width 133 height 38
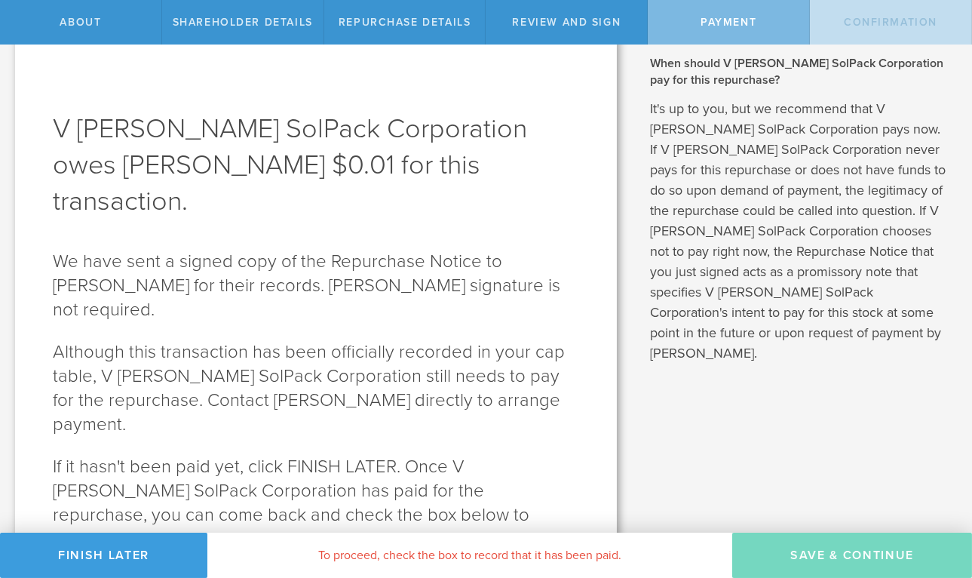
scroll to position [63, 0]
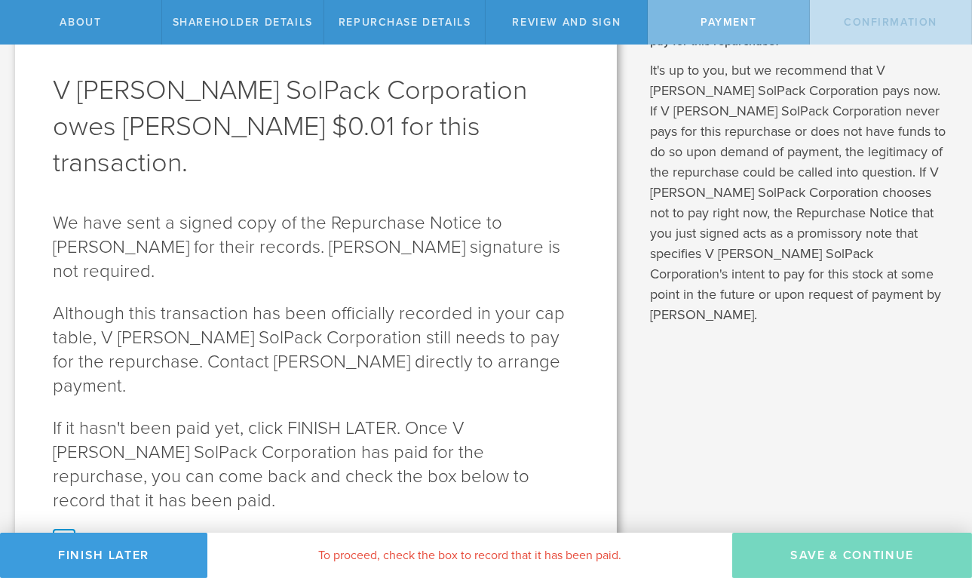
click at [70, 531] on label "V Hanley SolPack Corporation has paid Shawnte Barker for this repurchase." at bounding box center [316, 550] width 526 height 39
checkbox input "true"
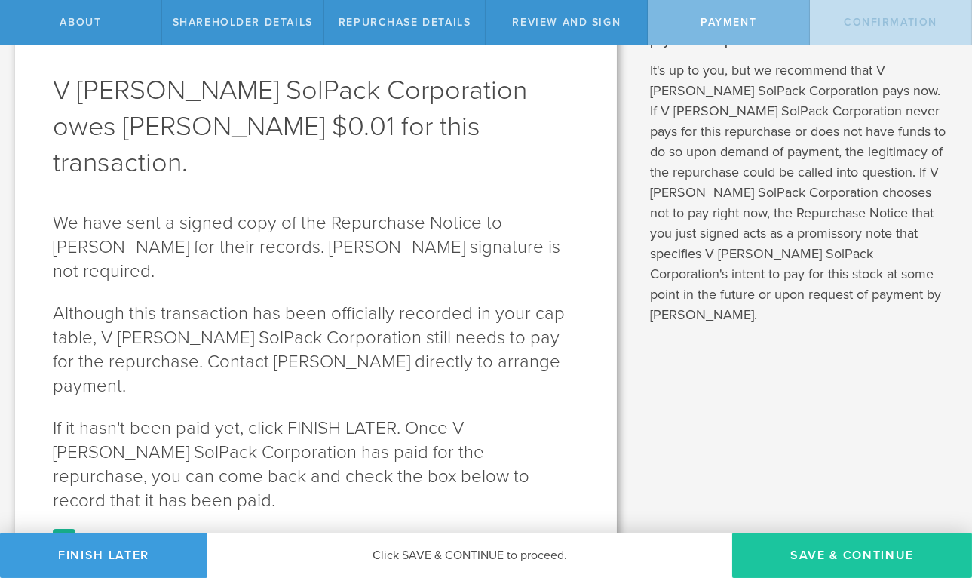
click at [881, 554] on button "SAVE & CONTINUE" at bounding box center [852, 555] width 240 height 45
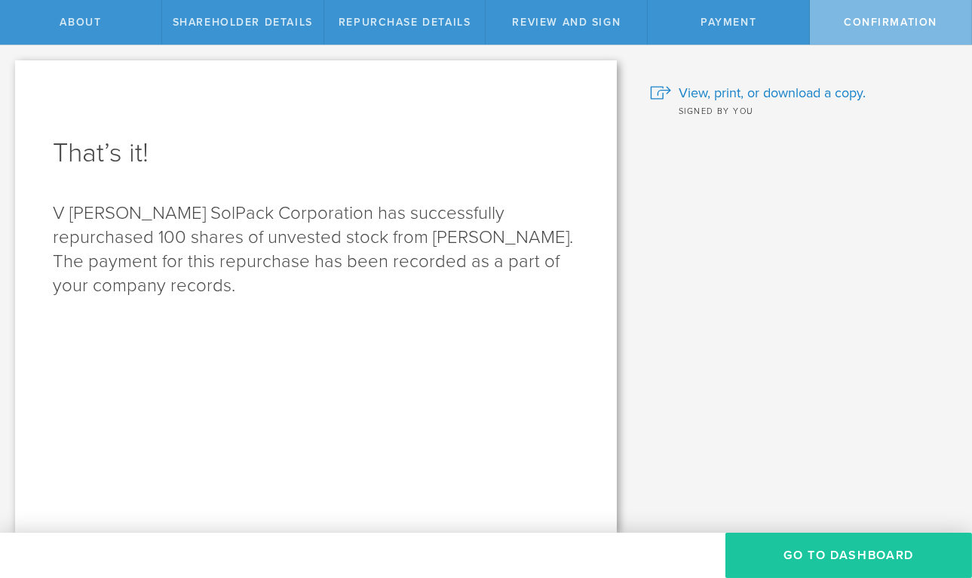
click at [830, 551] on button "Go to Dashboard" at bounding box center [849, 555] width 247 height 45
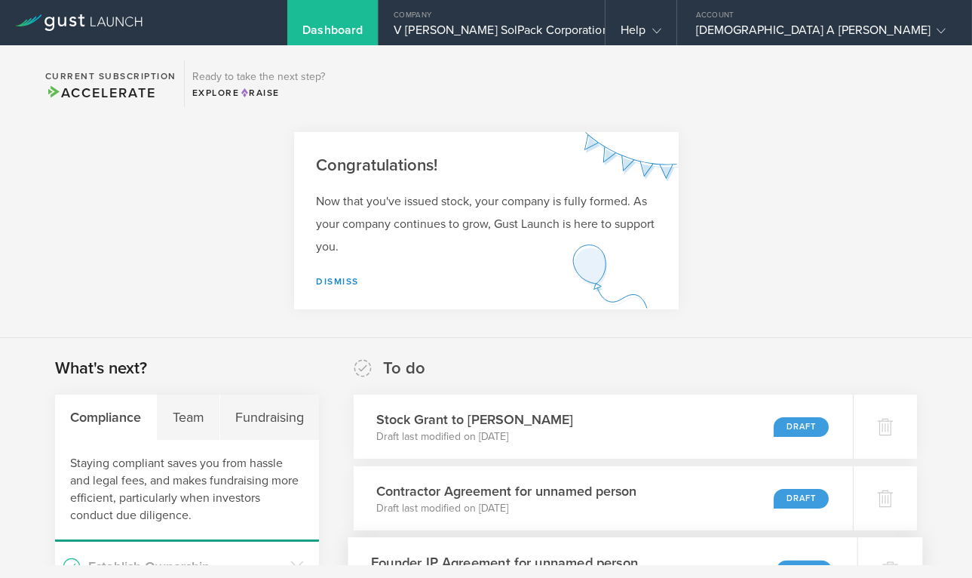
scroll to position [2, 0]
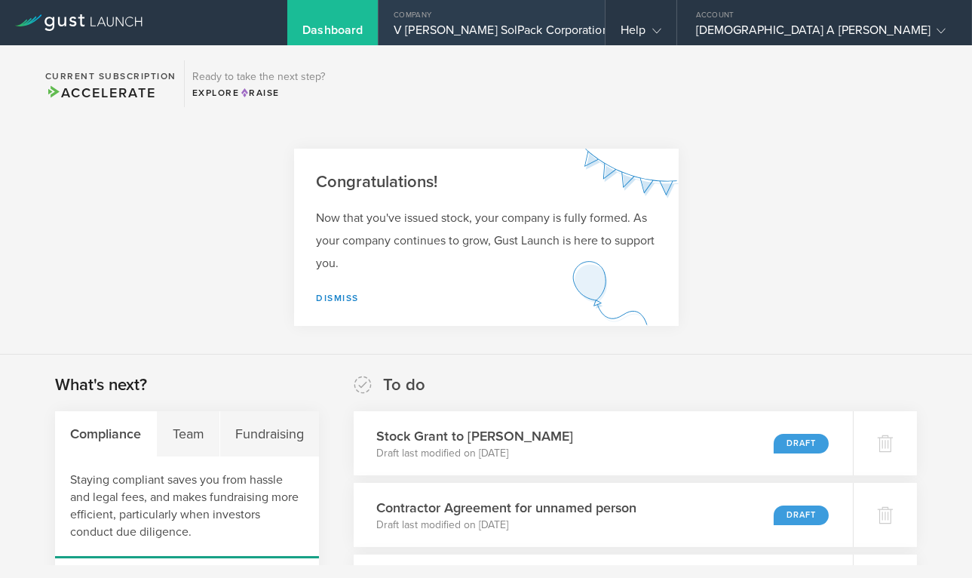
click at [590, 24] on div "V [PERSON_NAME] SolPack Corporation" at bounding box center [492, 34] width 196 height 23
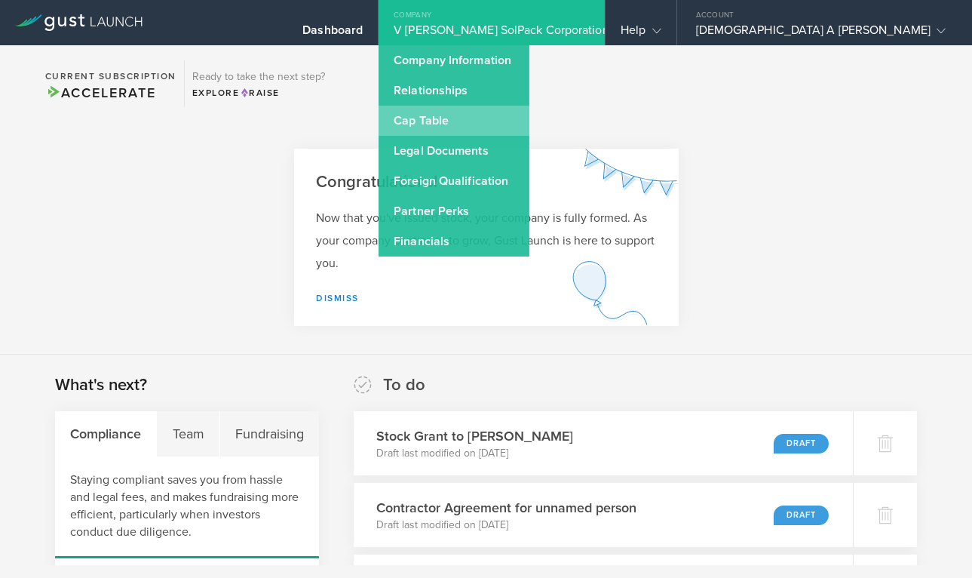
click at [529, 128] on link "Cap Table" at bounding box center [454, 121] width 151 height 30
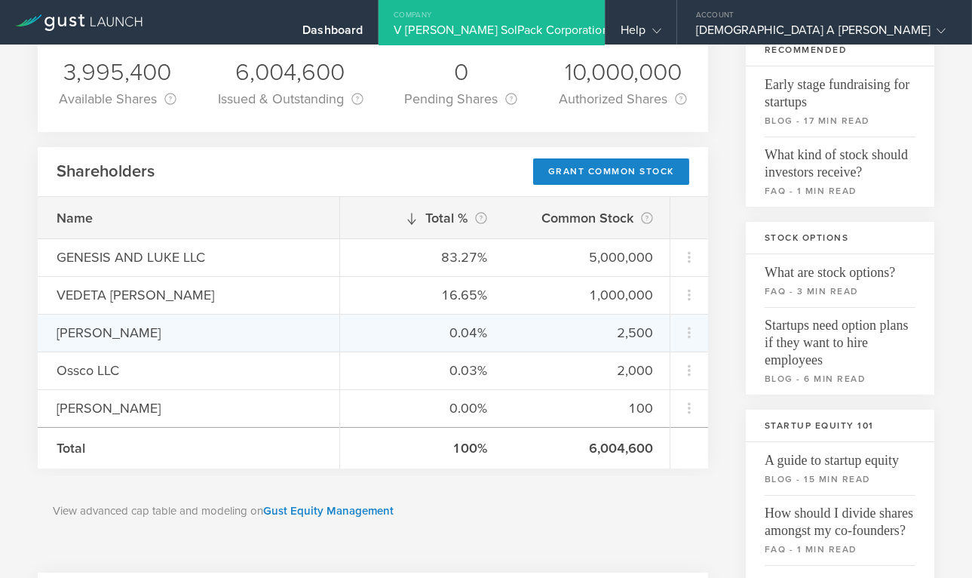
scroll to position [140, 0]
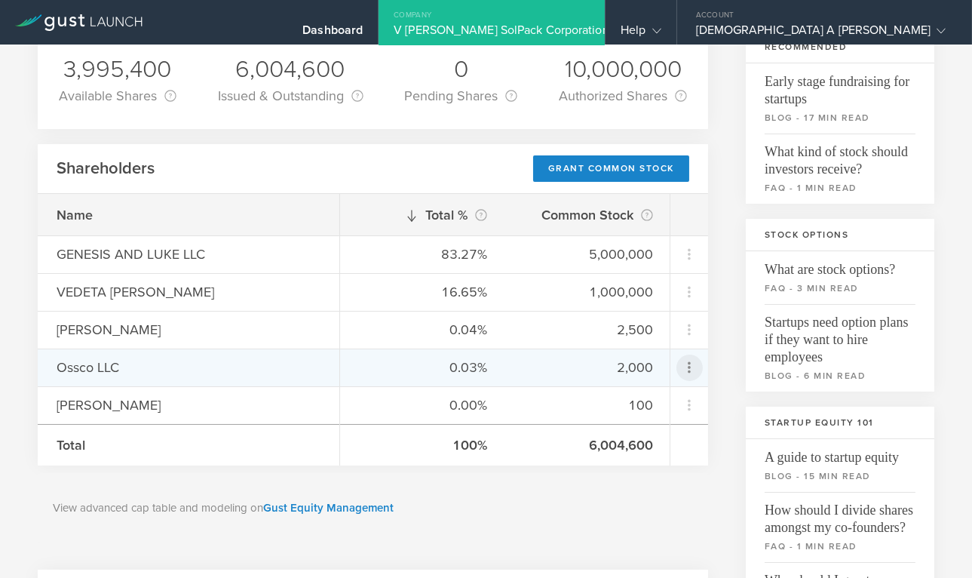
click at [693, 364] on icon at bounding box center [689, 367] width 18 height 18
click at [692, 375] on md-backdrop at bounding box center [486, 289] width 972 height 578
click at [692, 371] on icon at bounding box center [689, 367] width 18 height 18
click at [690, 431] on div "Repurchase stock" at bounding box center [642, 435] width 115 height 17
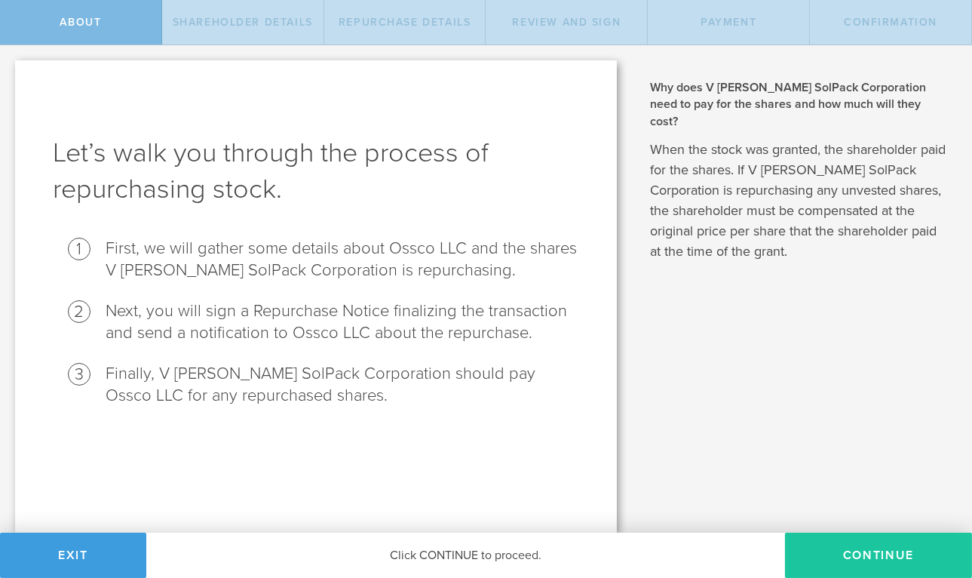
click at [878, 549] on button "Continue" at bounding box center [878, 555] width 187 height 45
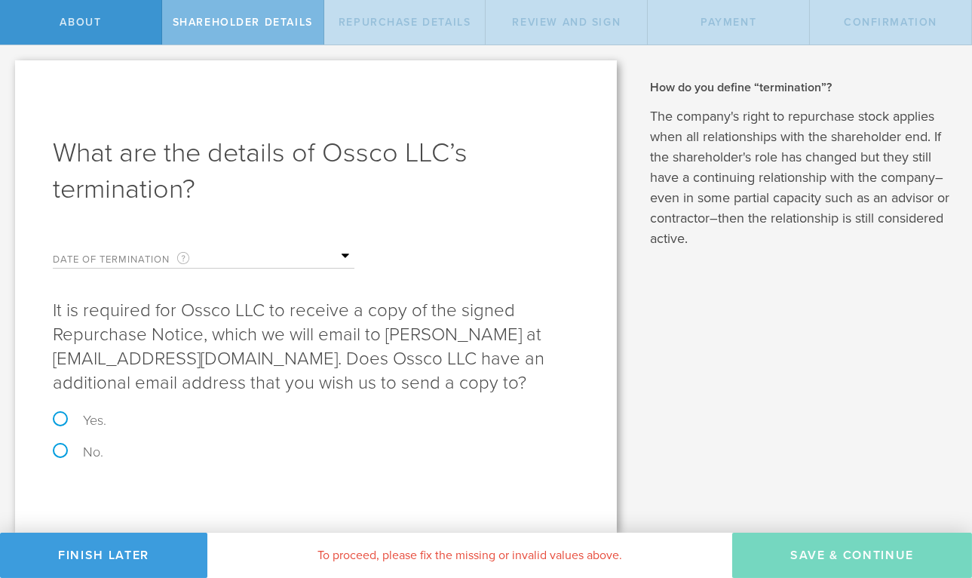
click at [60, 448] on label "No." at bounding box center [316, 452] width 526 height 14
click at [10, 77] on input "No." at bounding box center [5, 61] width 10 height 32
radio input "true"
click at [112, 259] on label "Date of Termination This is the date that Ossco LLC severed ties with your comp…" at bounding box center [128, 258] width 151 height 17
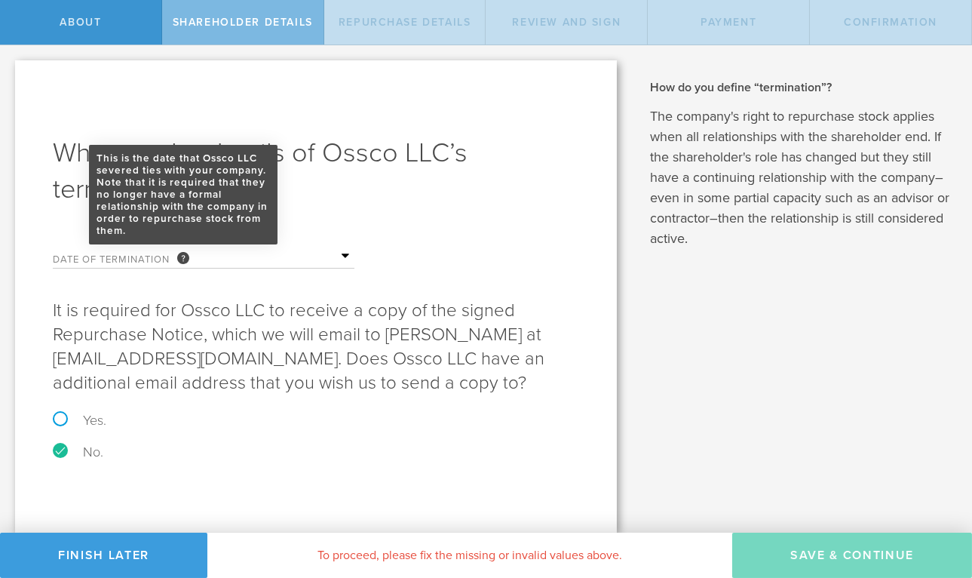
click at [182, 257] on div "This is the date that Ossco LLC severed ties with your company. Note that it is…" at bounding box center [183, 258] width 12 height 12
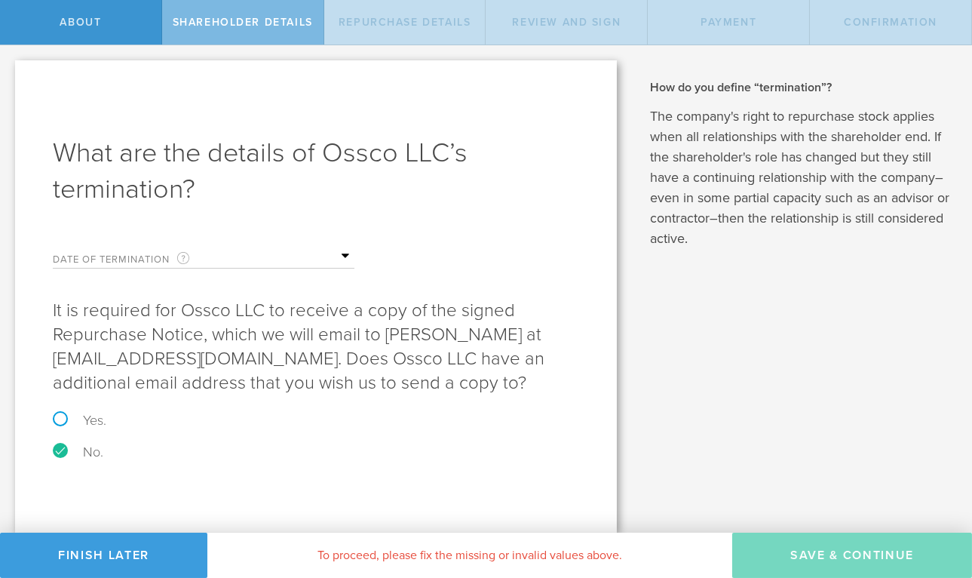
click at [131, 255] on label "Date of Termination This is the date that Ossco LLC severed ties with your comp…" at bounding box center [128, 258] width 151 height 17
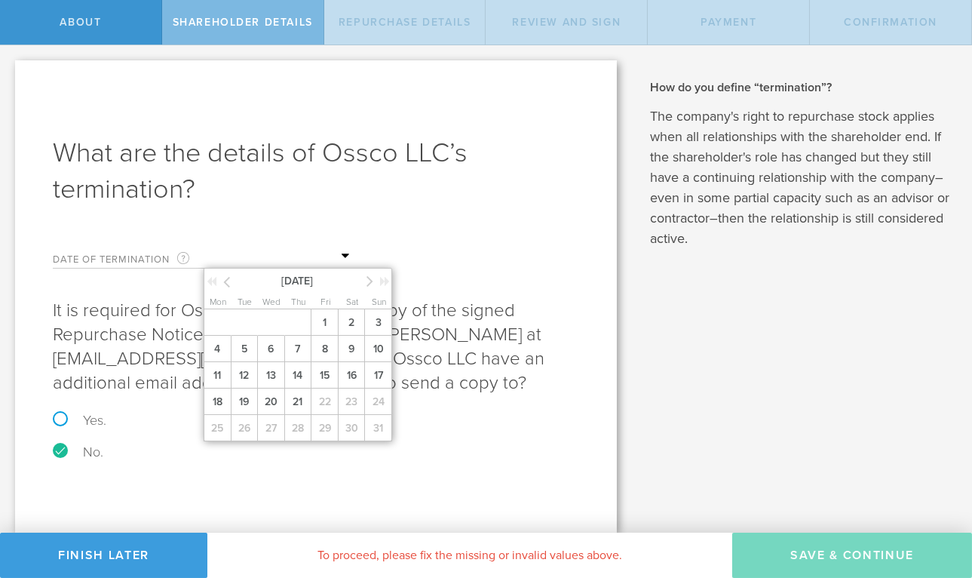
click at [345, 256] on input "text" at bounding box center [279, 256] width 151 height 23
click at [299, 407] on span "21" at bounding box center [297, 401] width 27 height 26
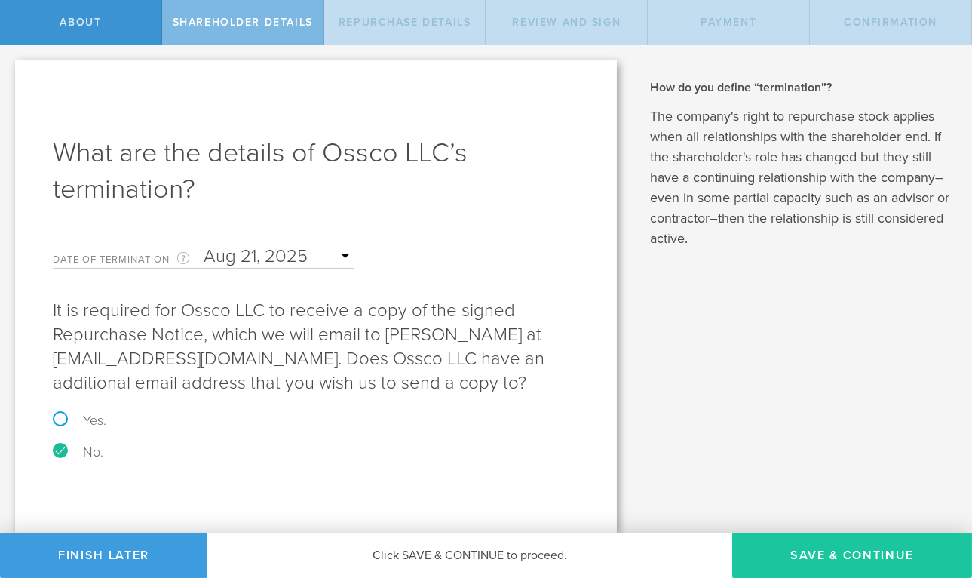
click at [854, 550] on button "Save & Continue" at bounding box center [852, 555] width 240 height 45
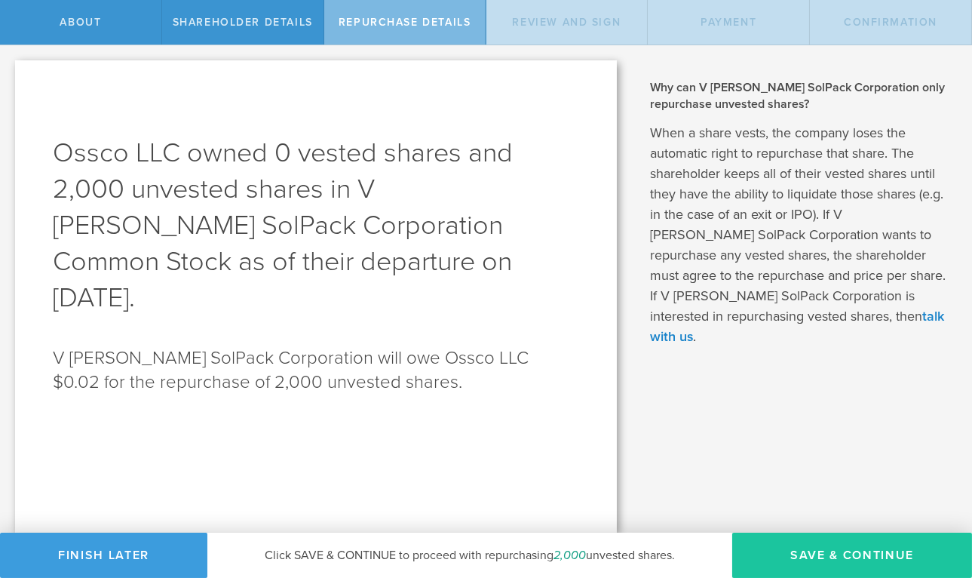
click at [892, 548] on button "Save & Continue" at bounding box center [852, 555] width 240 height 45
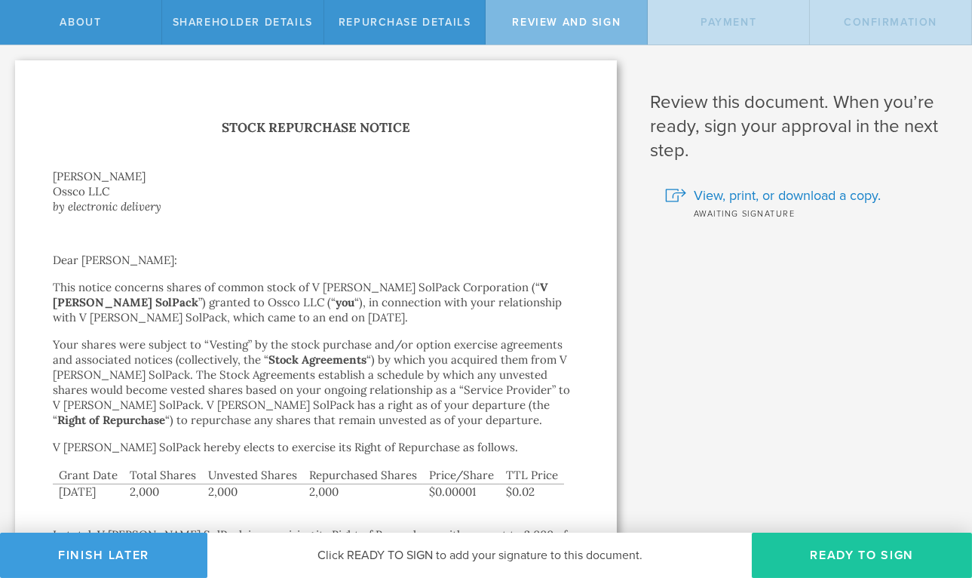
click at [876, 553] on button "Ready to Sign" at bounding box center [862, 555] width 220 height 45
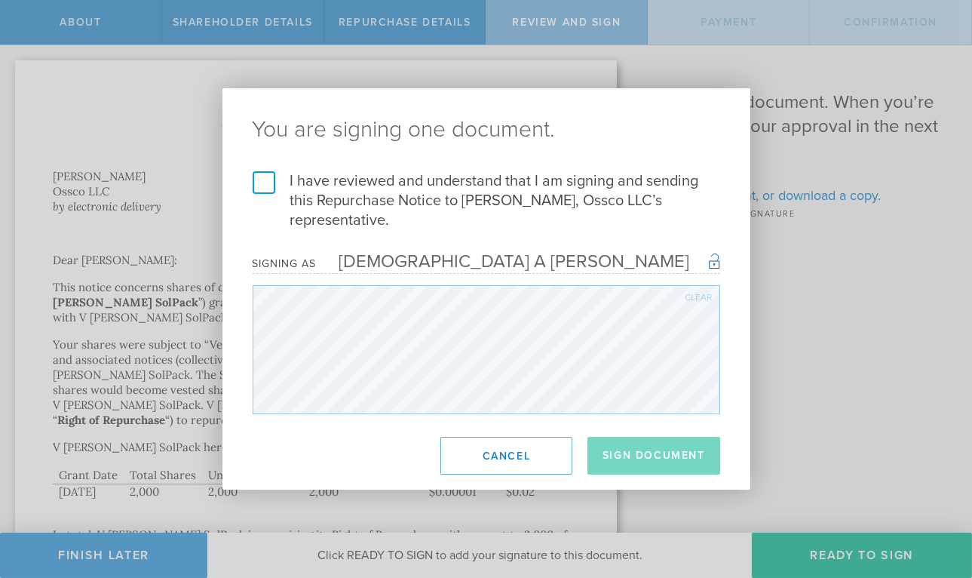
click at [269, 183] on label "I have reviewed and understand that I am signing and sending this Repurchase No…" at bounding box center [487, 200] width 468 height 59
click at [0, 0] on input "I have reviewed and understand that I am signing and sending this Repurchase No…" at bounding box center [0, 0] width 0 height 0
click at [690, 460] on button "Sign Document" at bounding box center [654, 456] width 133 height 38
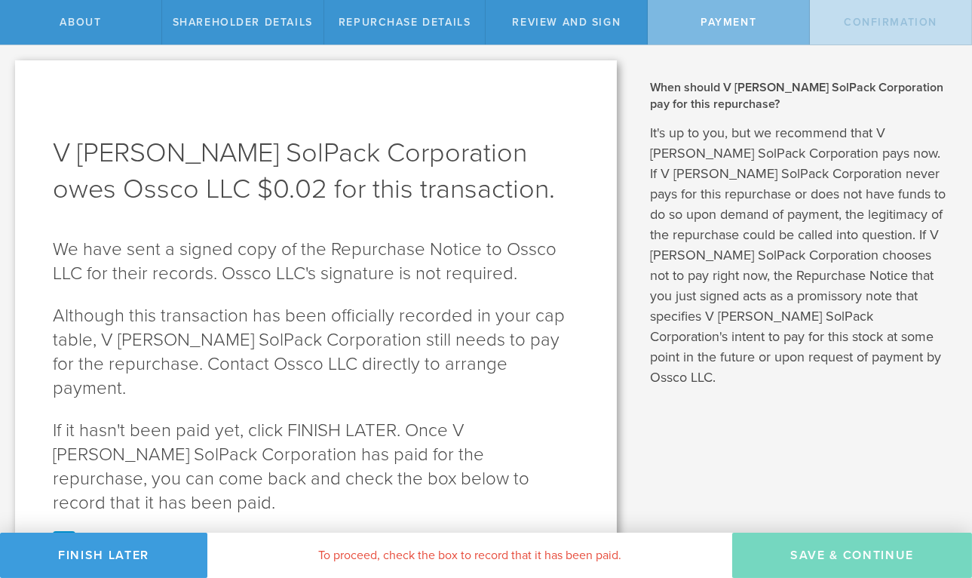
scroll to position [43, 0]
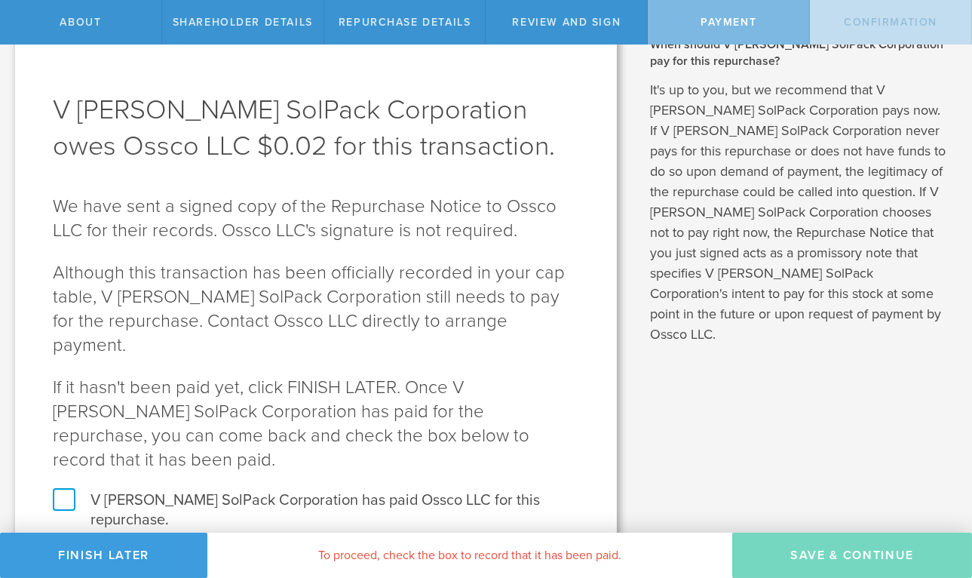
click at [75, 490] on label "V Hanley SolPack Corporation has paid Ossco LLC for this repurchase." at bounding box center [316, 509] width 526 height 39
click at [10, 34] on input "V Hanley SolPack Corporation has paid Ossco LLC for this repurchase." at bounding box center [5, 18] width 10 height 32
checkbox input "true"
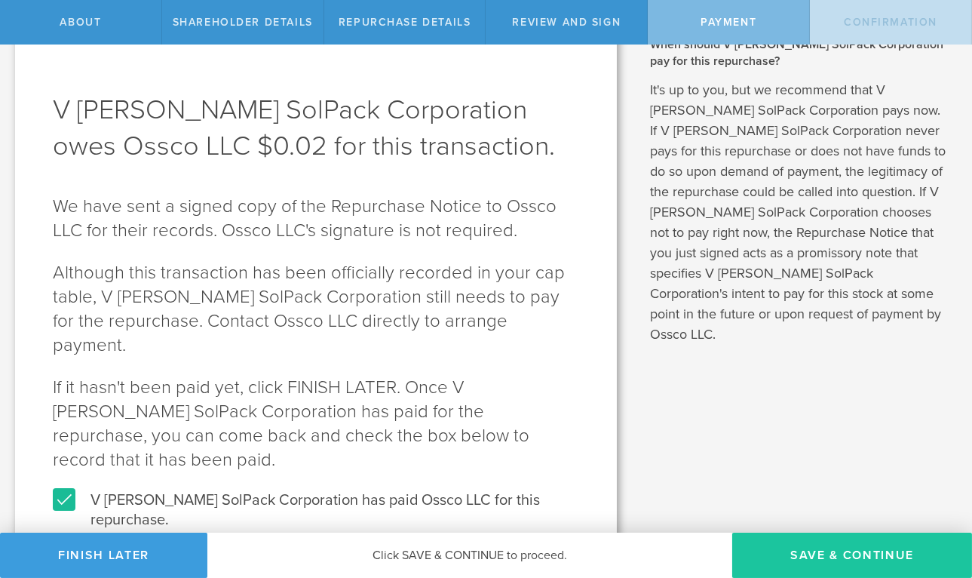
click at [883, 547] on button "SAVE & CONTINUE" at bounding box center [852, 555] width 240 height 45
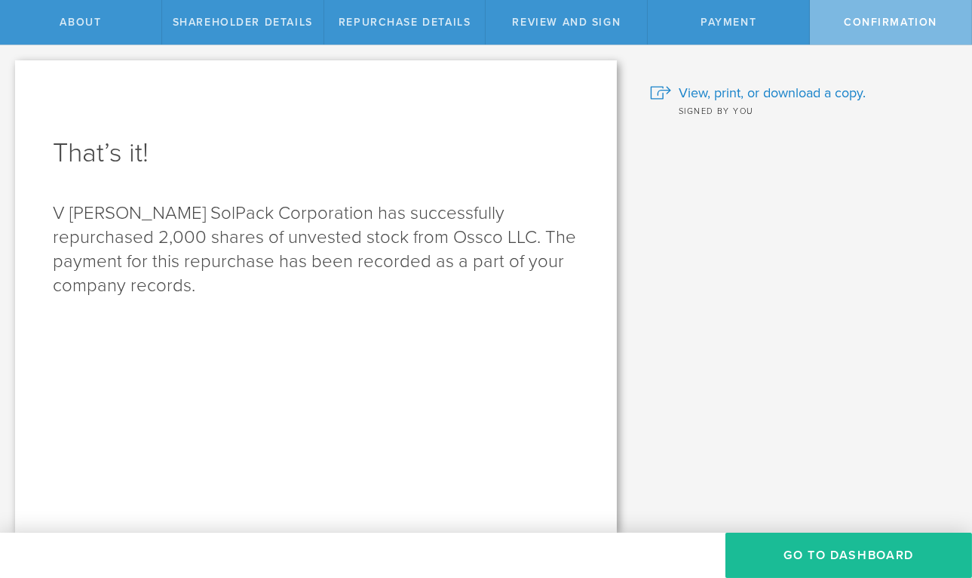
scroll to position [0, 0]
click at [862, 551] on button "Go to Dashboard" at bounding box center [849, 555] width 247 height 45
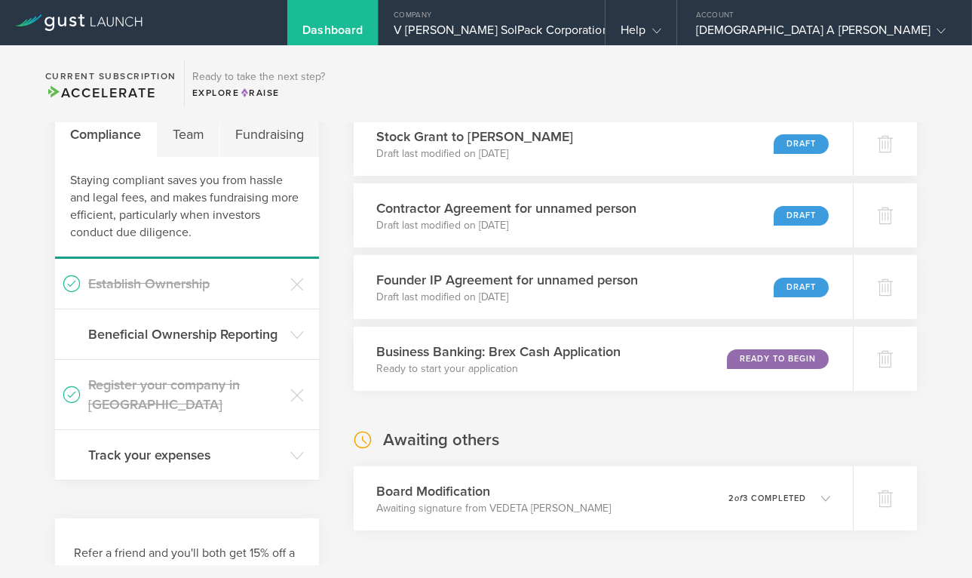
scroll to position [299, 0]
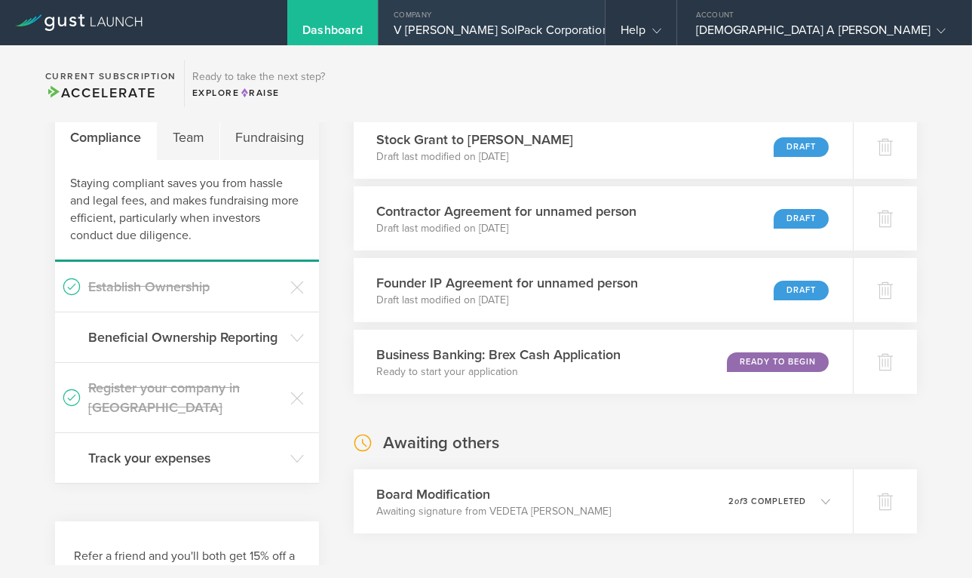
click at [590, 23] on div "V [PERSON_NAME] SolPack Corporation" at bounding box center [492, 34] width 196 height 23
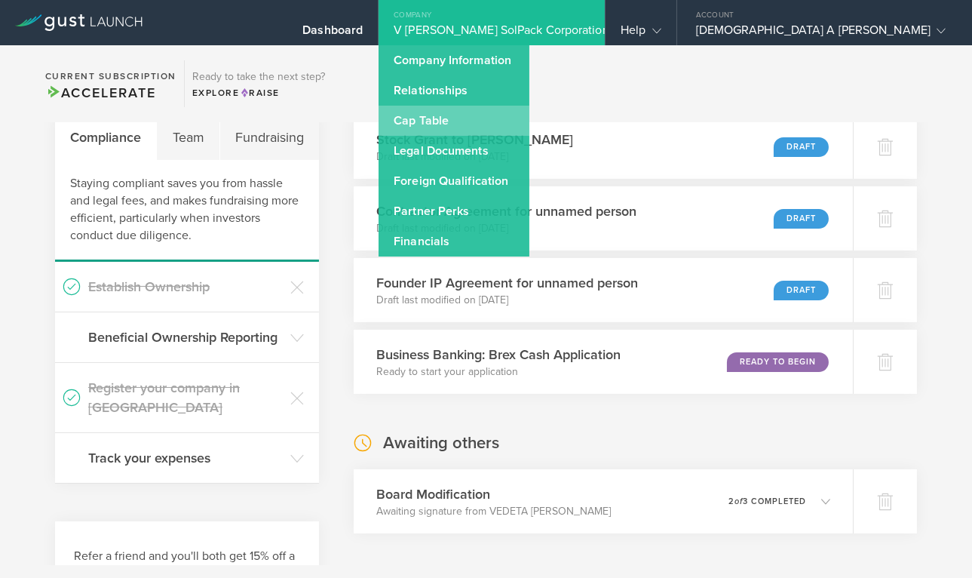
click at [529, 118] on link "Cap Table" at bounding box center [454, 121] width 151 height 30
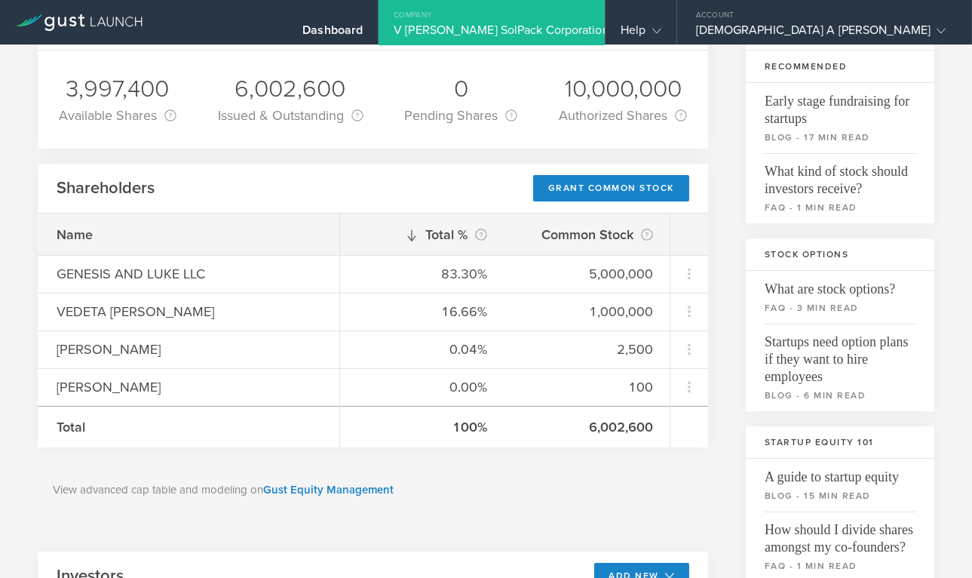
scroll to position [121, 0]
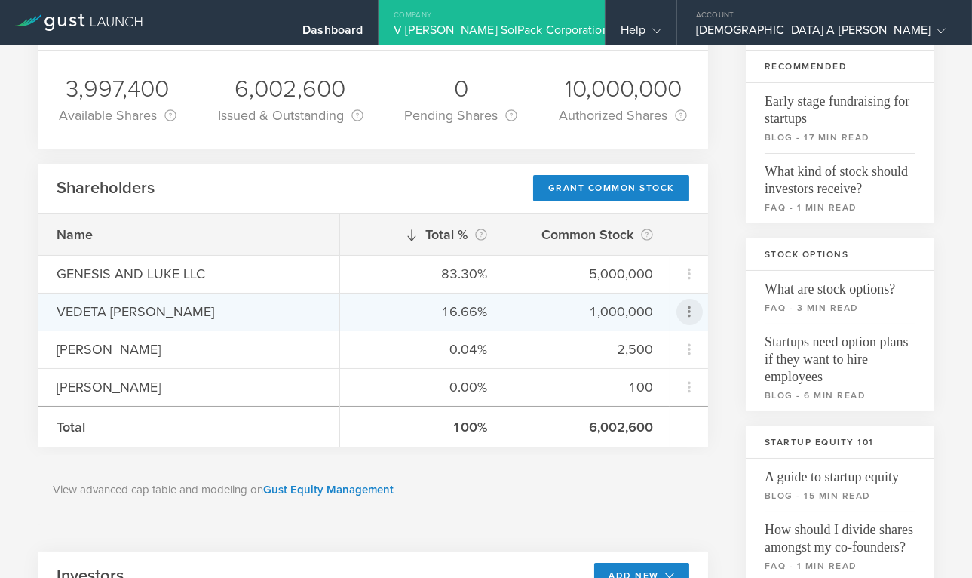
click at [687, 315] on icon at bounding box center [689, 311] width 18 height 18
click at [720, 426] on md-backdrop at bounding box center [486, 289] width 972 height 578
